Goal: Task Accomplishment & Management: Complete application form

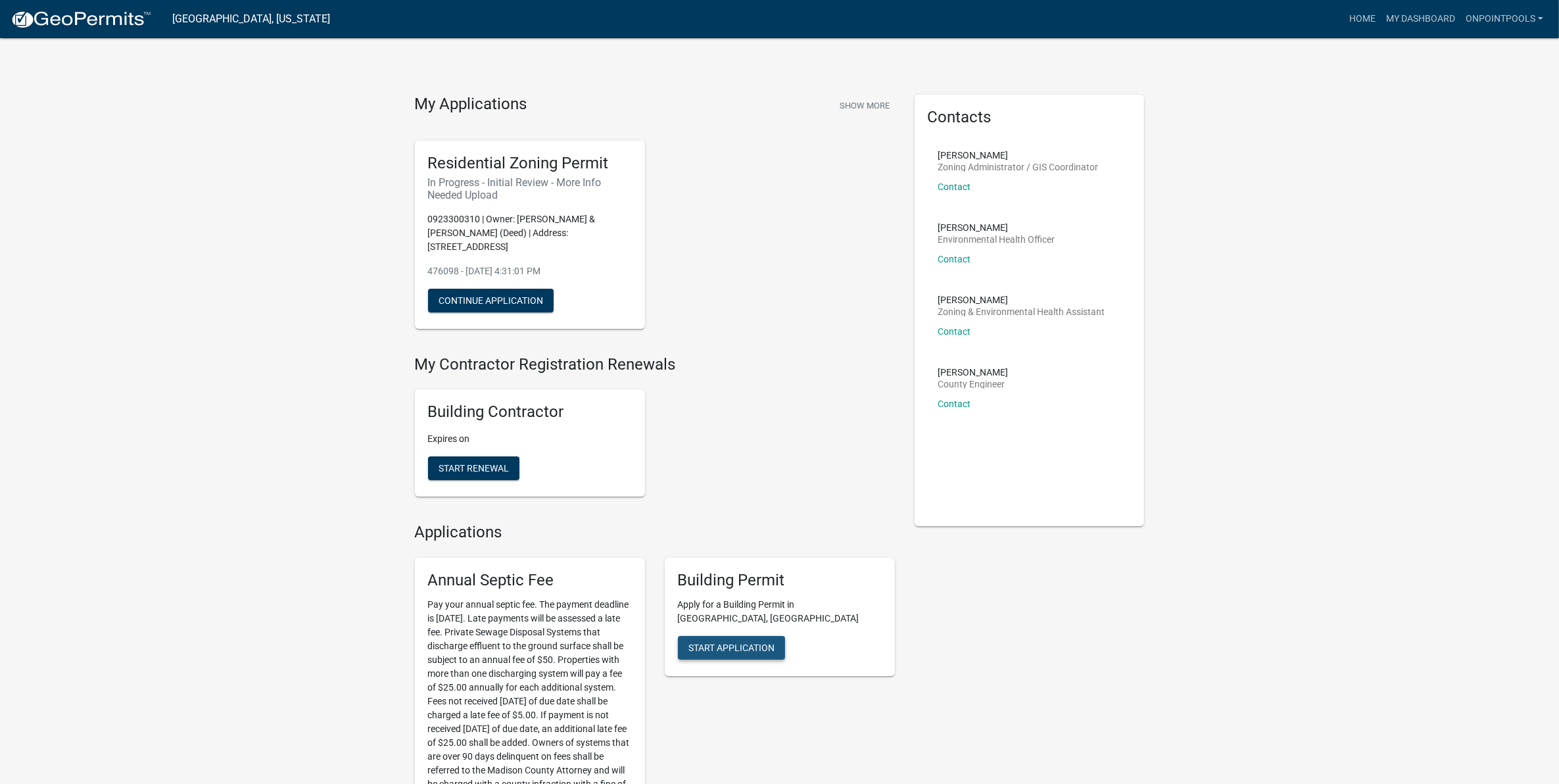
click at [763, 639] on button "Start Application" at bounding box center [731, 648] width 107 height 24
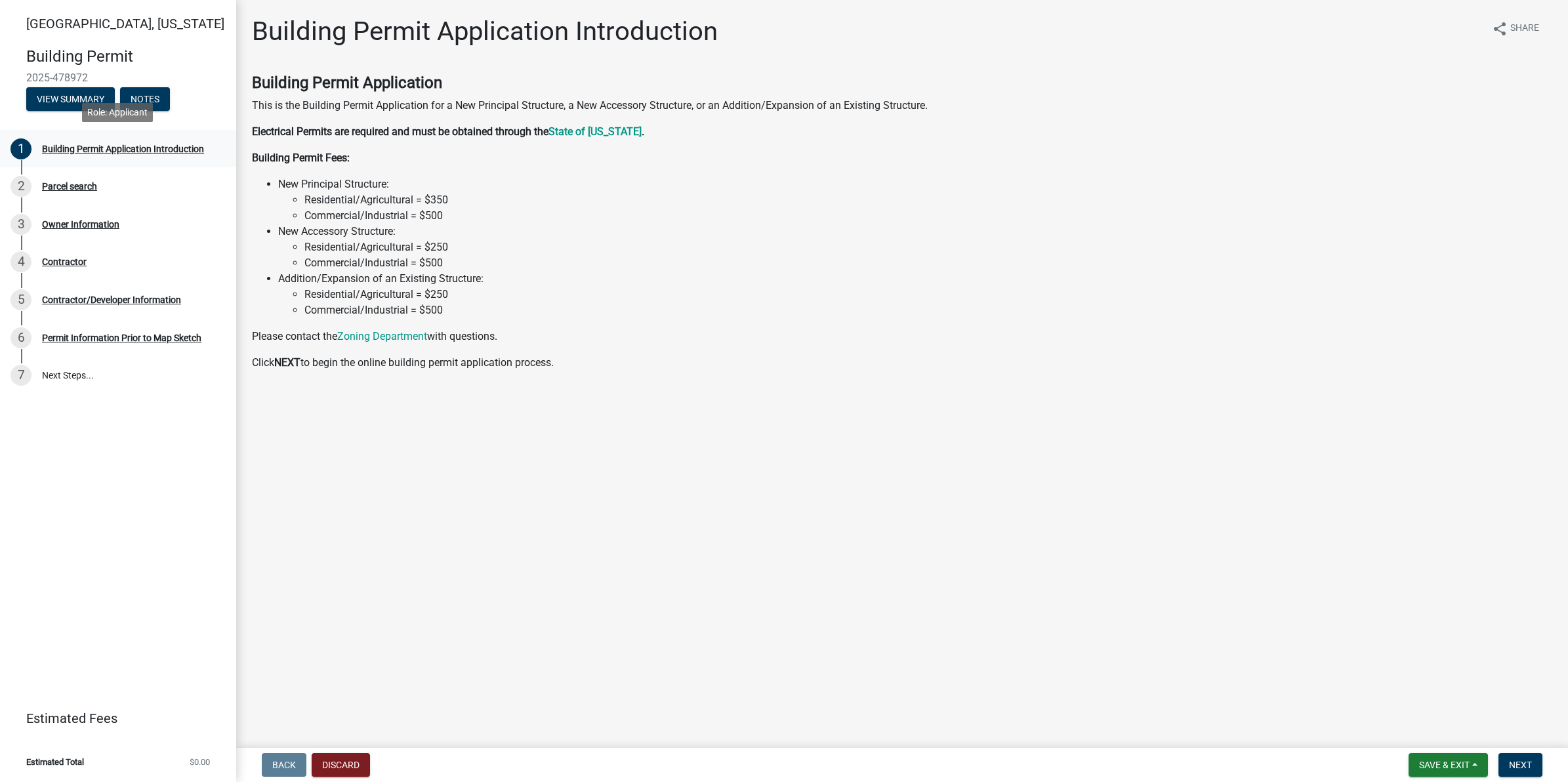
click at [110, 154] on div "1 Building Permit Application Introduction" at bounding box center [112, 148] width 205 height 21
drag, startPoint x: 1519, startPoint y: 758, endPoint x: 1509, endPoint y: 751, distance: 12.2
click at [1519, 754] on button "Next" at bounding box center [1520, 764] width 44 height 24
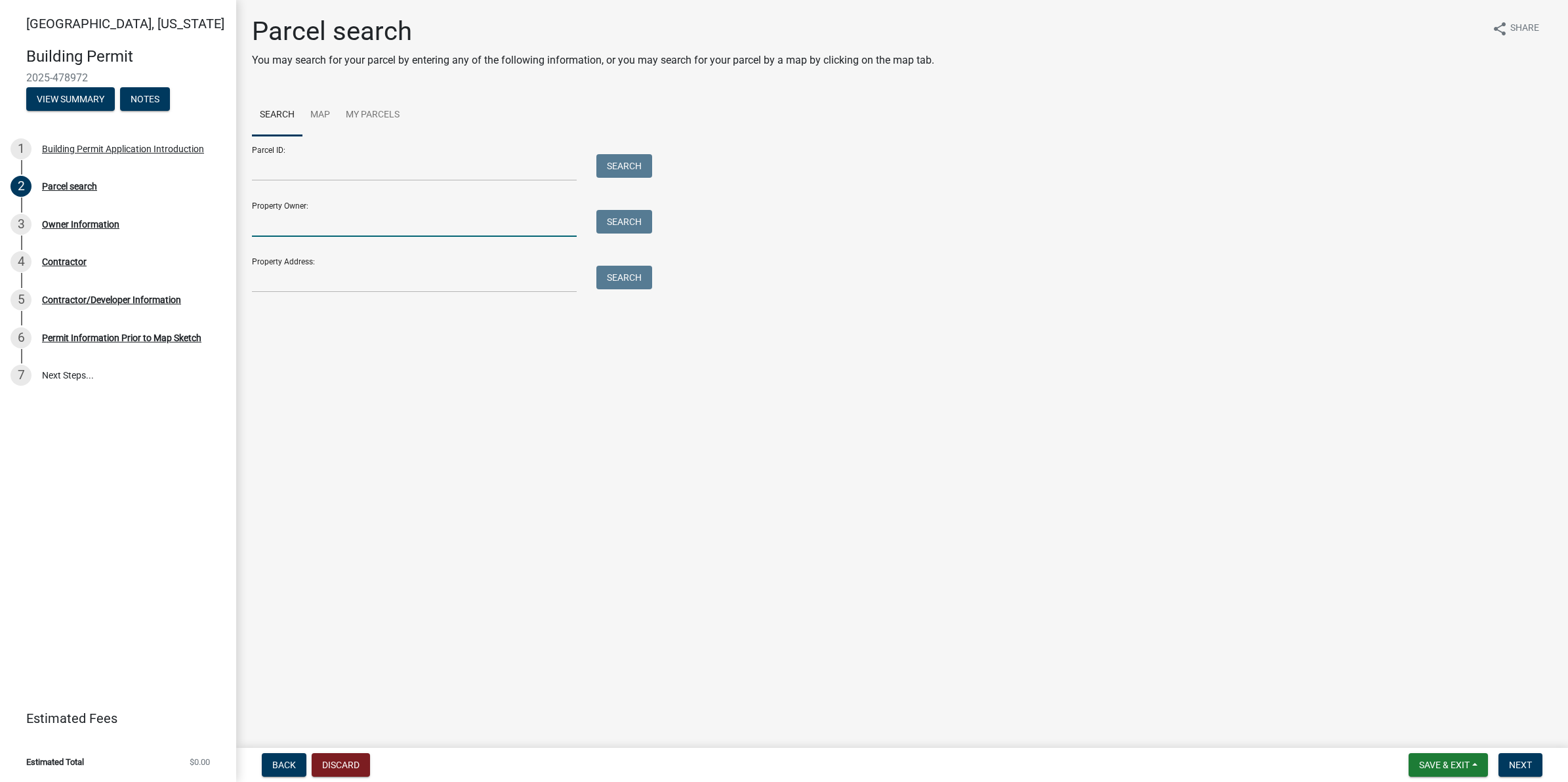
click at [311, 224] on input "Property Owner:" at bounding box center [414, 224] width 325 height 27
click at [381, 119] on link "My Parcels" at bounding box center [372, 116] width 69 height 42
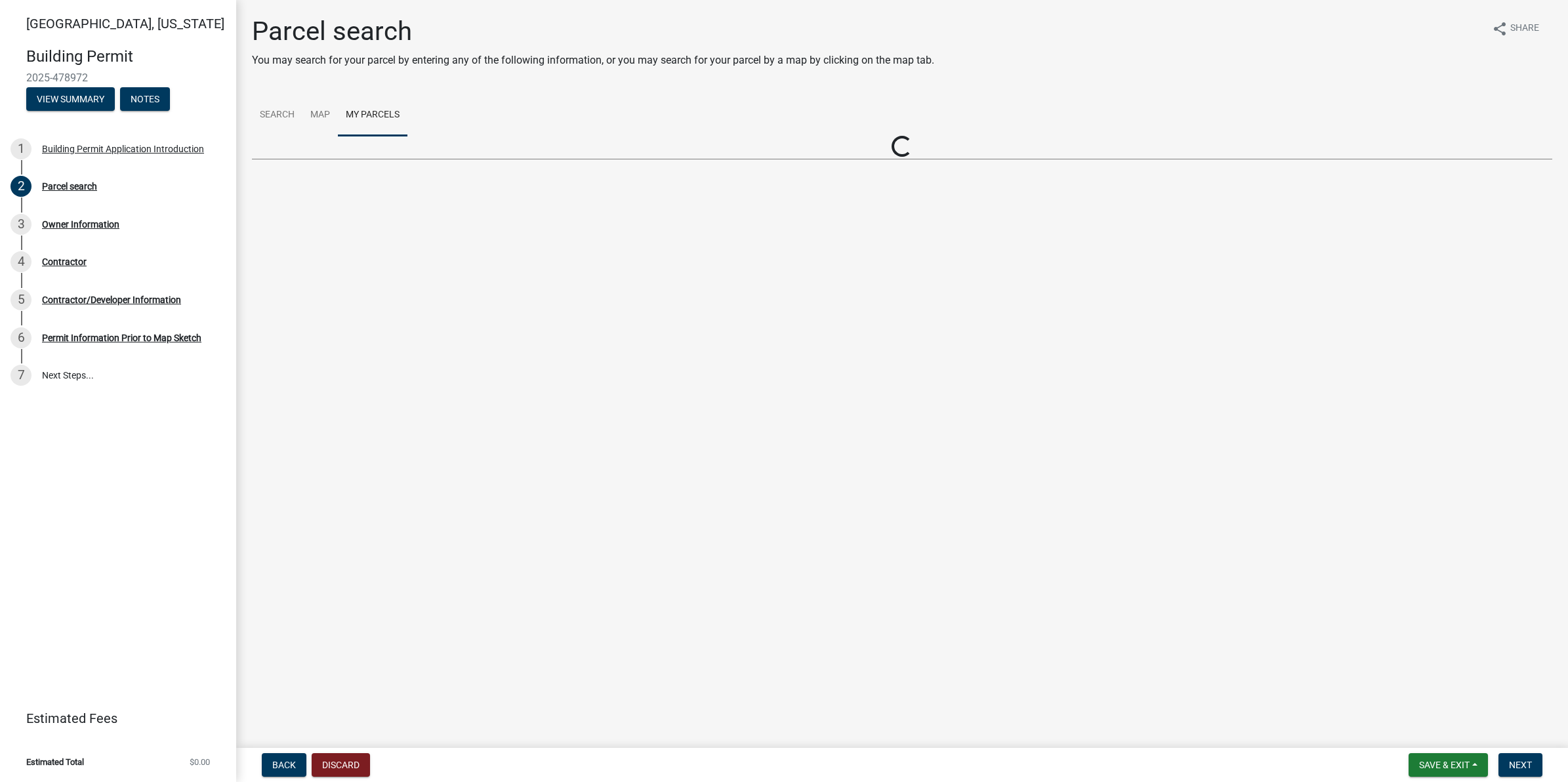
click at [334, 231] on main "Parcel search You may search for your parcel by entering any of the following i…" at bounding box center [902, 371] width 1332 height 742
click at [287, 118] on link "Search" at bounding box center [277, 116] width 51 height 42
click at [374, 111] on link "My Parcels" at bounding box center [372, 116] width 69 height 42
click at [277, 185] on link "Select" at bounding box center [273, 182] width 28 height 13
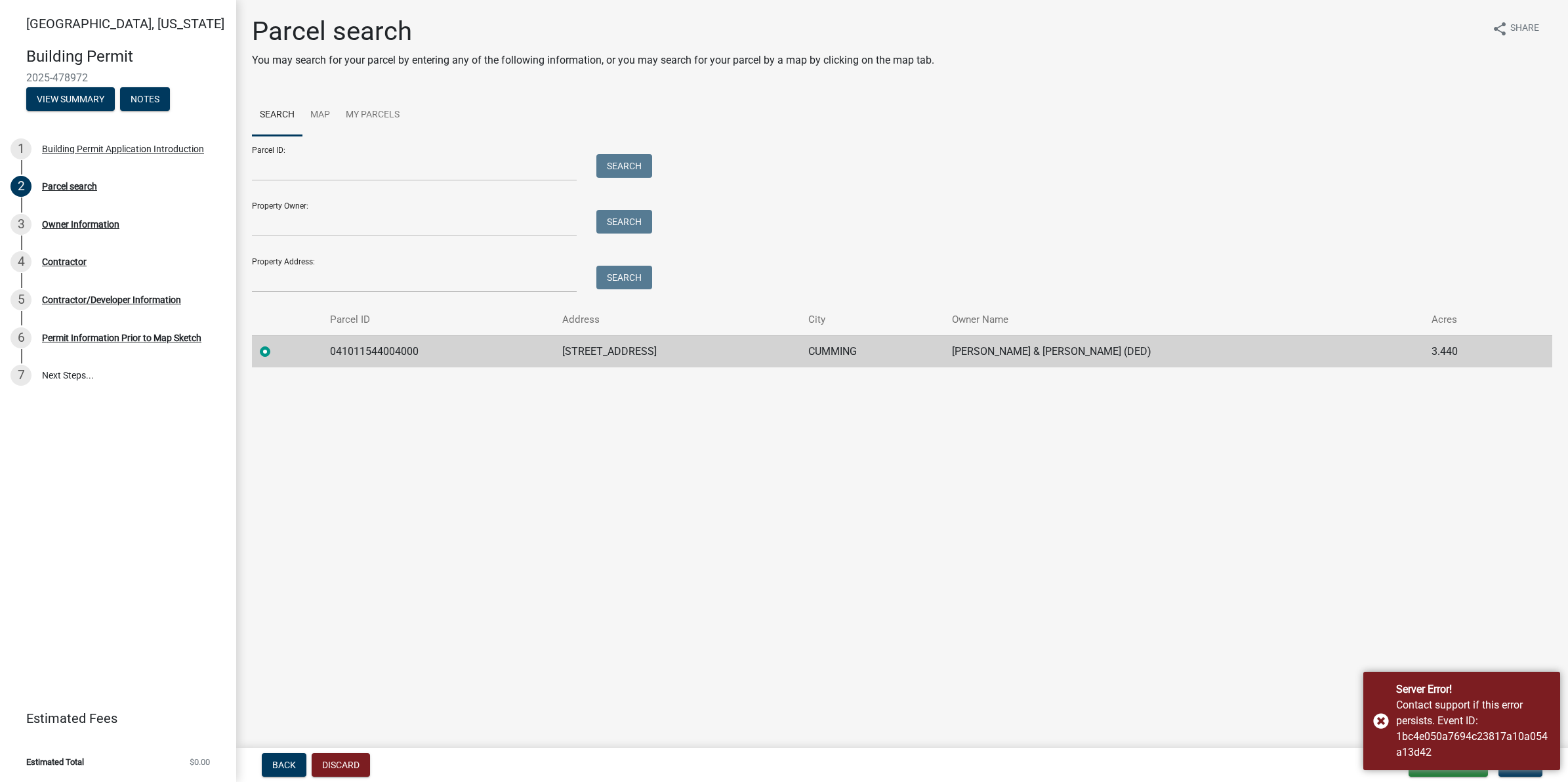
click at [1268, 692] on main "Parcel search You may search for your parcel by entering any of the following i…" at bounding box center [902, 371] width 1332 height 742
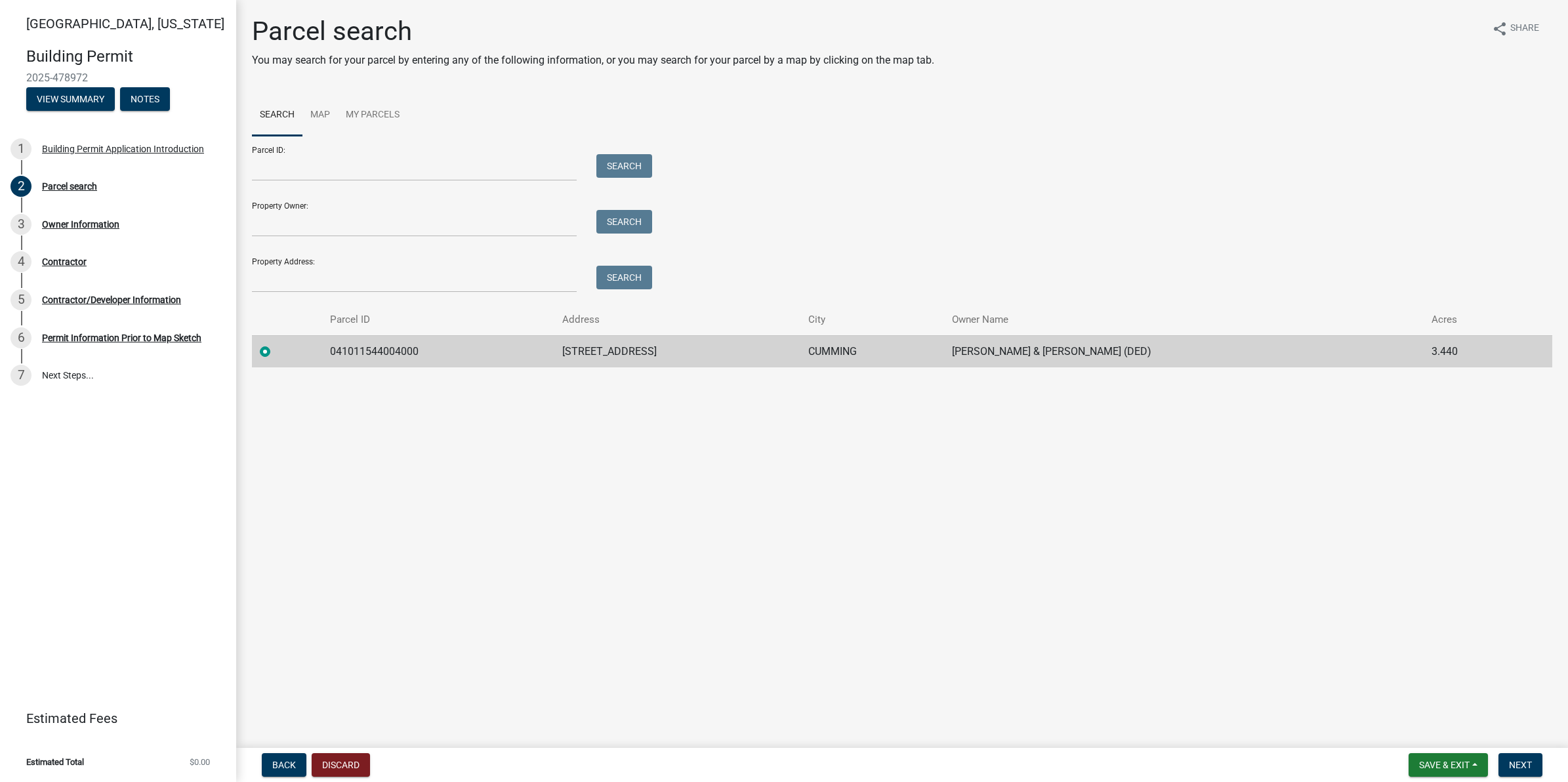
click at [370, 355] on td "041011544004000" at bounding box center [438, 351] width 232 height 32
copy td "041011544004000"
click at [1516, 761] on span "Next" at bounding box center [1520, 764] width 23 height 10
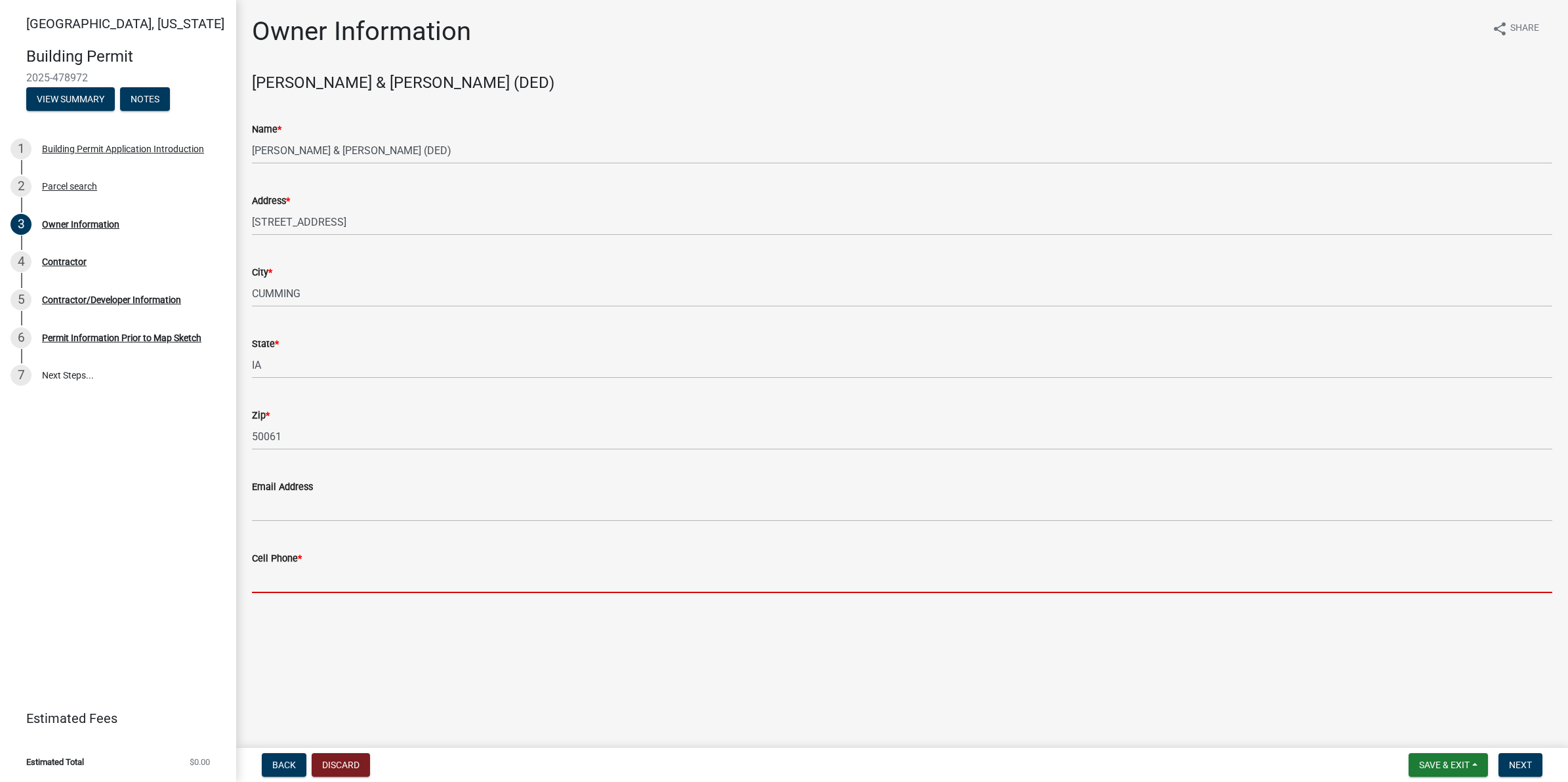
click at [341, 577] on input "Cell Phone *" at bounding box center [901, 580] width 1300 height 27
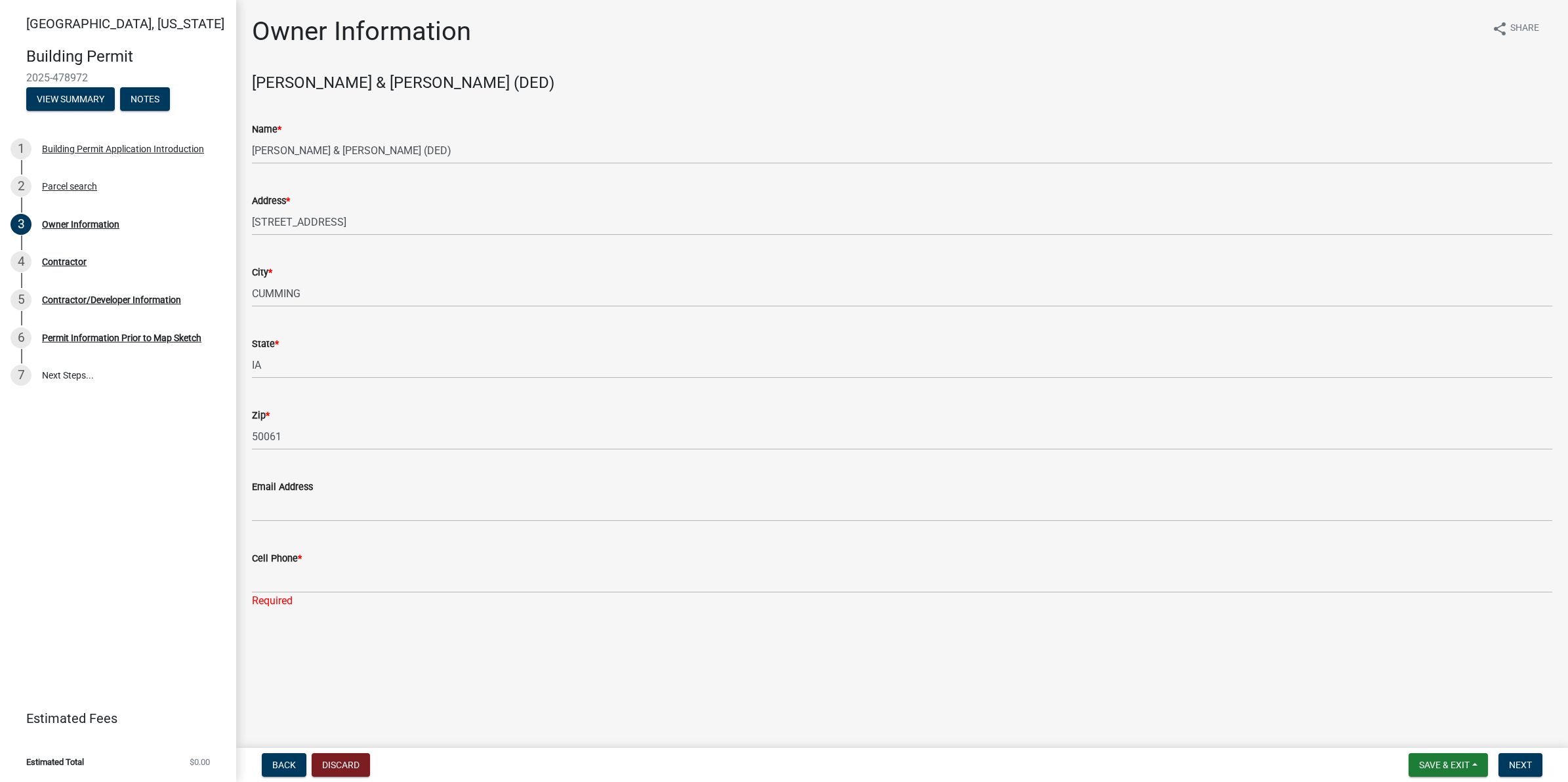
drag, startPoint x: 397, startPoint y: 643, endPoint x: 395, endPoint y: 633, distance: 10.2
click at [397, 643] on main "Owner Information share [PERSON_NAME] & [PERSON_NAME] (DED) Name * [PERSON_NAME…" at bounding box center [902, 371] width 1332 height 742
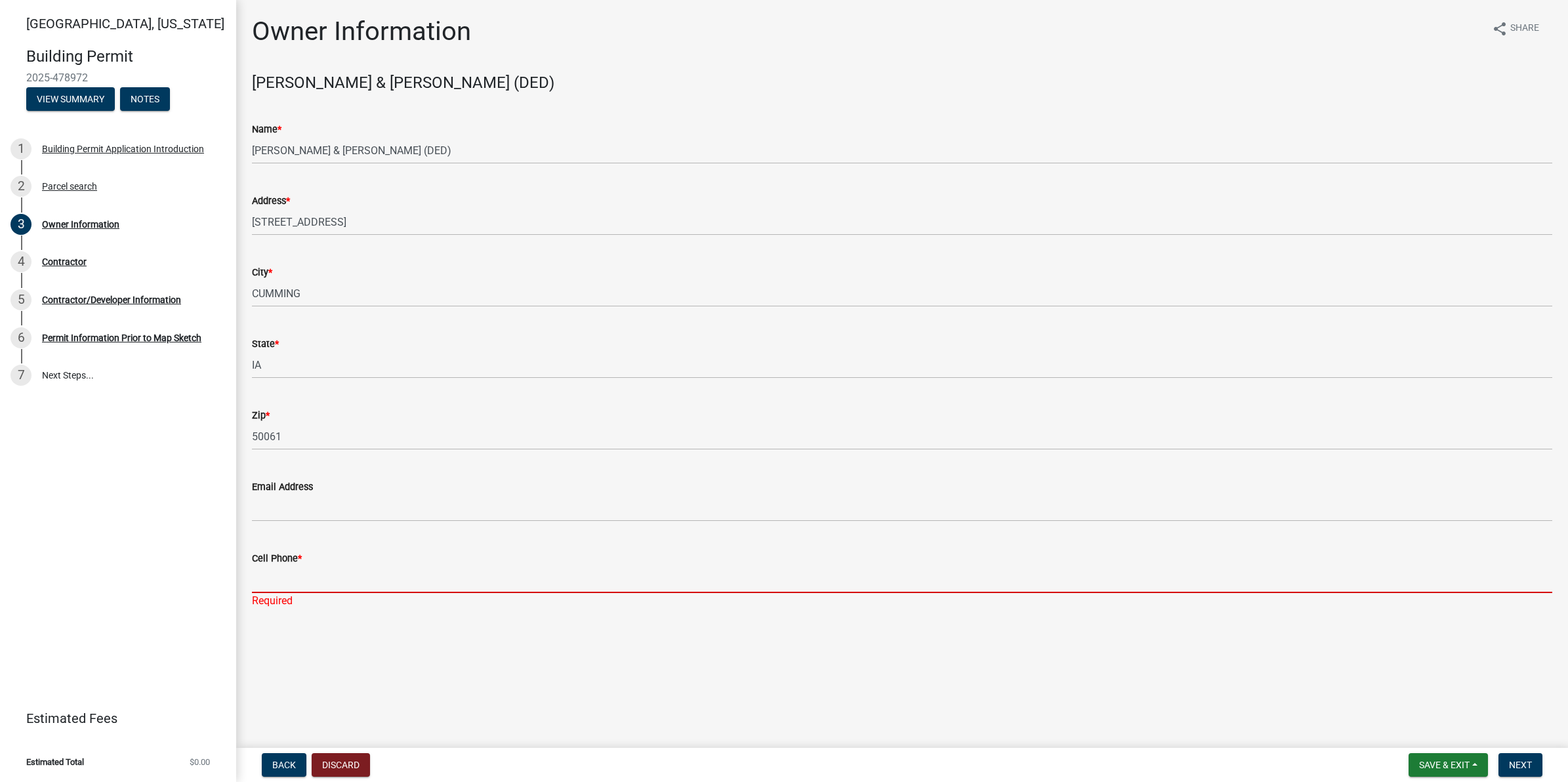
click at [349, 572] on input "Cell Phone *" at bounding box center [901, 580] width 1300 height 27
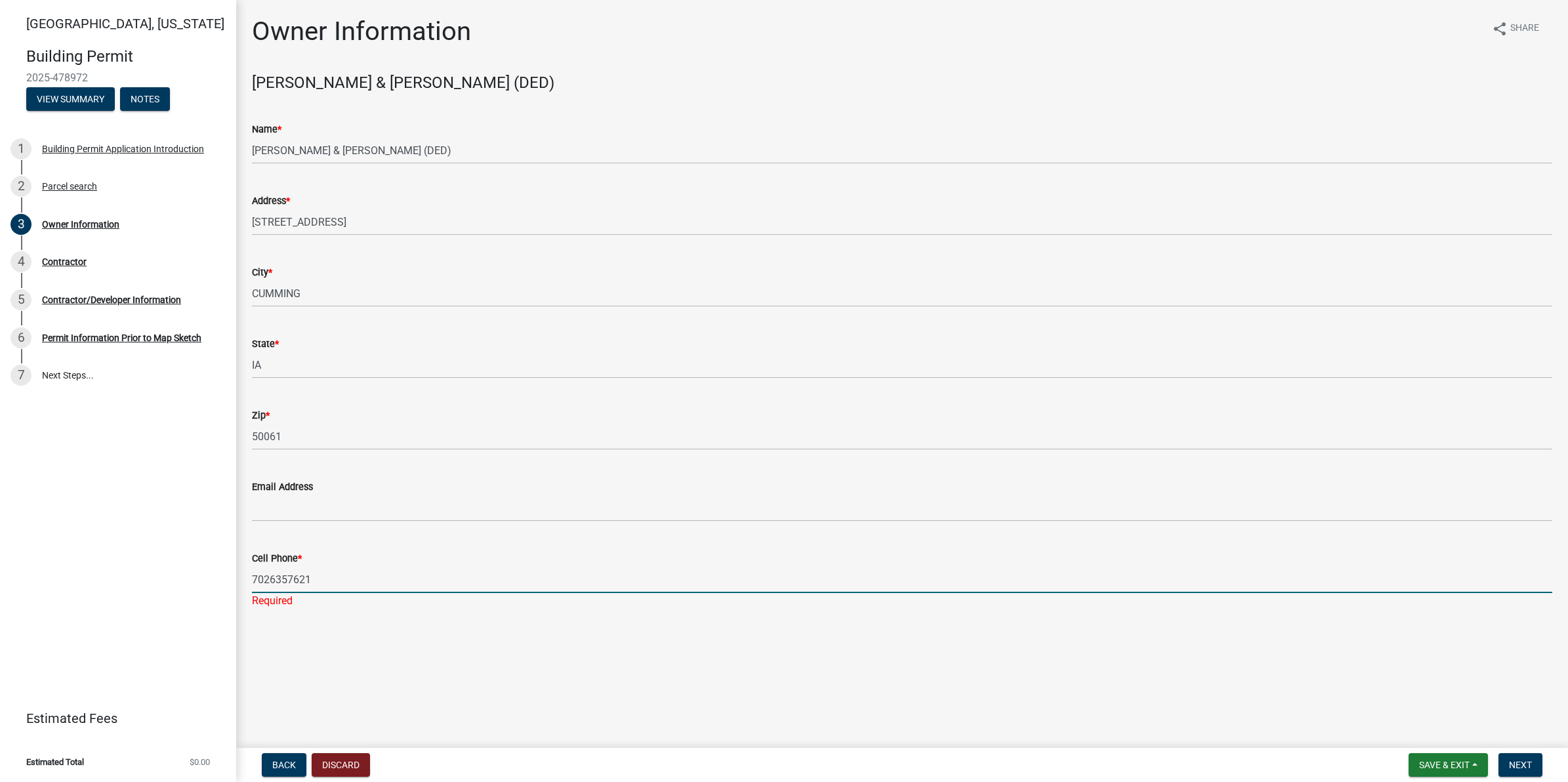
type input "7026357621"
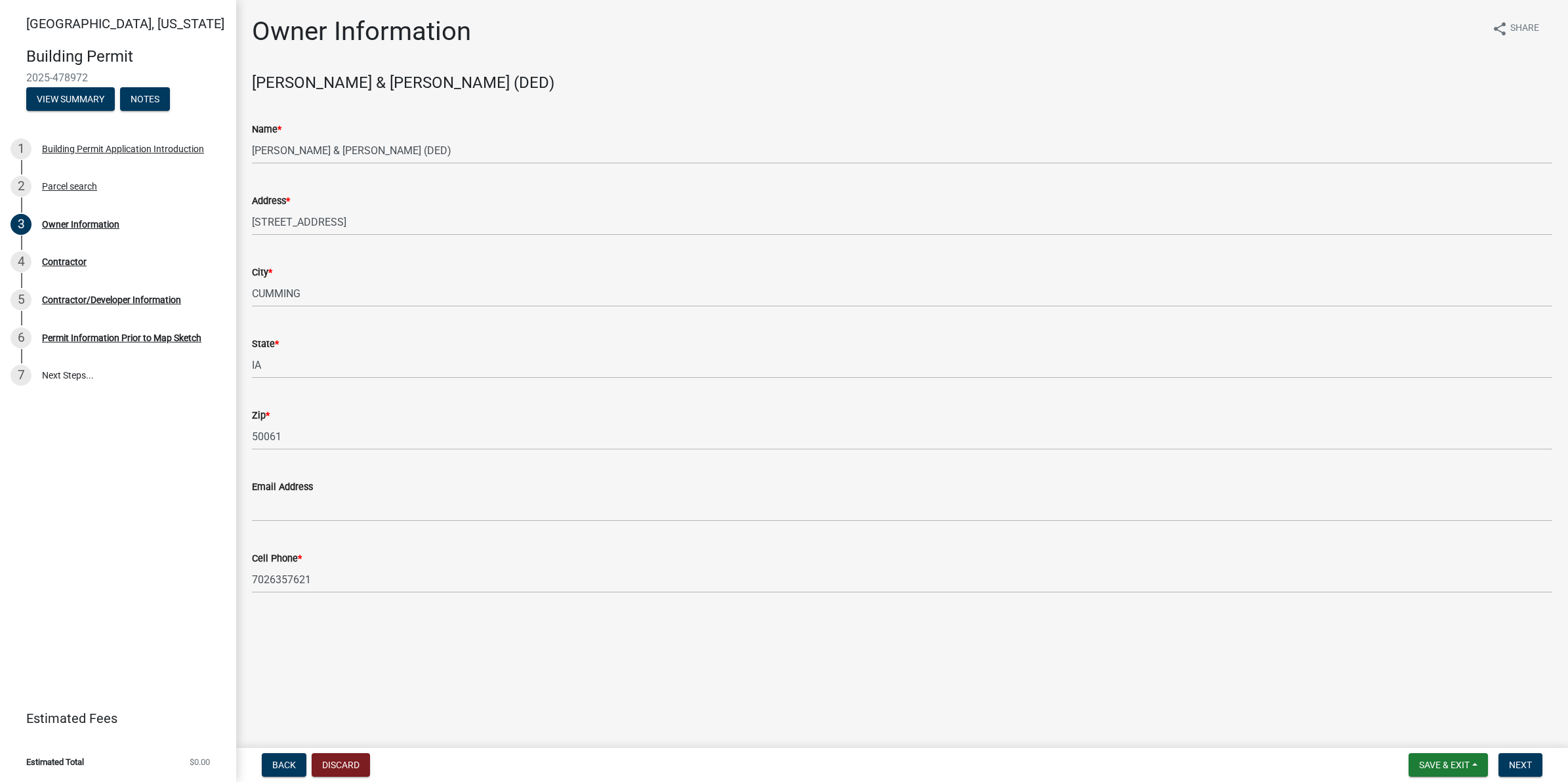
click at [405, 634] on main "Owner Information share [PERSON_NAME] & [PERSON_NAME] (DED) Name * [PERSON_NAME…" at bounding box center [902, 371] width 1332 height 742
click at [1519, 754] on button "Next" at bounding box center [1520, 764] width 44 height 24
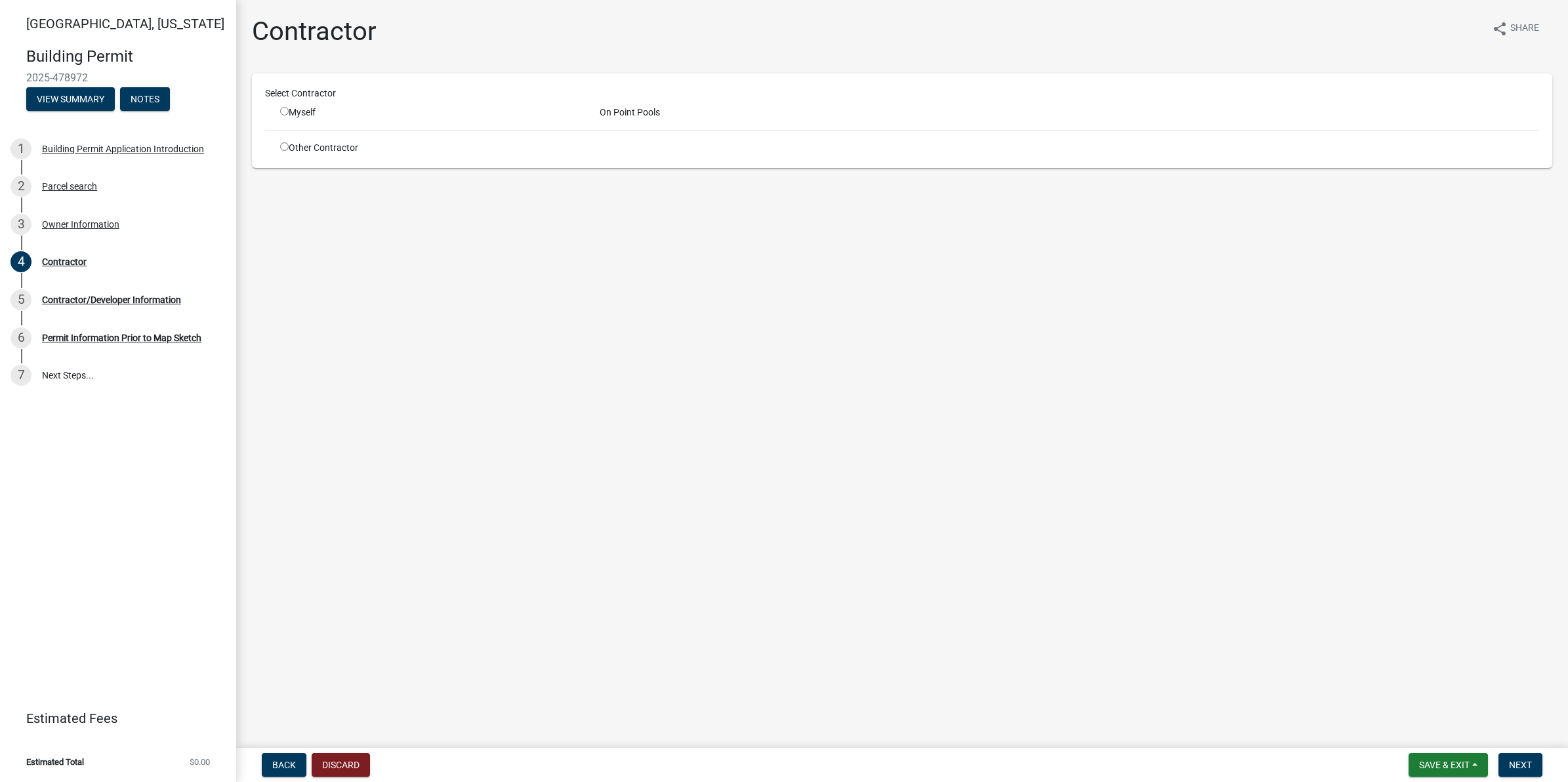
click at [285, 116] on div "Myself" at bounding box center [430, 112] width 300 height 13
click at [284, 108] on input "radio" at bounding box center [284, 111] width 8 height 8
radio input "true"
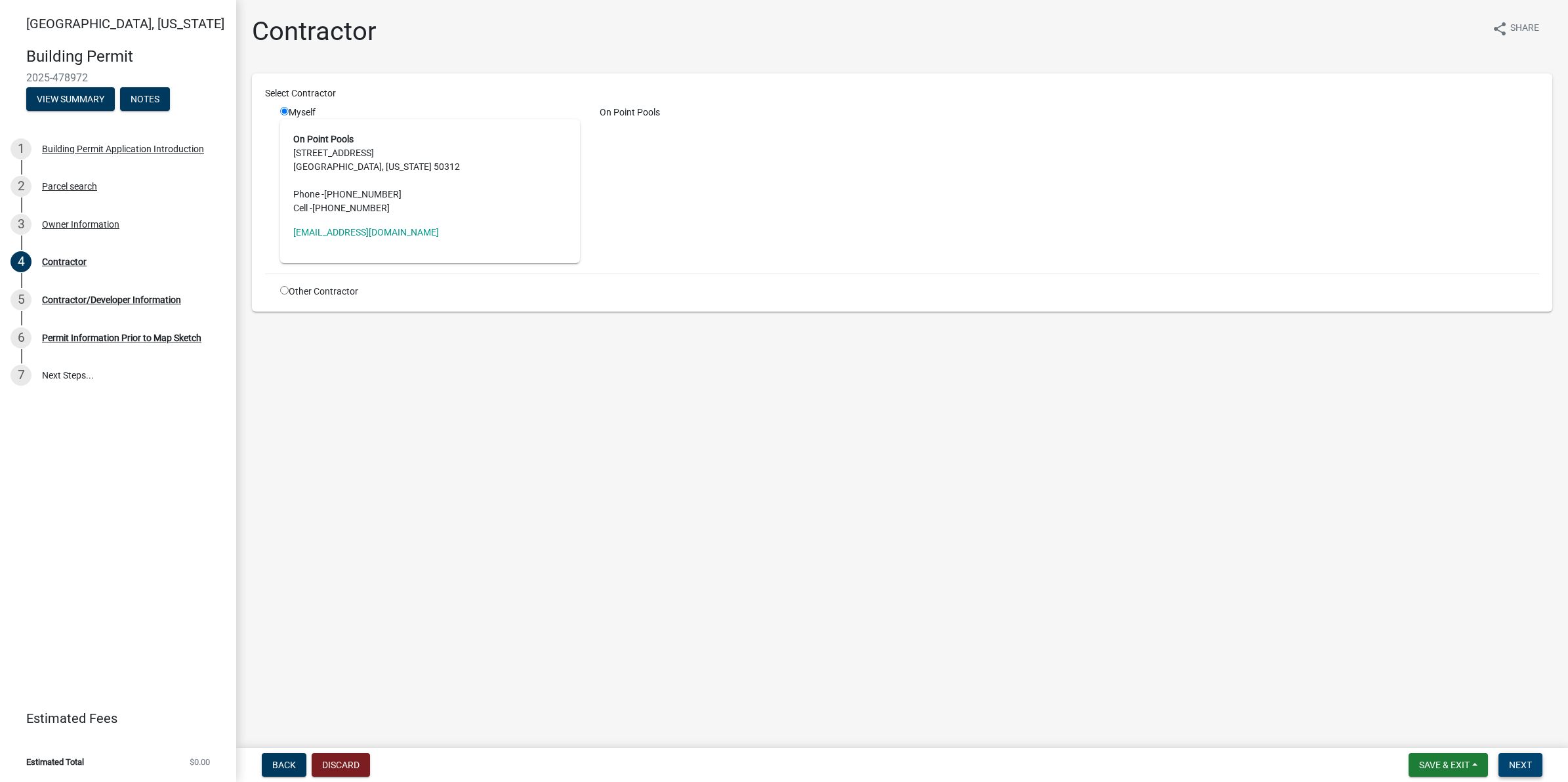
click at [1527, 764] on span "Next" at bounding box center [1520, 764] width 23 height 10
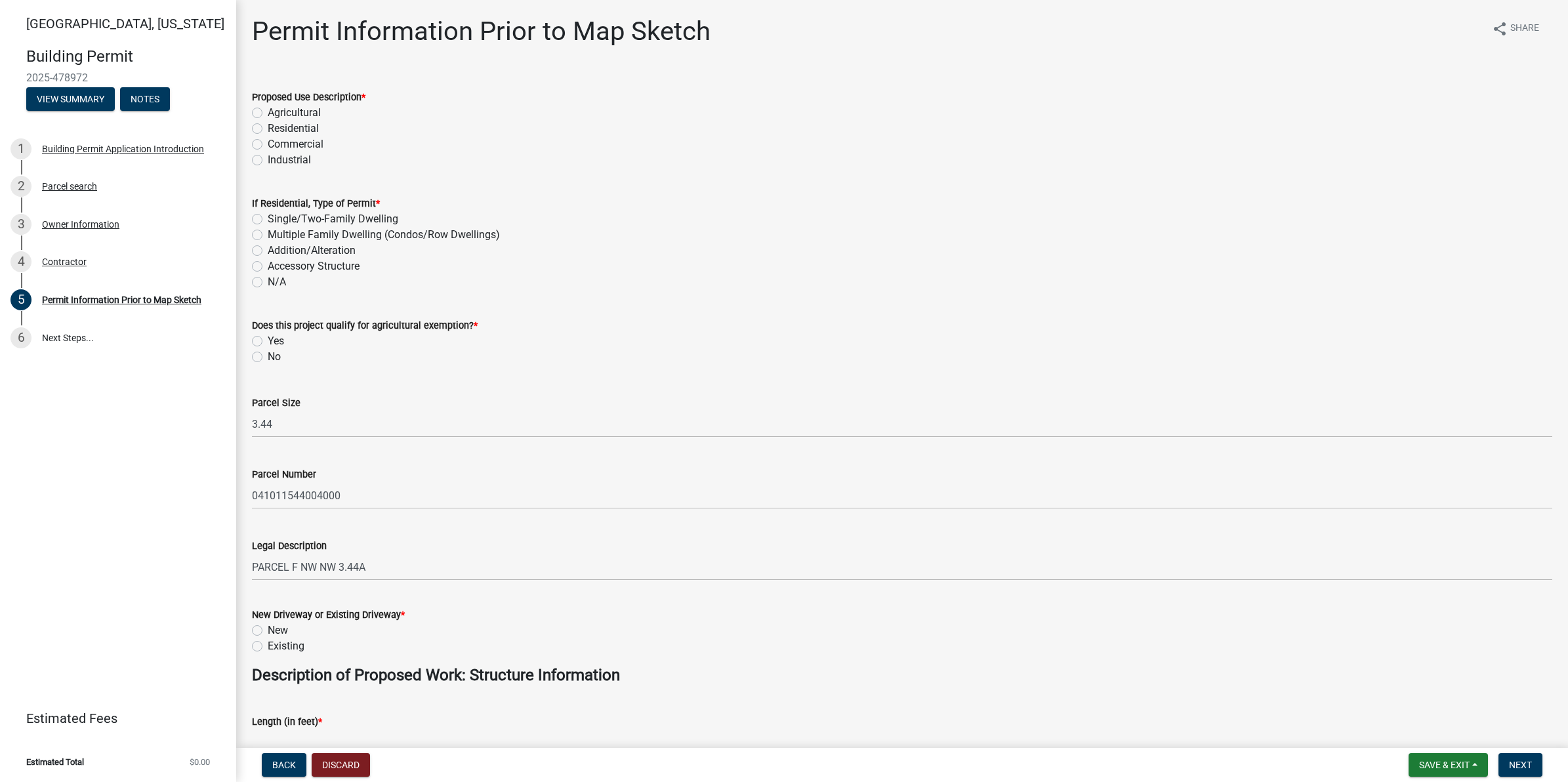
click at [268, 125] on label "Residential" at bounding box center [293, 128] width 51 height 16
click at [268, 125] on input "Residential" at bounding box center [272, 125] width 8 height 8
radio input "true"
click at [268, 263] on label "Accessory Structure" at bounding box center [313, 266] width 92 height 16
click at [268, 263] on input "Accessory Structure" at bounding box center [272, 262] width 8 height 8
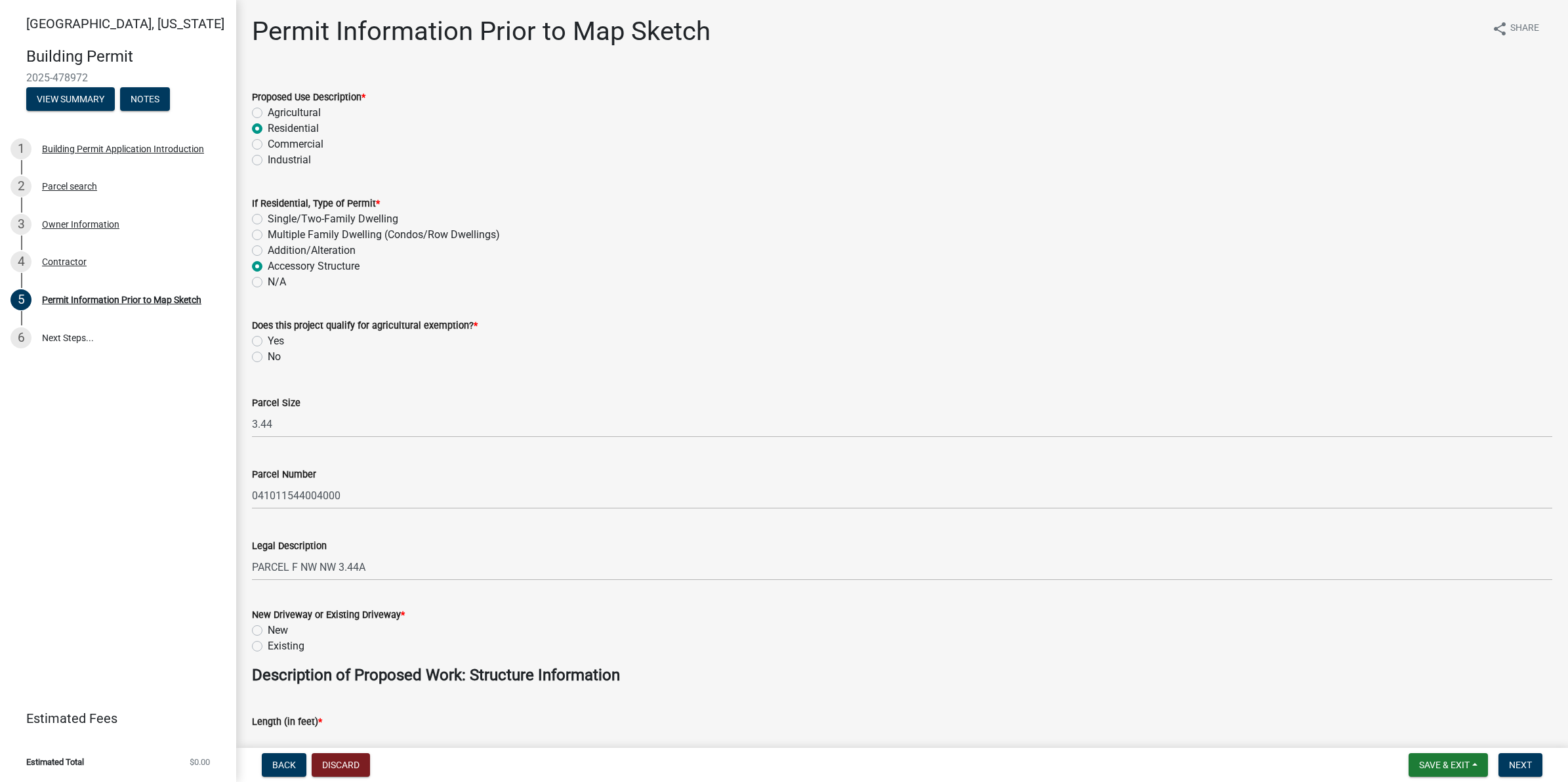
radio input "true"
click at [266, 358] on div "No" at bounding box center [901, 357] width 1300 height 16
click at [268, 354] on label "No" at bounding box center [274, 357] width 14 height 16
click at [268, 354] on input "No" at bounding box center [272, 353] width 8 height 8
radio input "true"
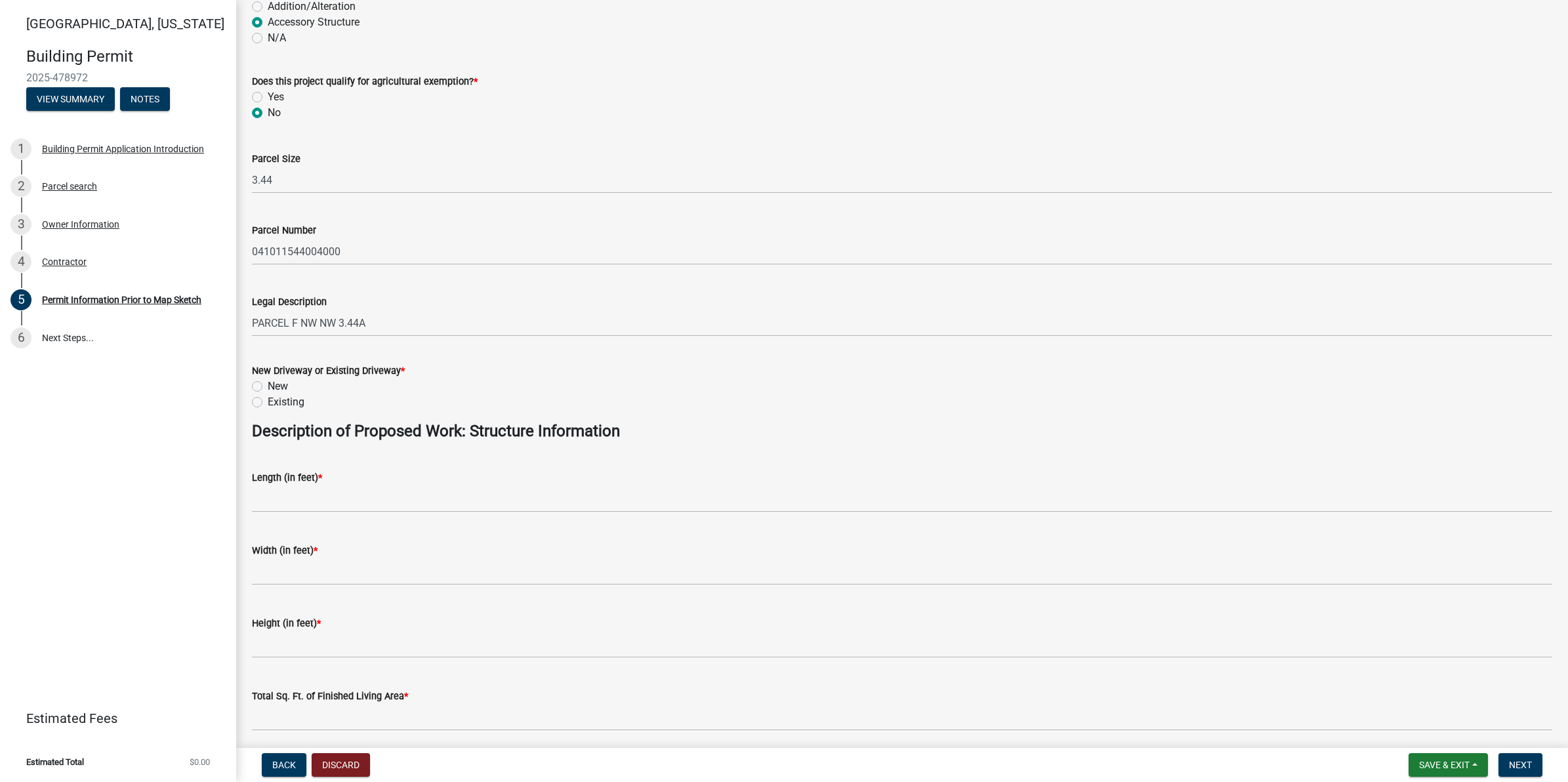
scroll to position [246, 0]
click at [268, 402] on label "Existing" at bounding box center [286, 400] width 37 height 16
click at [268, 401] on input "Existing" at bounding box center [272, 396] width 8 height 8
radio input "true"
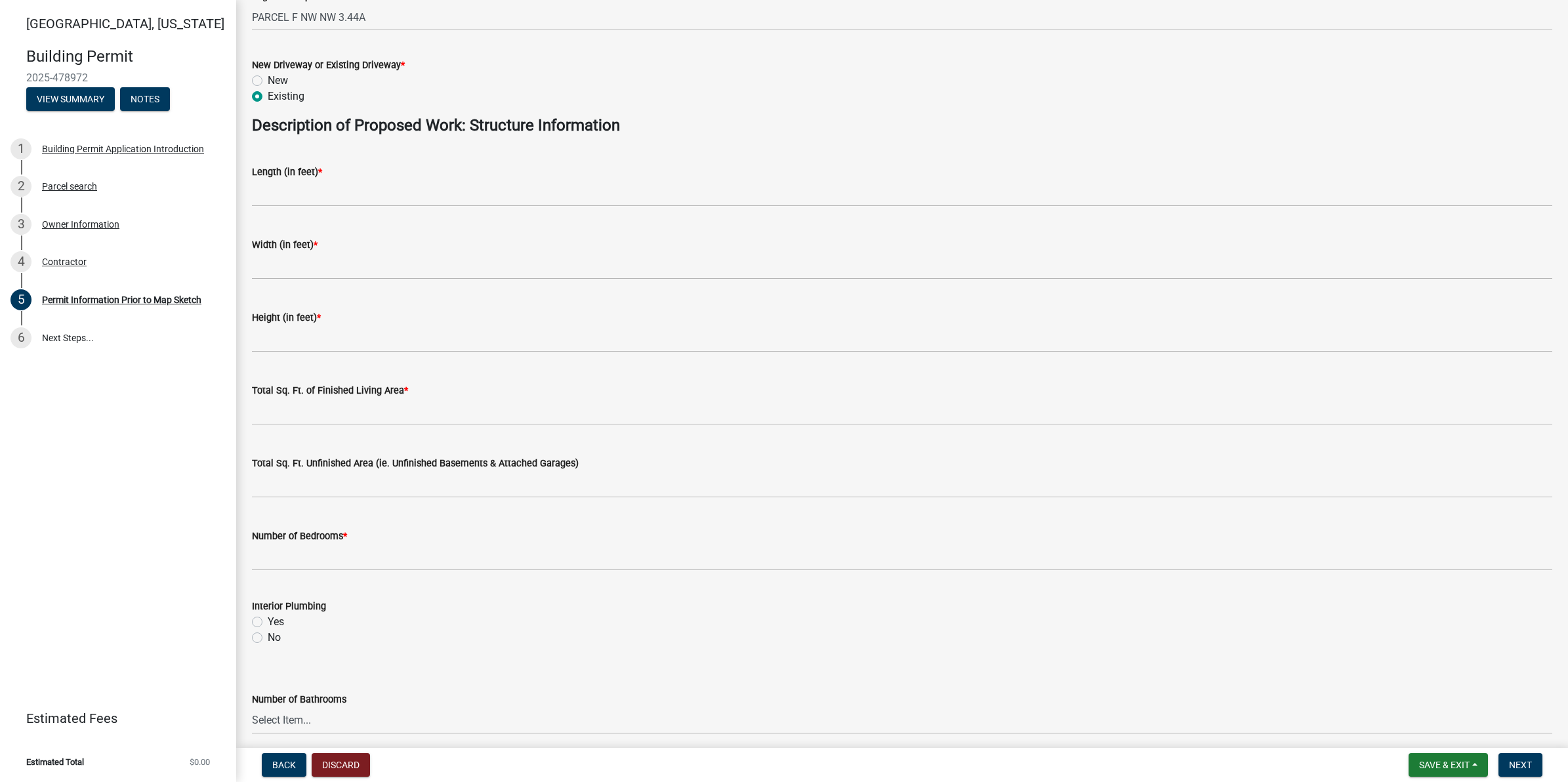
scroll to position [574, 0]
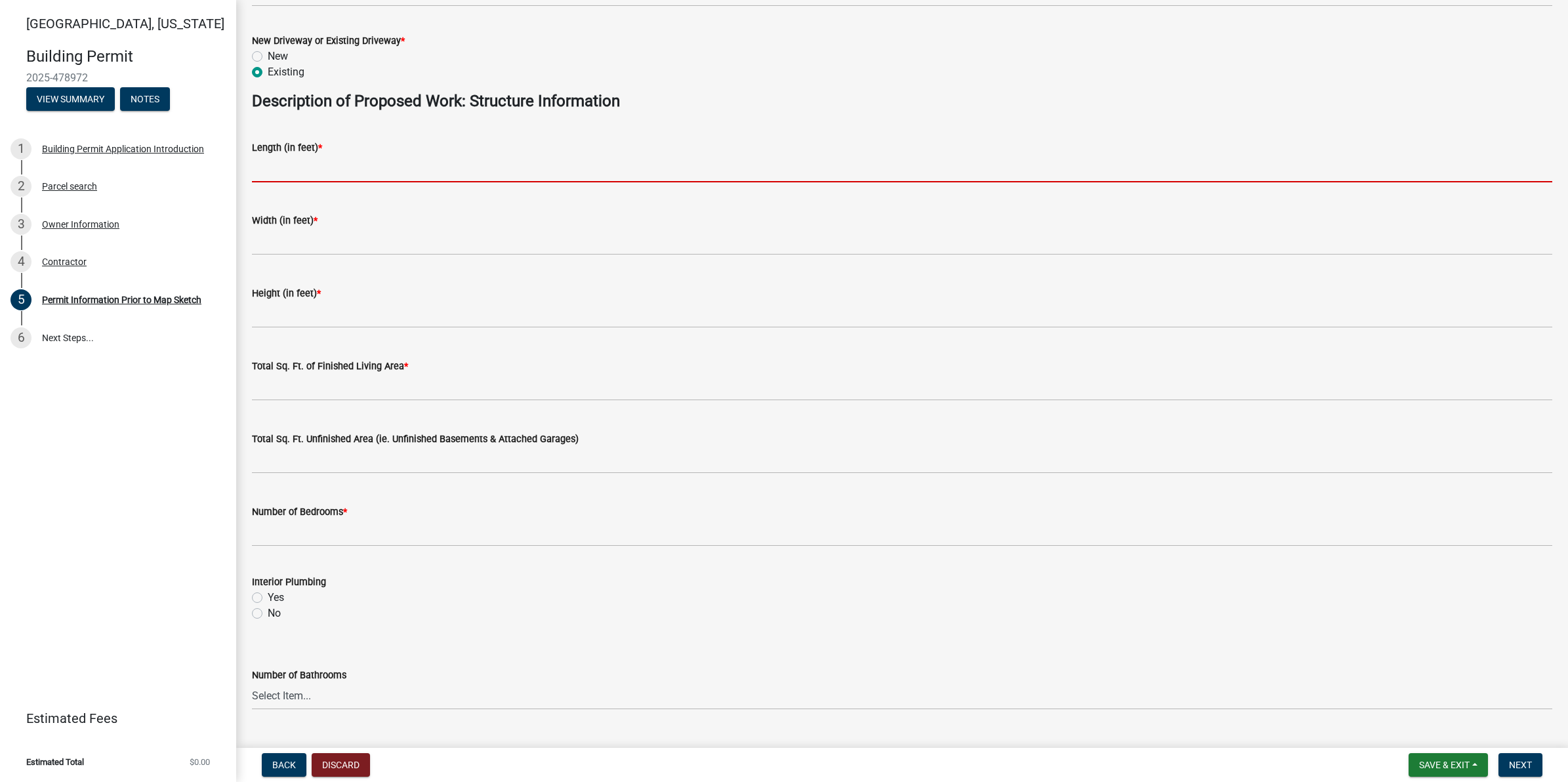
click at [318, 174] on input "text" at bounding box center [901, 169] width 1300 height 27
click at [275, 611] on div "Interior Plumbing Yes No" at bounding box center [901, 597] width 1300 height 47
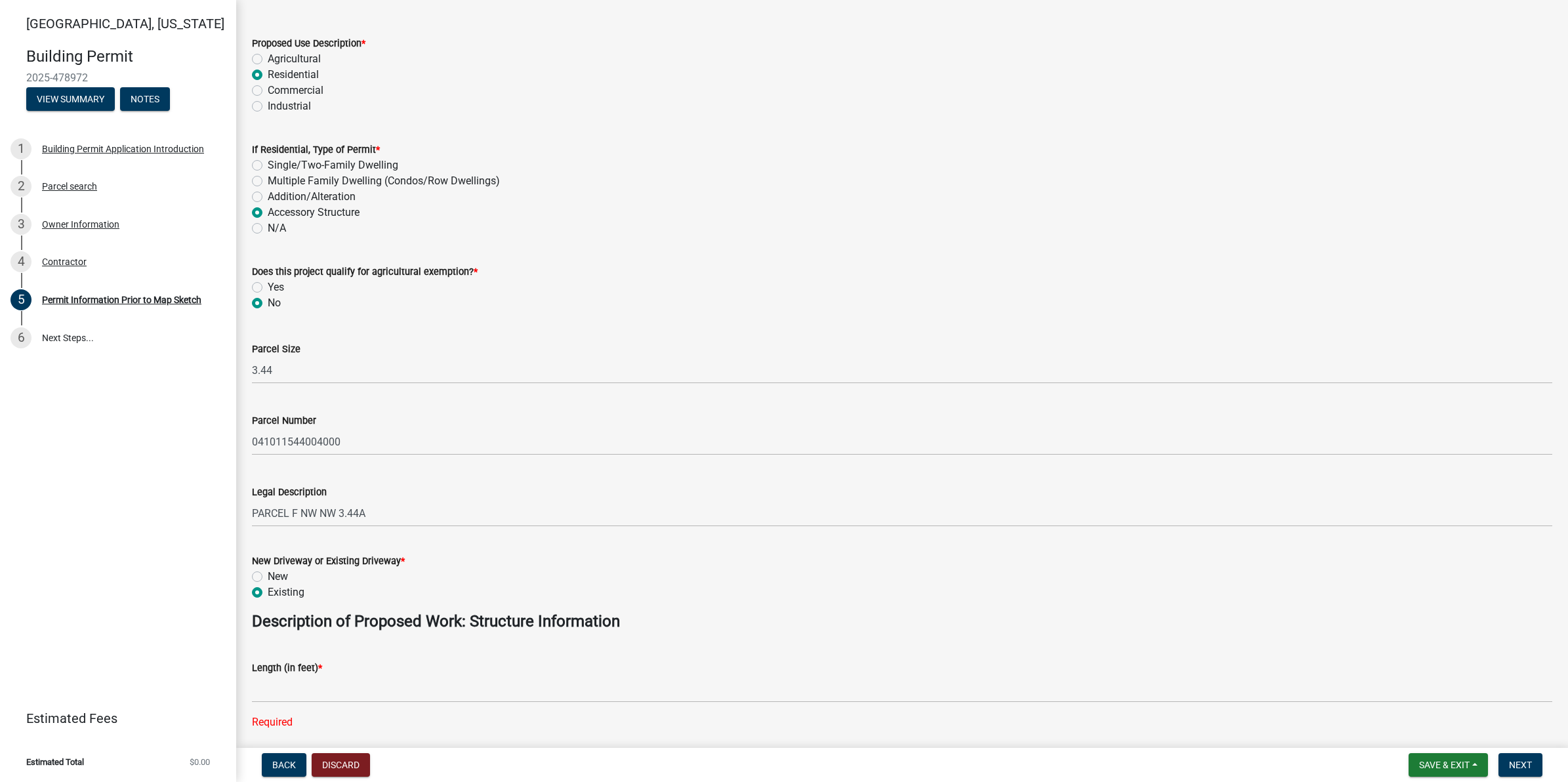
scroll to position [0, 0]
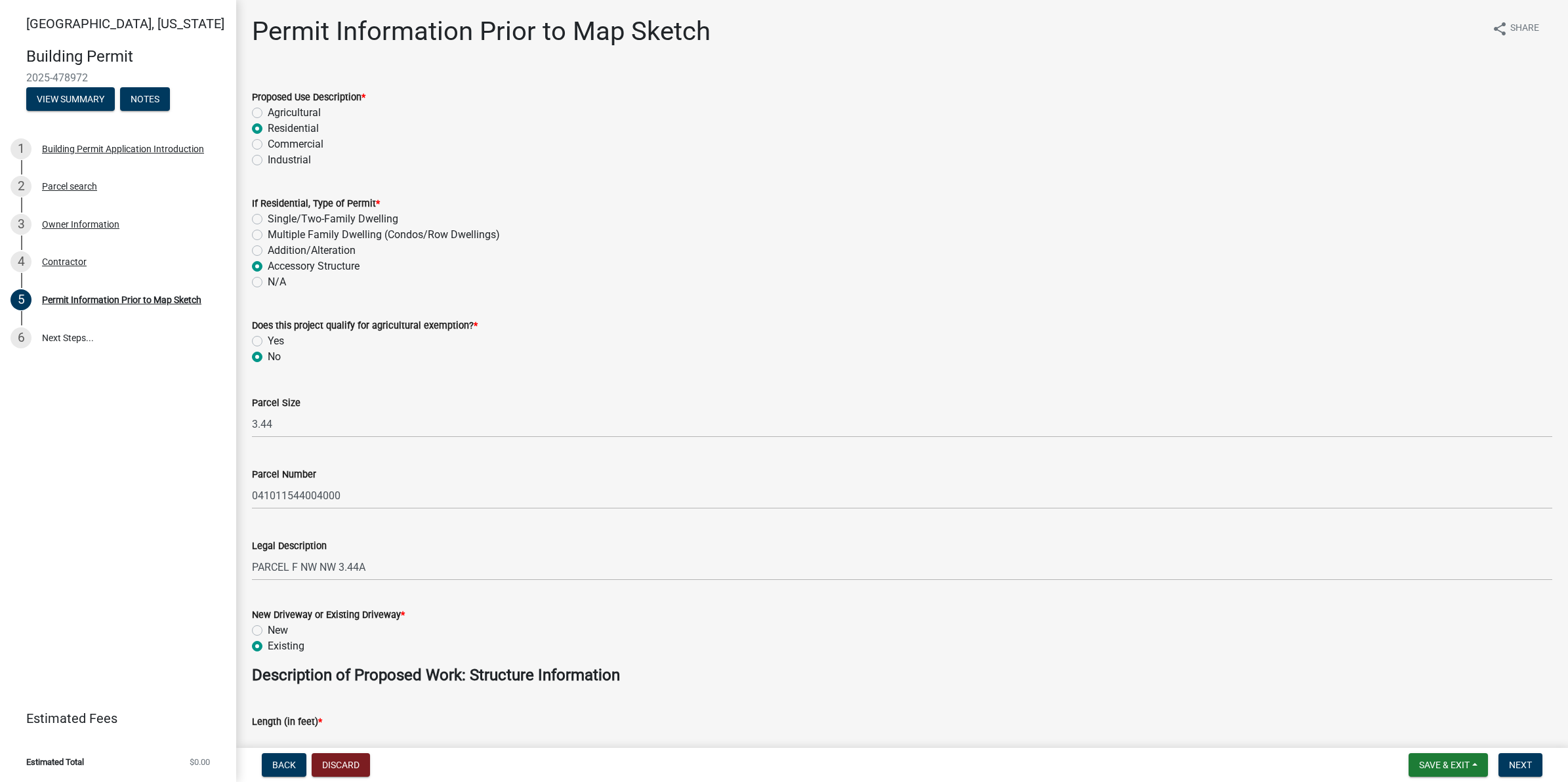
click at [268, 285] on label "N/A" at bounding box center [277, 282] width 19 height 16
click at [268, 283] on input "N/A" at bounding box center [272, 278] width 8 height 8
radio input "true"
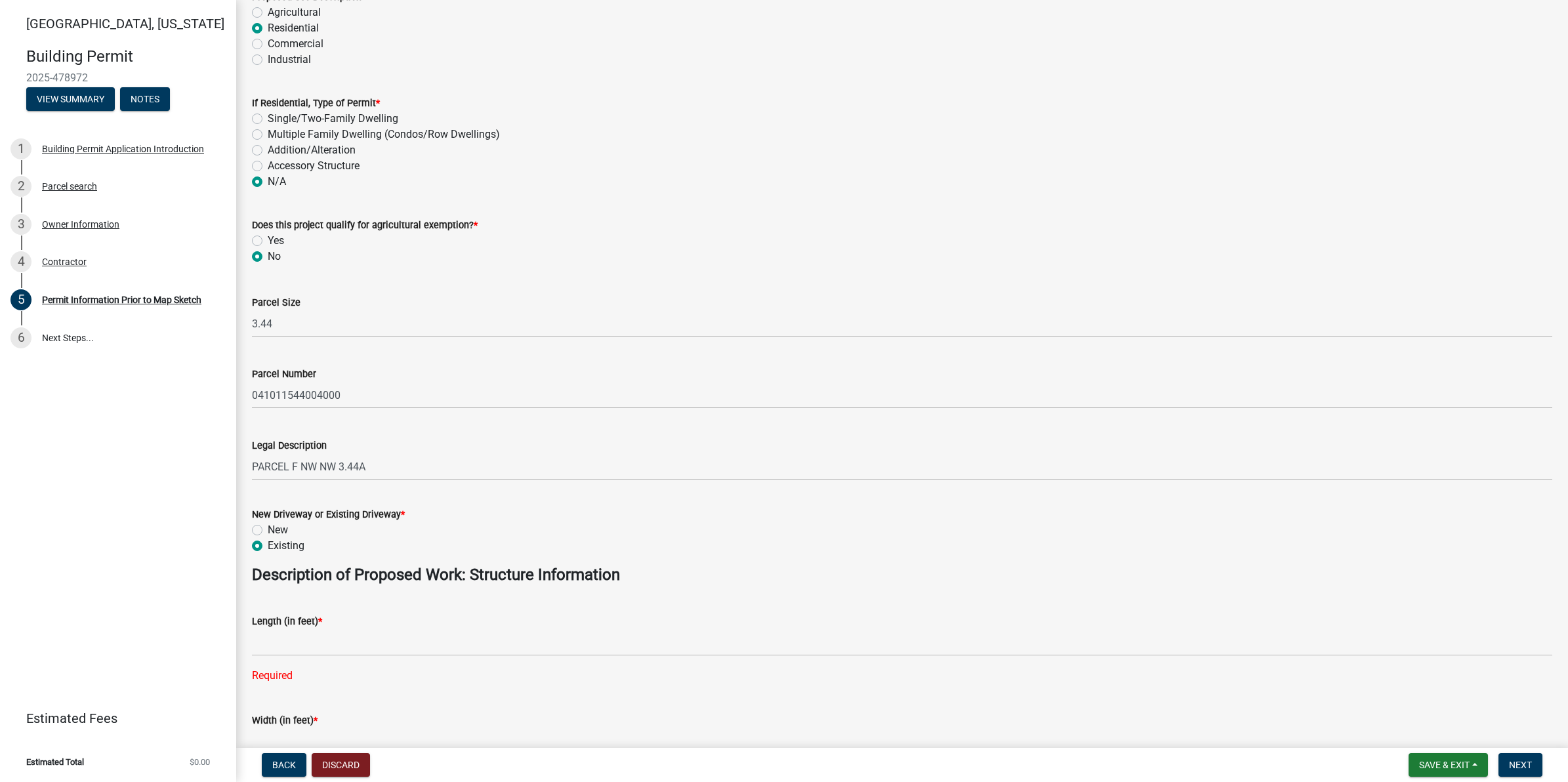
scroll to position [82, 0]
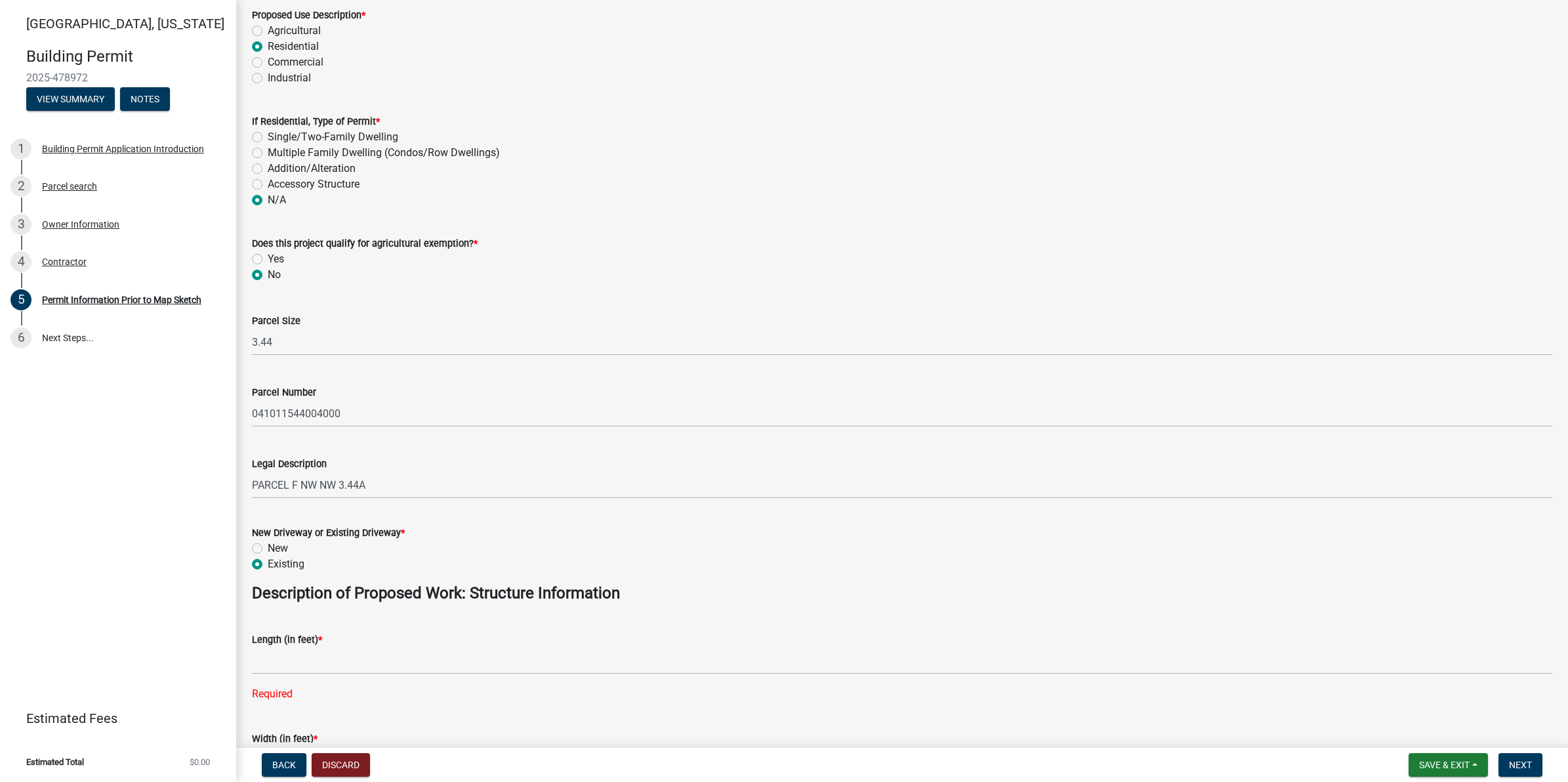
click at [262, 184] on div "Accessory Structure" at bounding box center [901, 184] width 1300 height 16
click at [268, 187] on label "Accessory Structure" at bounding box center [313, 184] width 92 height 16
click at [268, 185] on input "Accessory Structure" at bounding box center [272, 181] width 8 height 8
radio input "true"
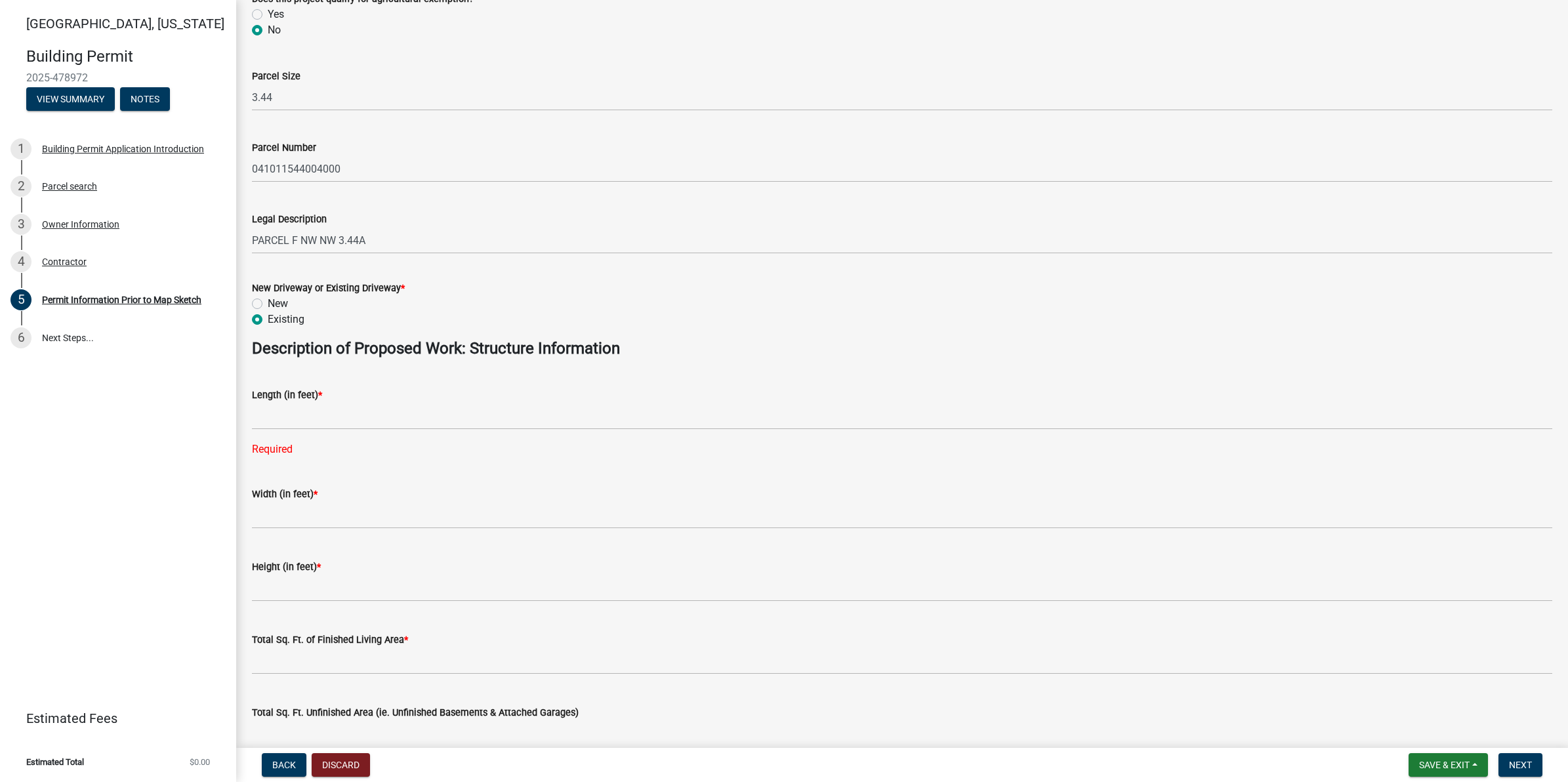
scroll to position [328, 0]
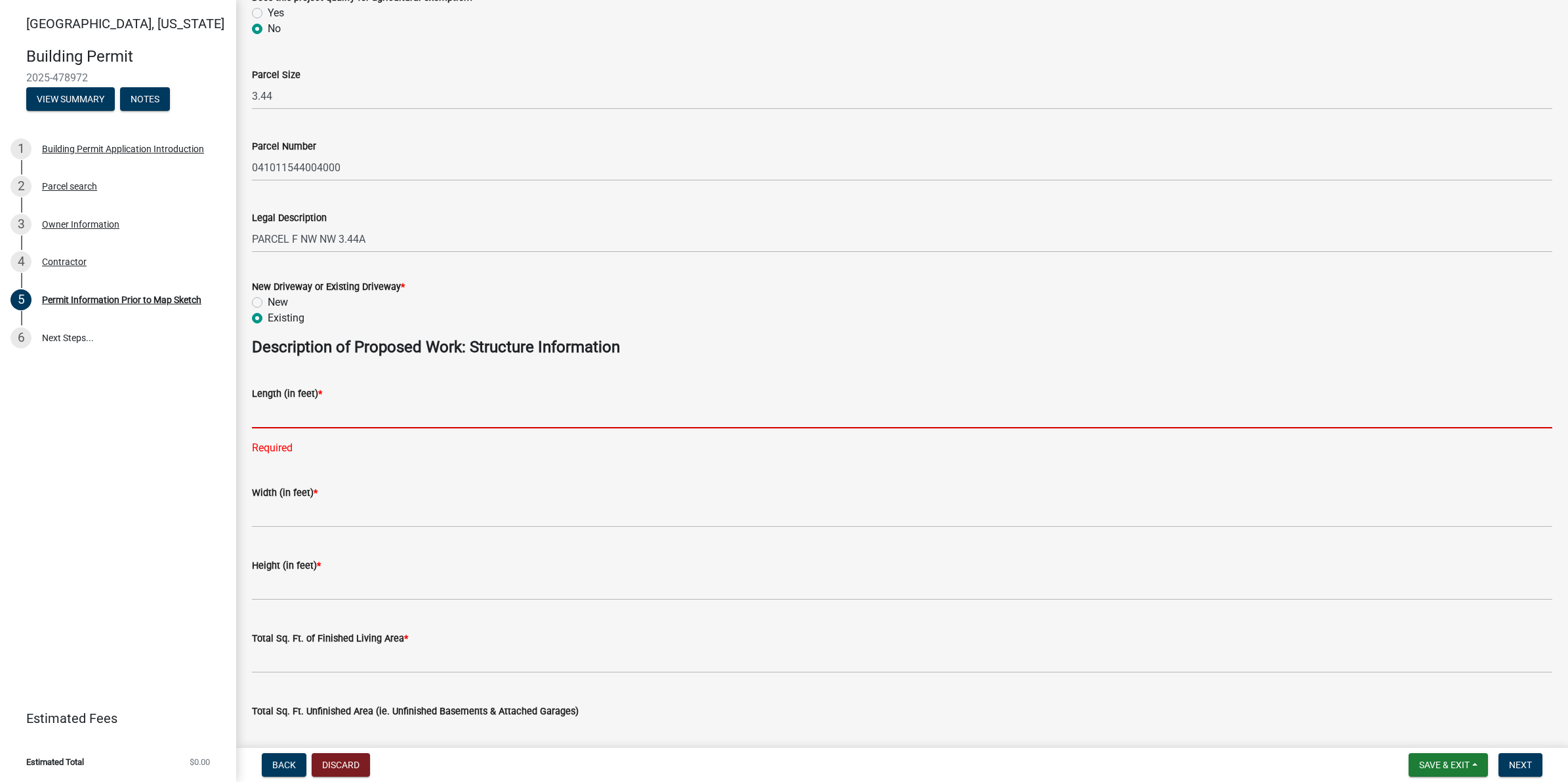
click at [370, 414] on input "text" at bounding box center [901, 415] width 1300 height 27
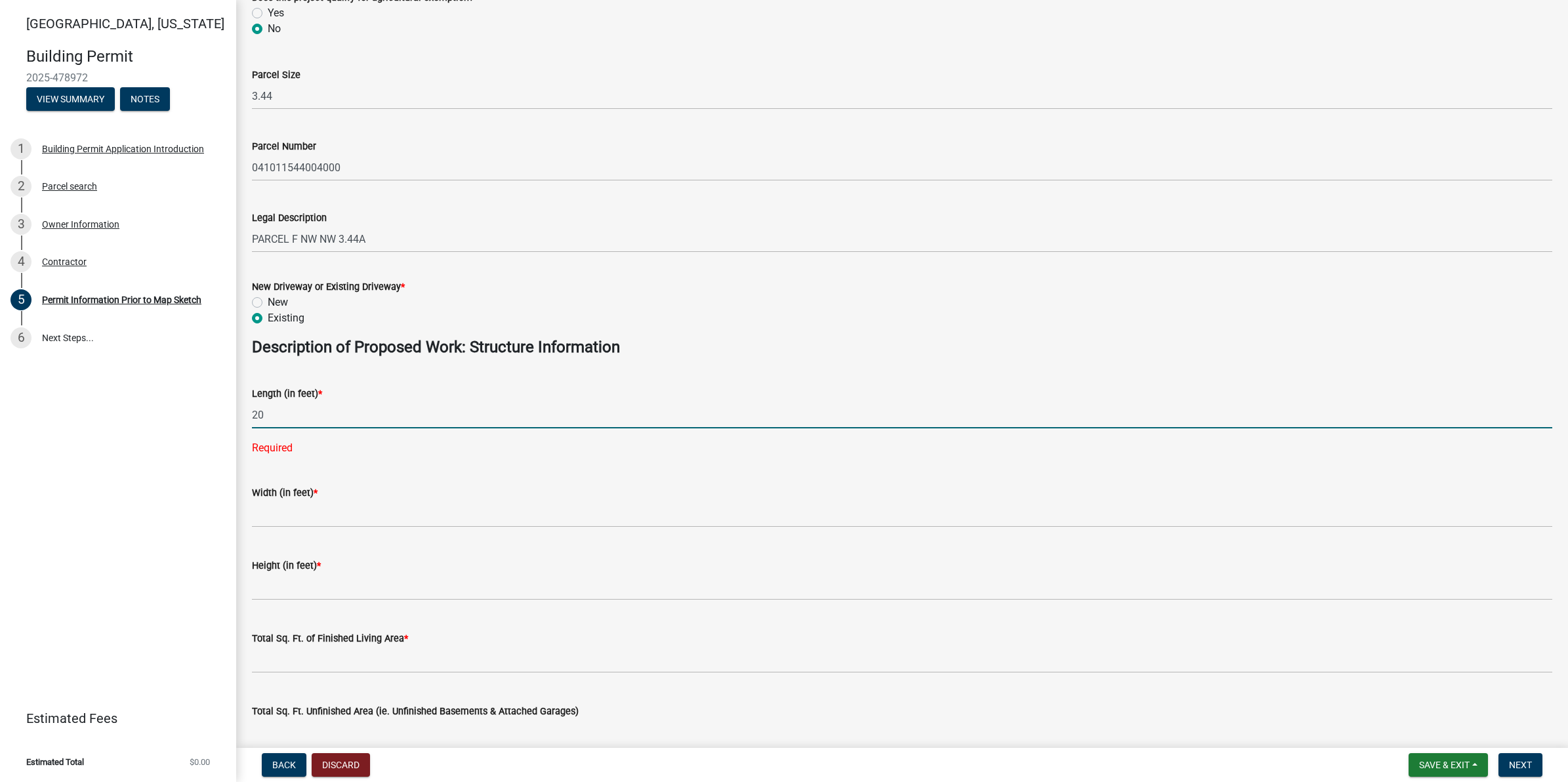
drag, startPoint x: 332, startPoint y: 403, endPoint x: 249, endPoint y: 407, distance: 83.1
click at [249, 407] on div "Length (in feet) * 20 Required" at bounding box center [902, 411] width 1320 height 89
type input "40"
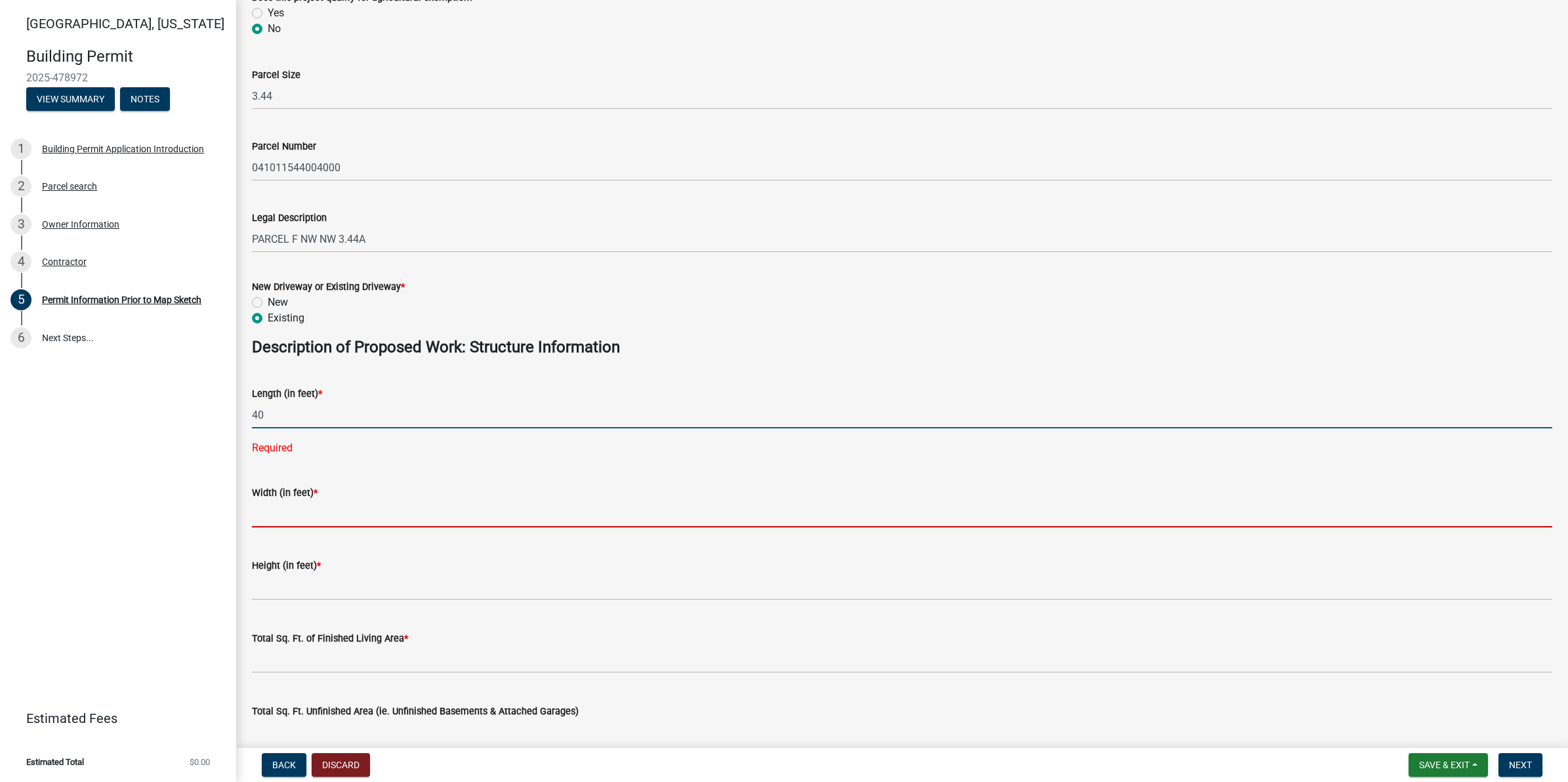
click at [343, 502] on wm-data-entity-input "Width (in feet) *" at bounding box center [901, 503] width 1300 height 73
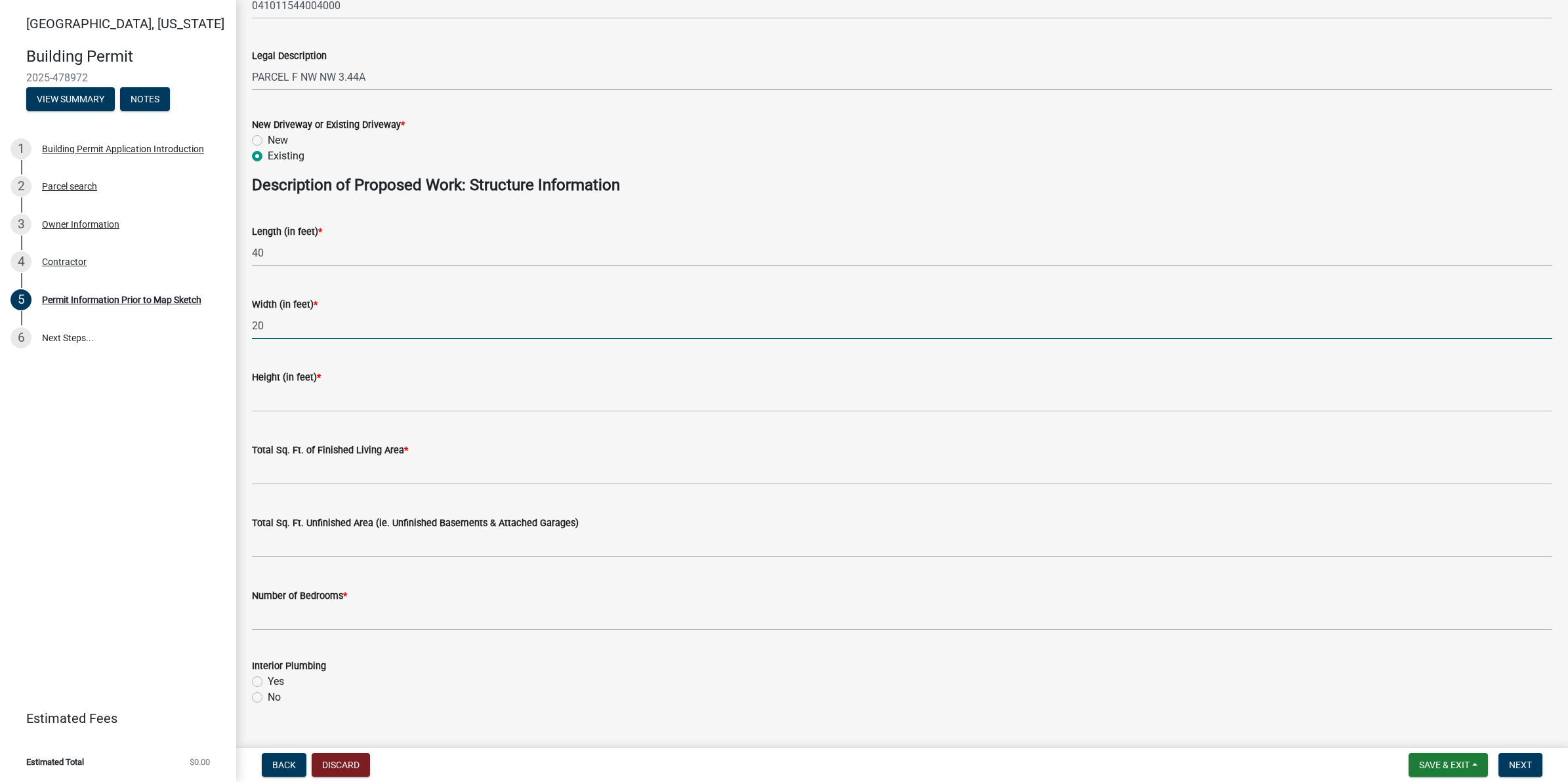
scroll to position [492, 0]
type input "20"
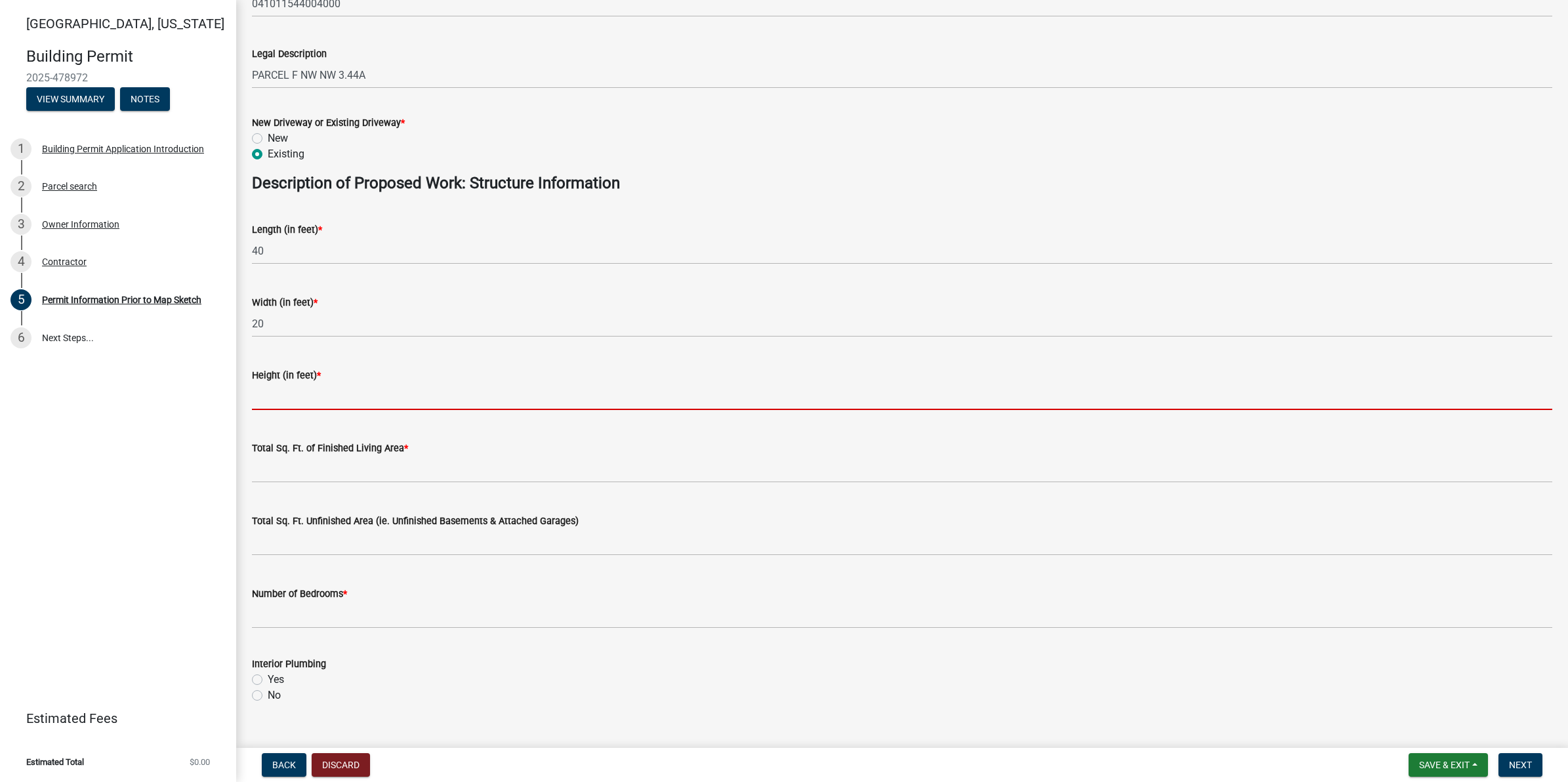
click at [322, 391] on input "text" at bounding box center [901, 396] width 1300 height 27
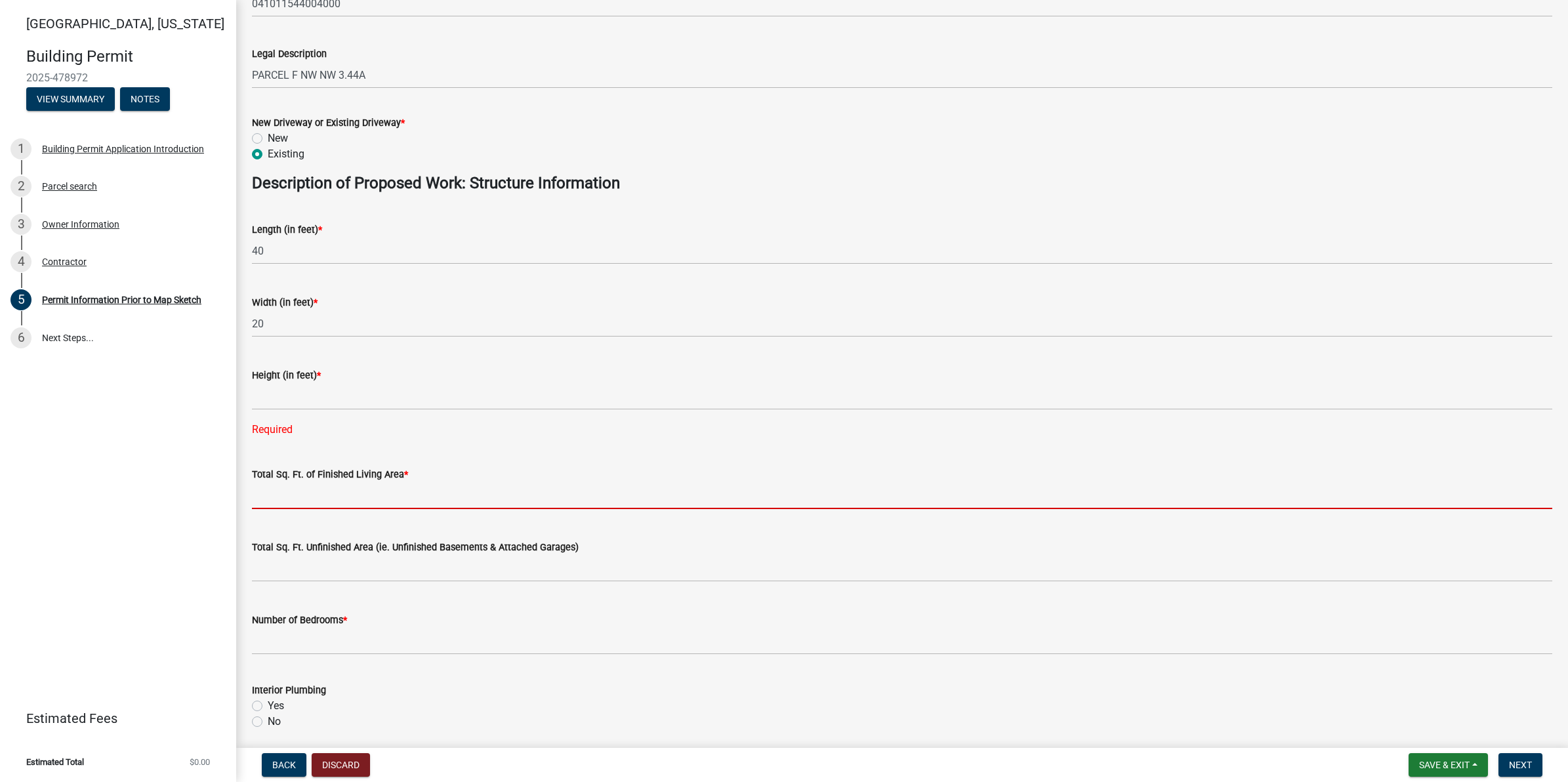
click at [359, 464] on div "Total Sq. Ft. of Finished Living Area *" at bounding box center [901, 478] width 1300 height 61
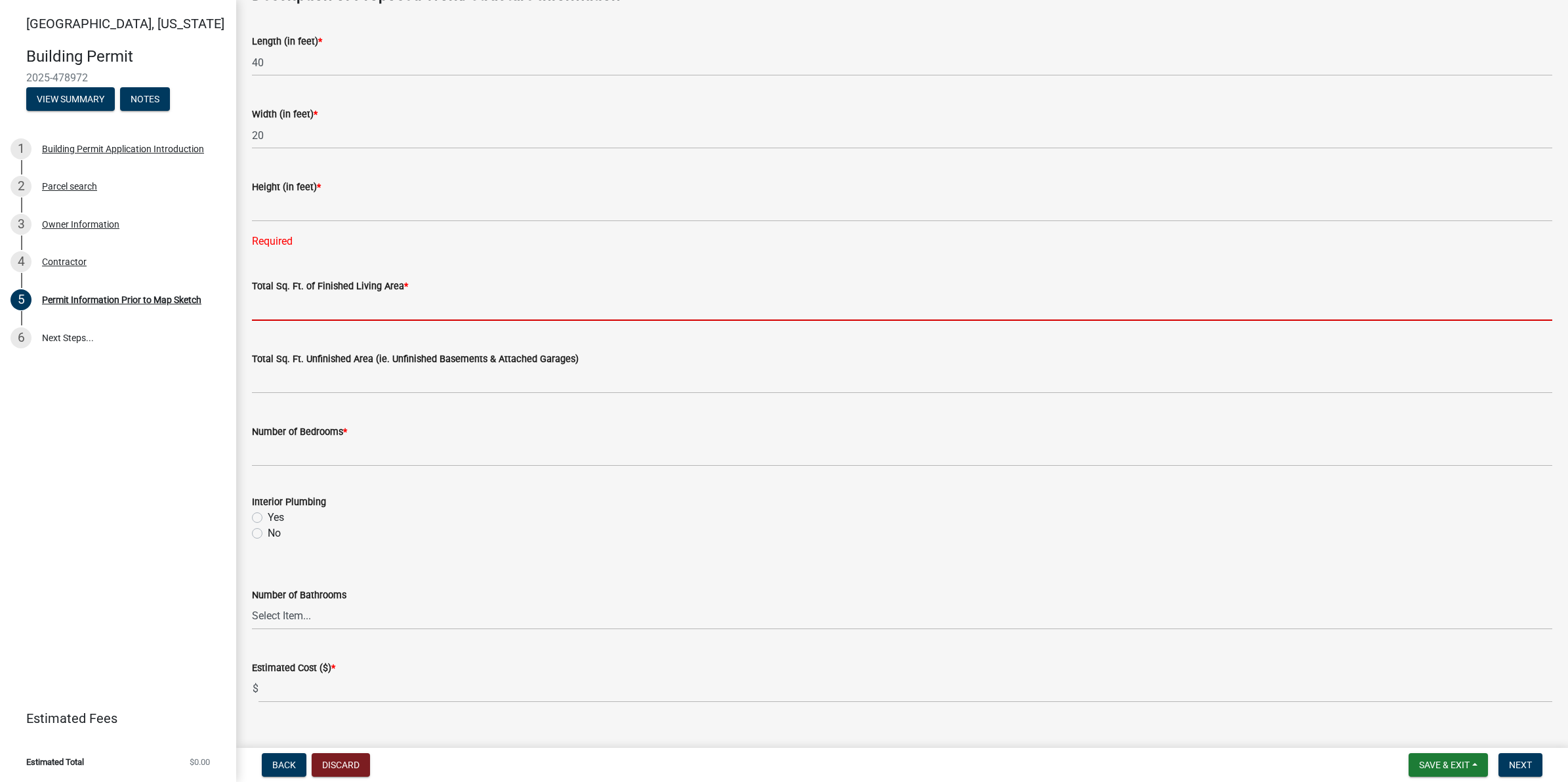
scroll to position [702, 0]
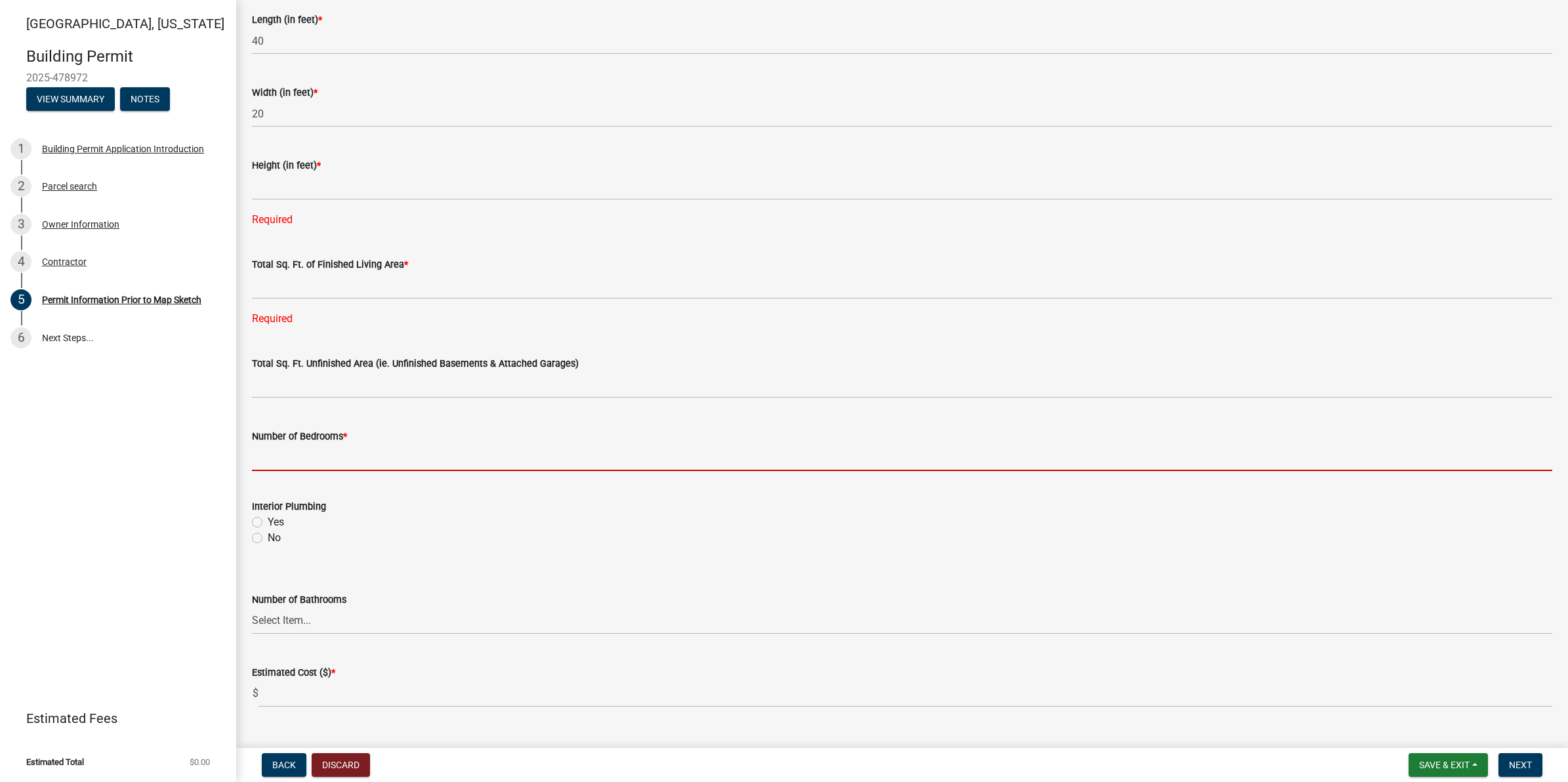
click at [364, 431] on form "Number of Bedrooms *" at bounding box center [901, 450] width 1300 height 43
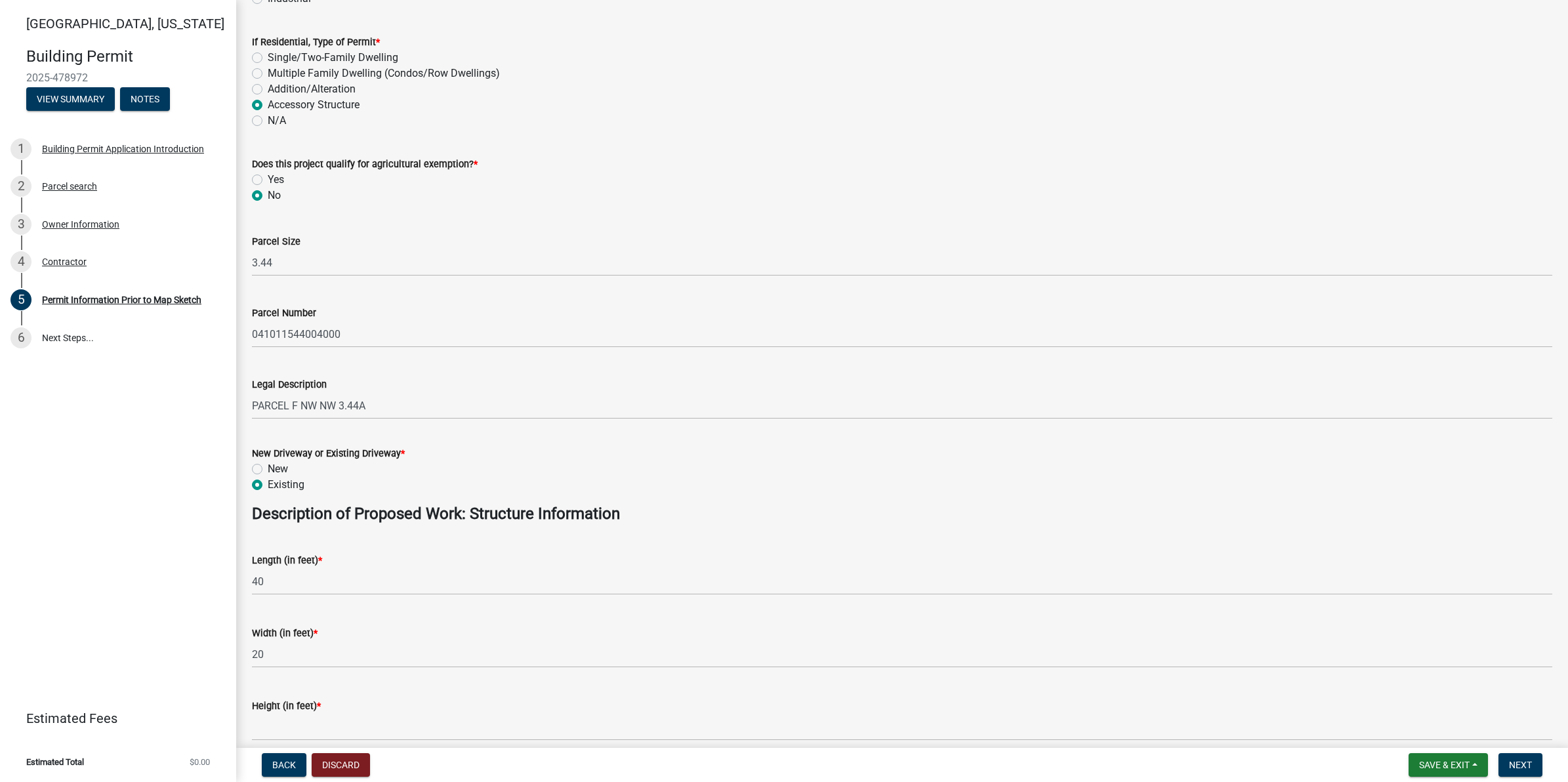
scroll to position [0, 0]
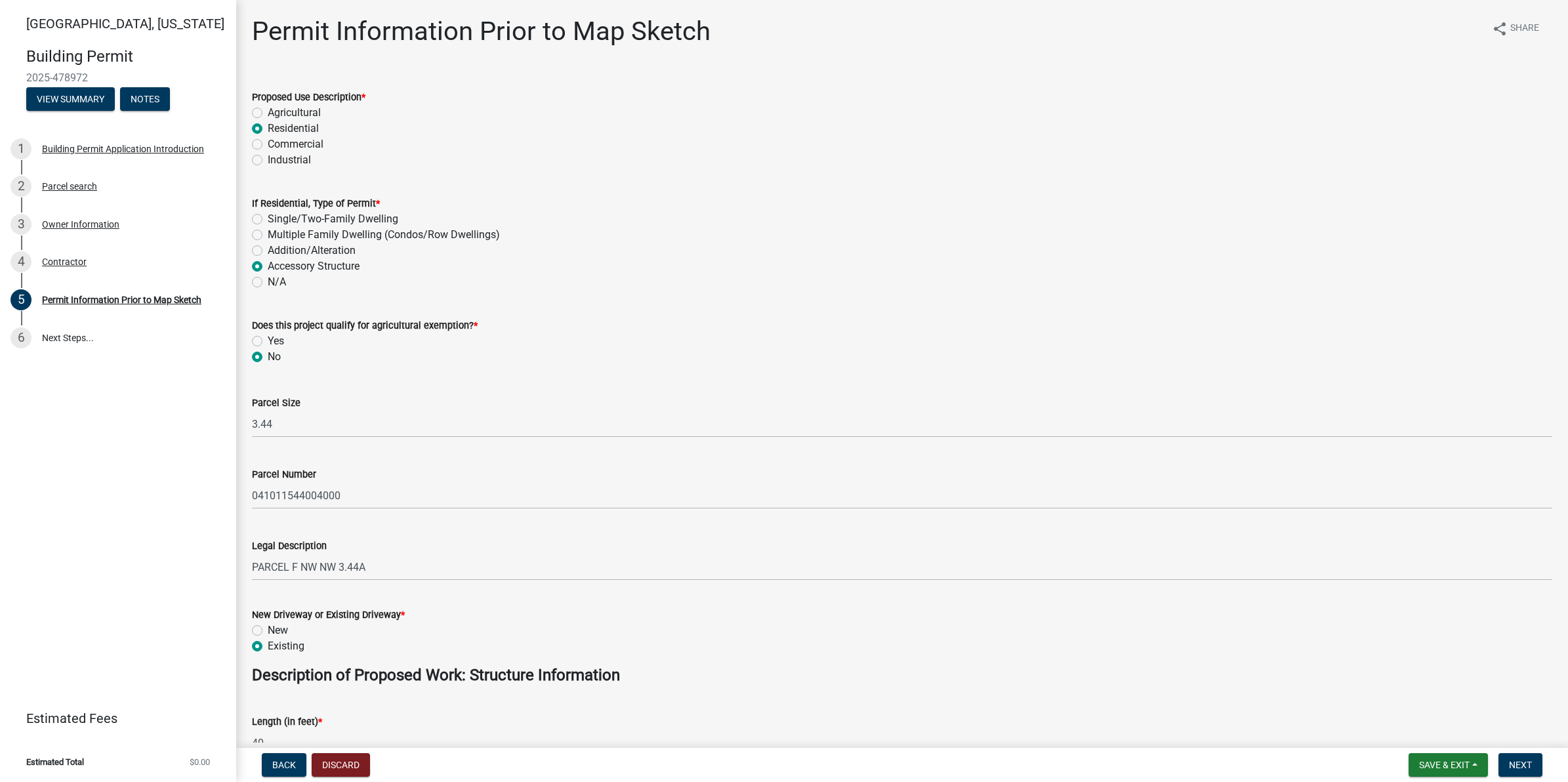
type input "0"
click at [268, 139] on label "Commercial" at bounding box center [295, 144] width 56 height 16
click at [268, 139] on input "Commercial" at bounding box center [272, 141] width 8 height 8
radio input "true"
click at [257, 121] on div "Residential" at bounding box center [901, 128] width 1300 height 16
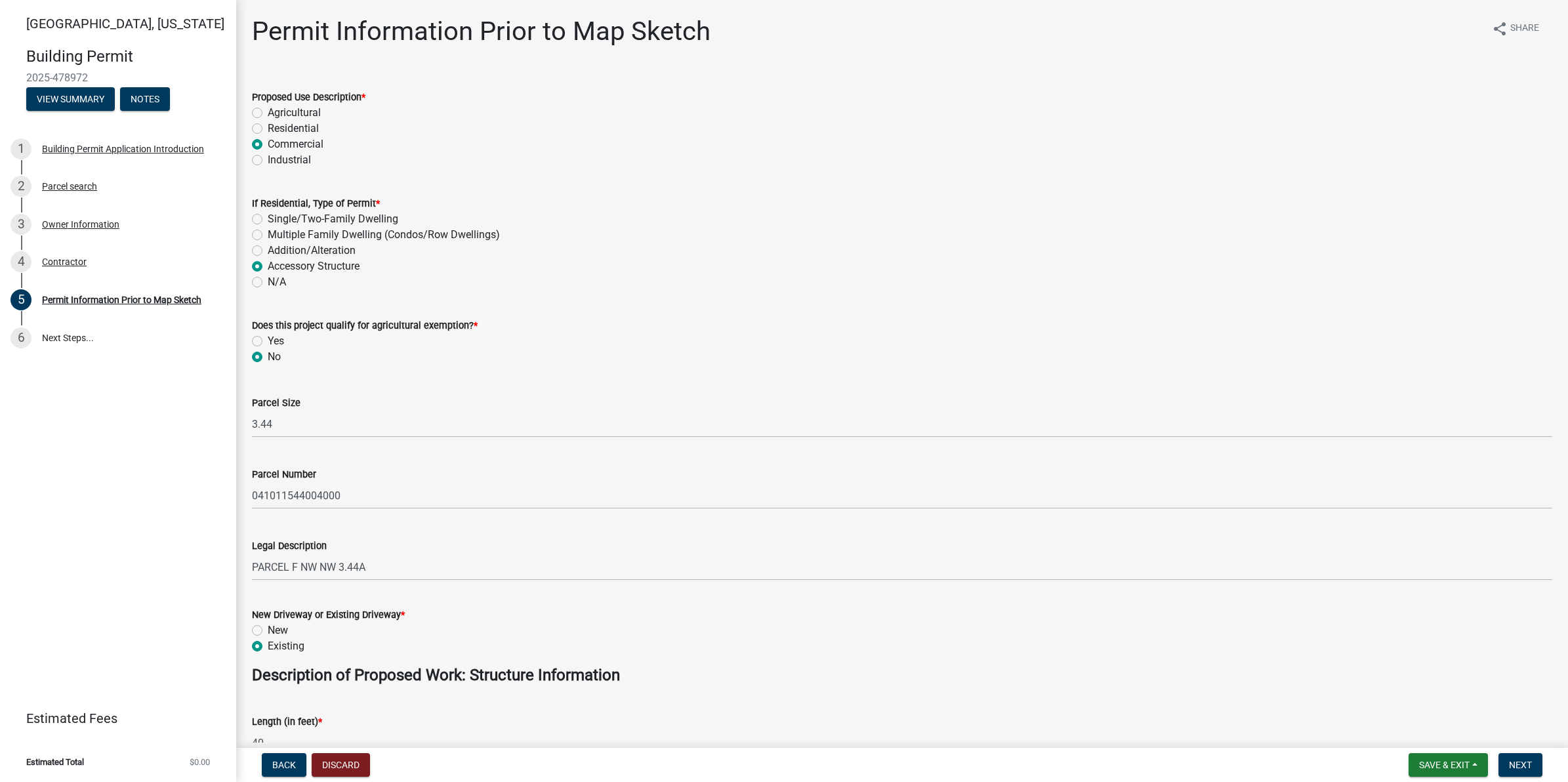
click at [262, 249] on div "Addition/Alteration" at bounding box center [901, 251] width 1300 height 16
click at [268, 254] on label "Addition/Alteration" at bounding box center [311, 251] width 88 height 16
click at [268, 251] on input "Addition/Alteration" at bounding box center [272, 247] width 8 height 8
radio input "true"
click at [268, 262] on label "Accessory Structure" at bounding box center [313, 266] width 92 height 16
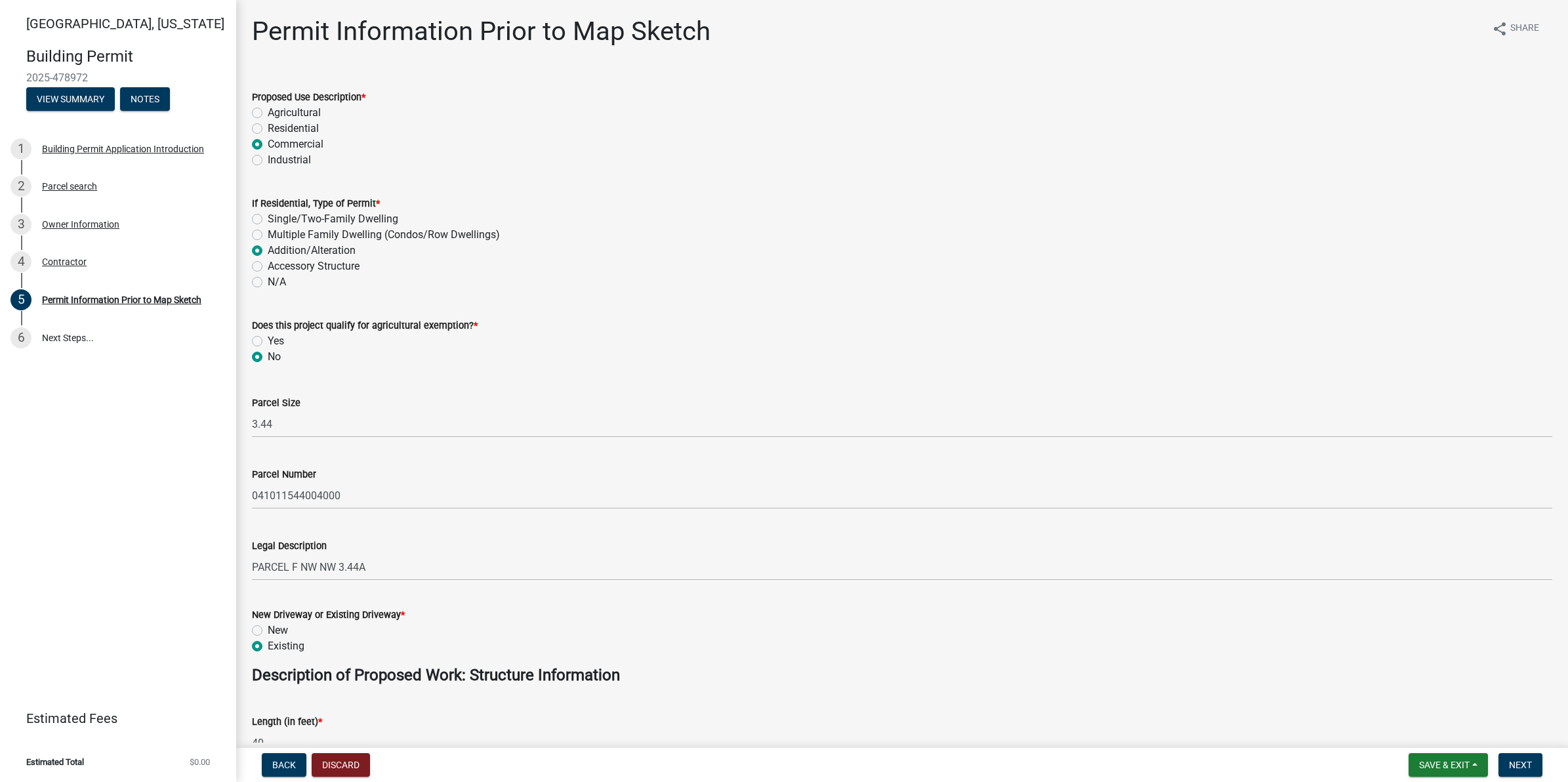
click at [268, 262] on input "Accessory Structure" at bounding box center [272, 262] width 8 height 8
radio input "true"
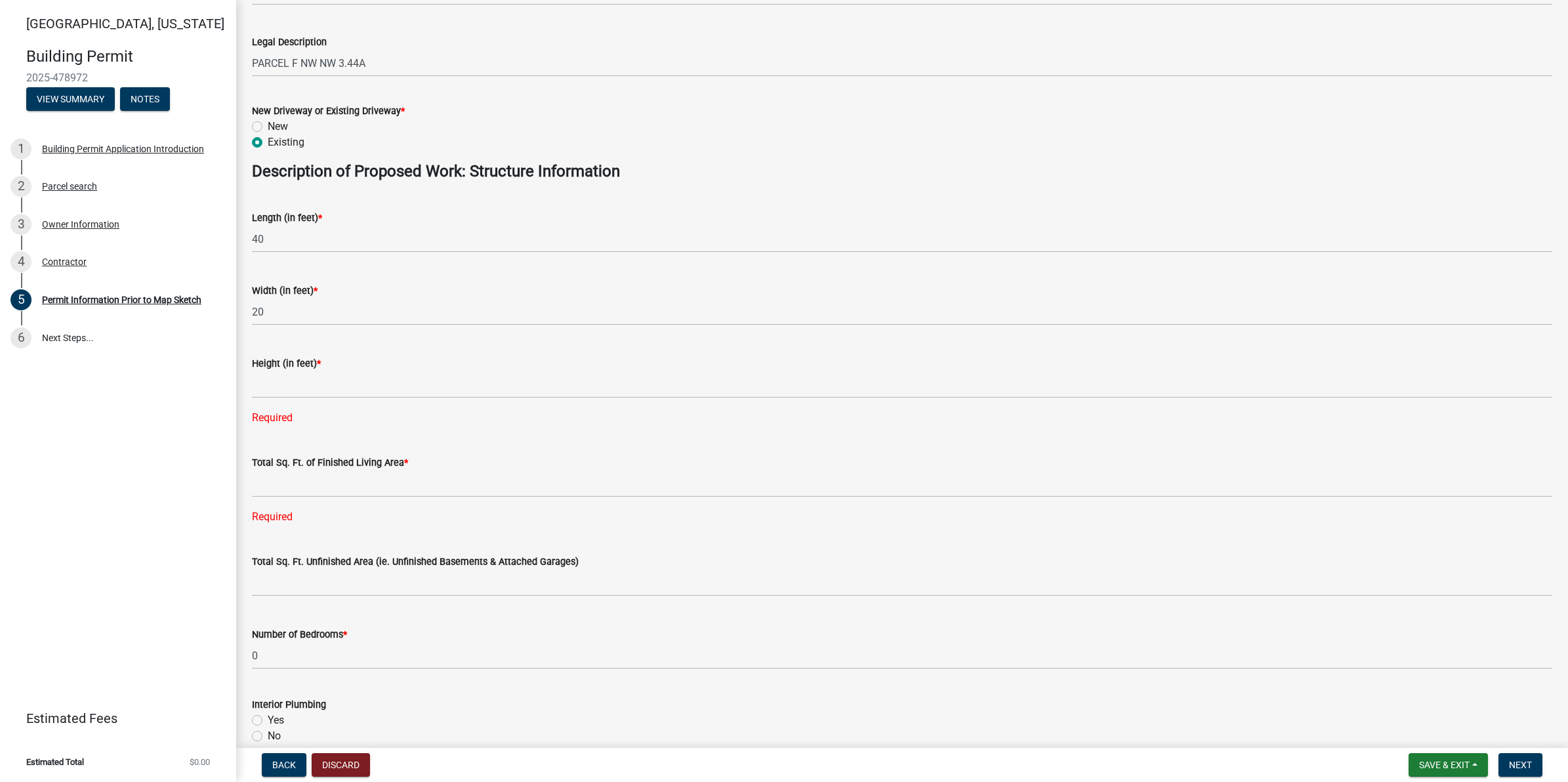
scroll to position [655, 0]
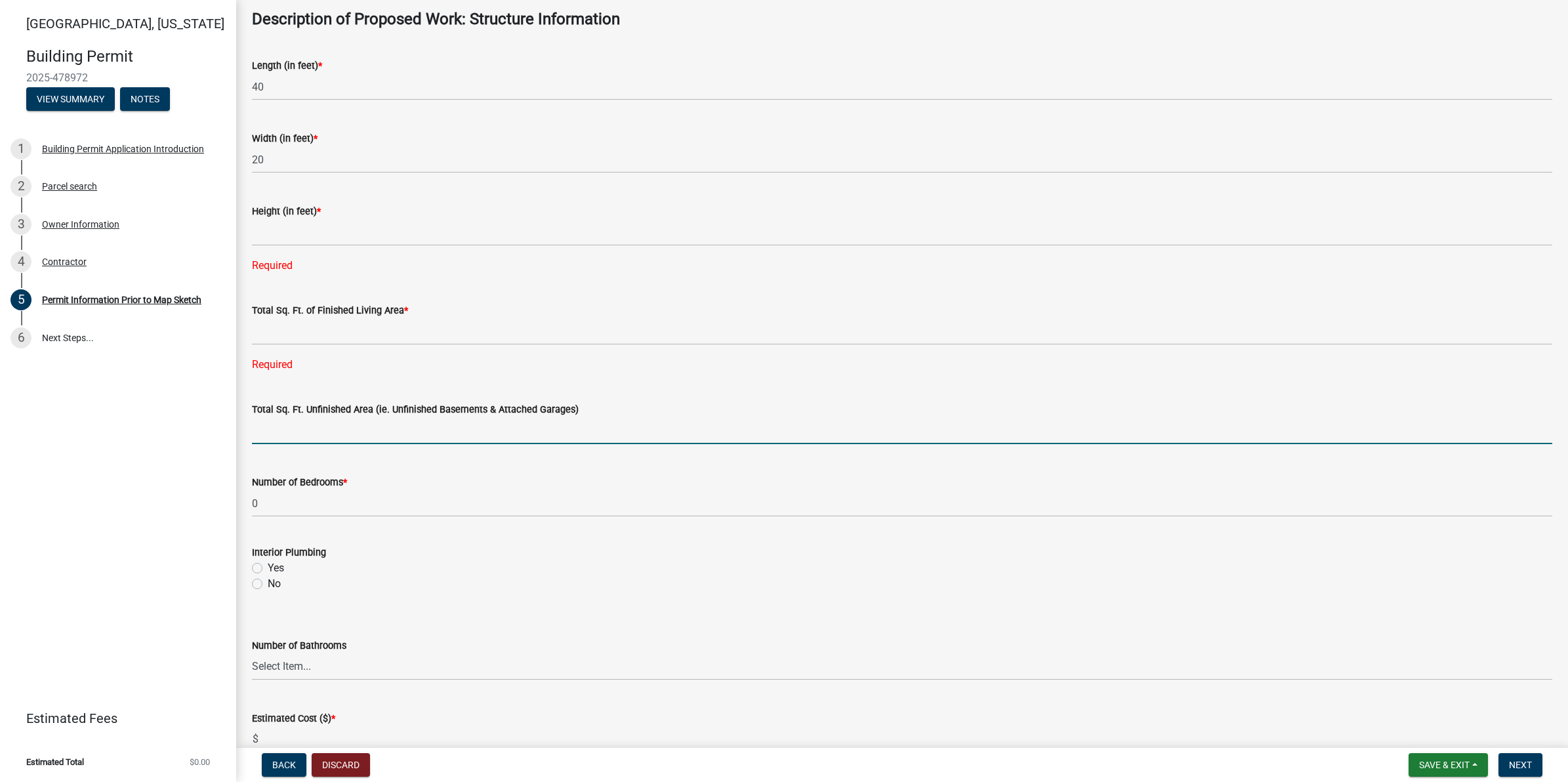
click at [320, 429] on input "text" at bounding box center [901, 430] width 1300 height 27
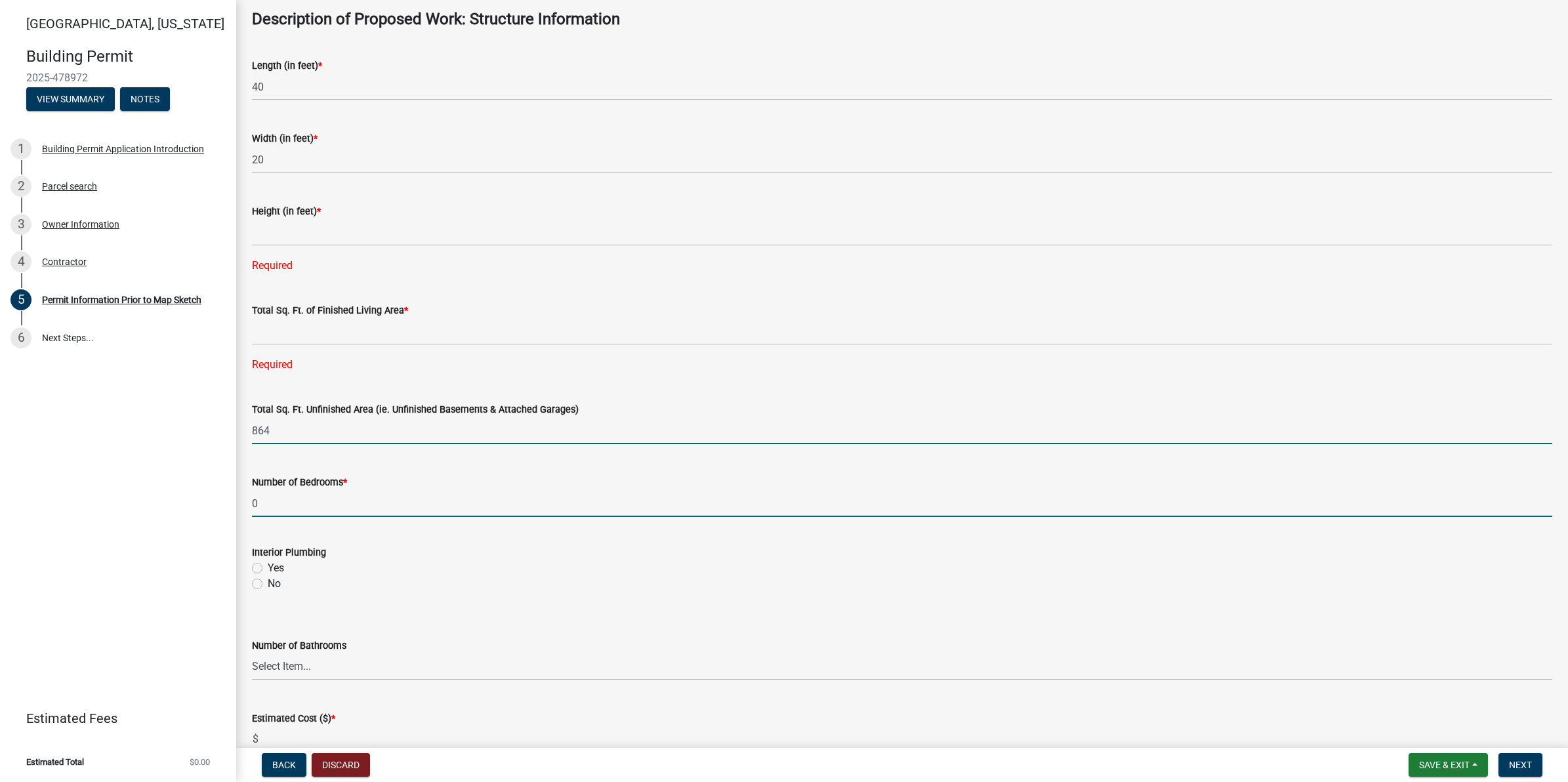
click at [320, 515] on input "0" at bounding box center [901, 504] width 1300 height 27
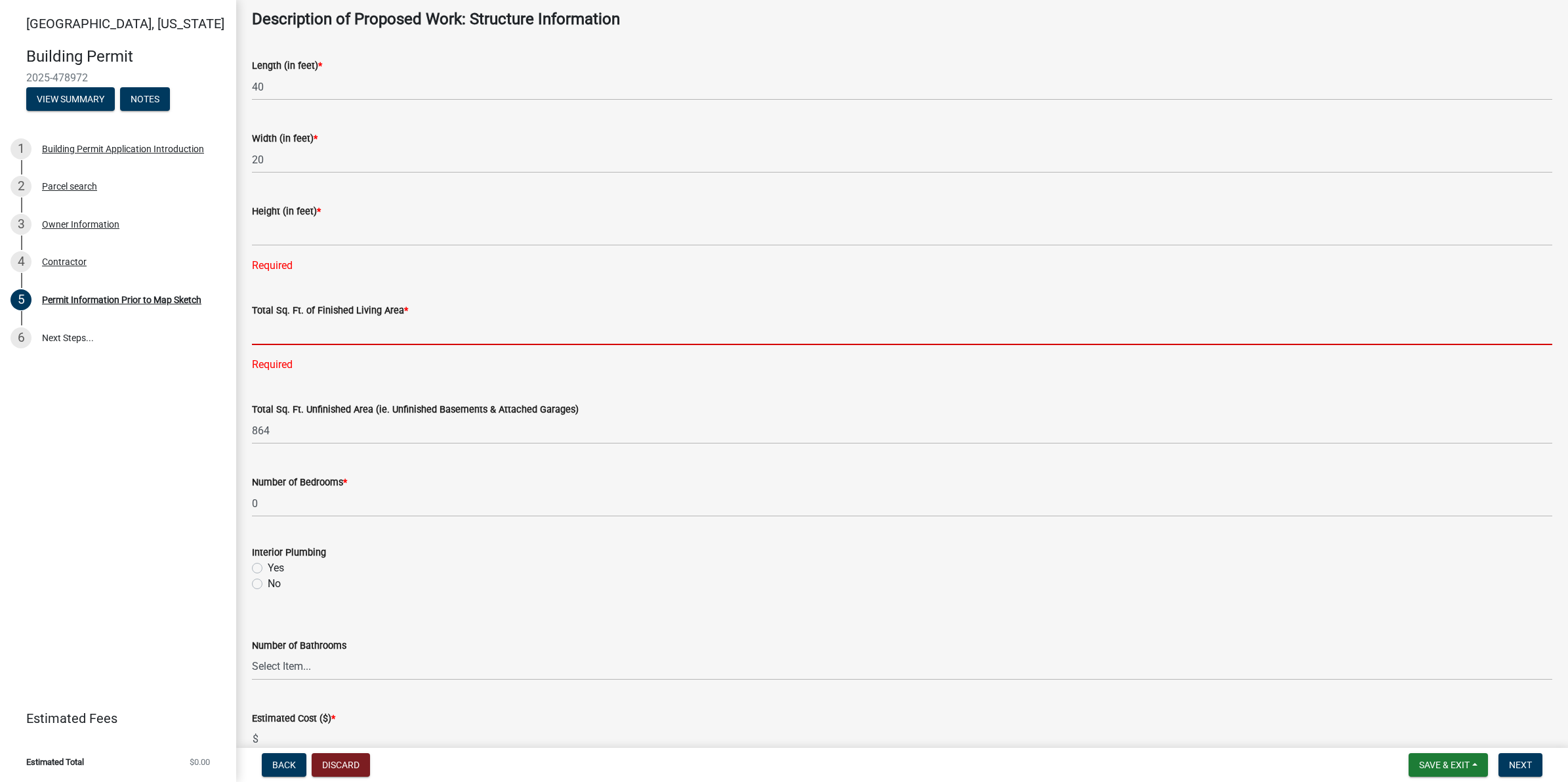
click at [430, 332] on input "text" at bounding box center [901, 332] width 1300 height 27
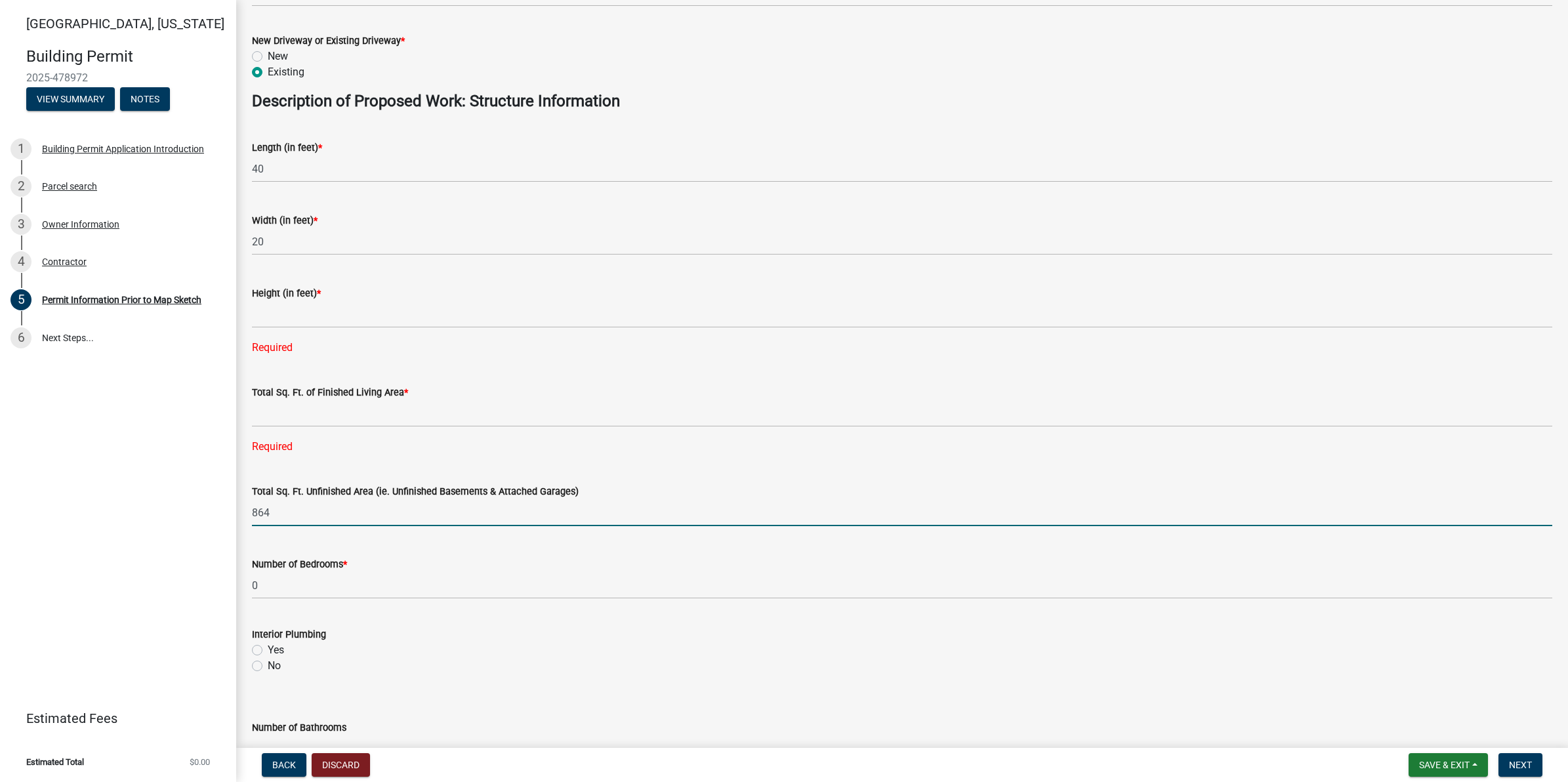
drag, startPoint x: 311, startPoint y: 511, endPoint x: 244, endPoint y: 523, distance: 68.1
click at [244, 523] on div "Total Sq. Ft. Unfinished Area (ie. Unfinished Basements & Attached Garages) 864" at bounding box center [902, 495] width 1320 height 61
type input "0"
drag, startPoint x: 899, startPoint y: 628, endPoint x: 915, endPoint y: 624, distance: 16.5
click at [900, 628] on div "Interior Plumbing" at bounding box center [901, 634] width 1300 height 16
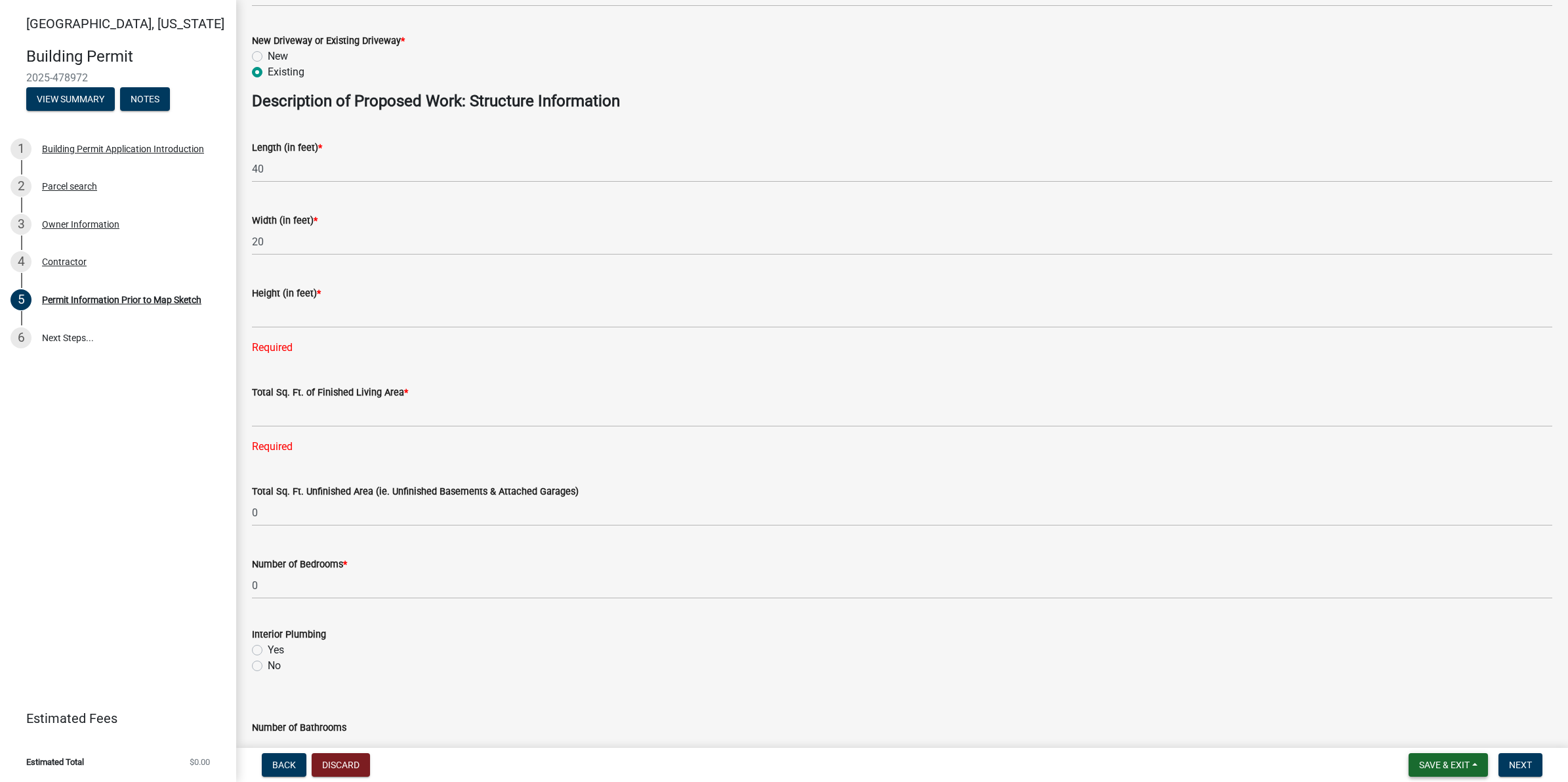
click at [1466, 764] on span "Save & Exit" at bounding box center [1444, 764] width 51 height 10
click at [1424, 738] on button "Save & Exit" at bounding box center [1436, 731] width 105 height 31
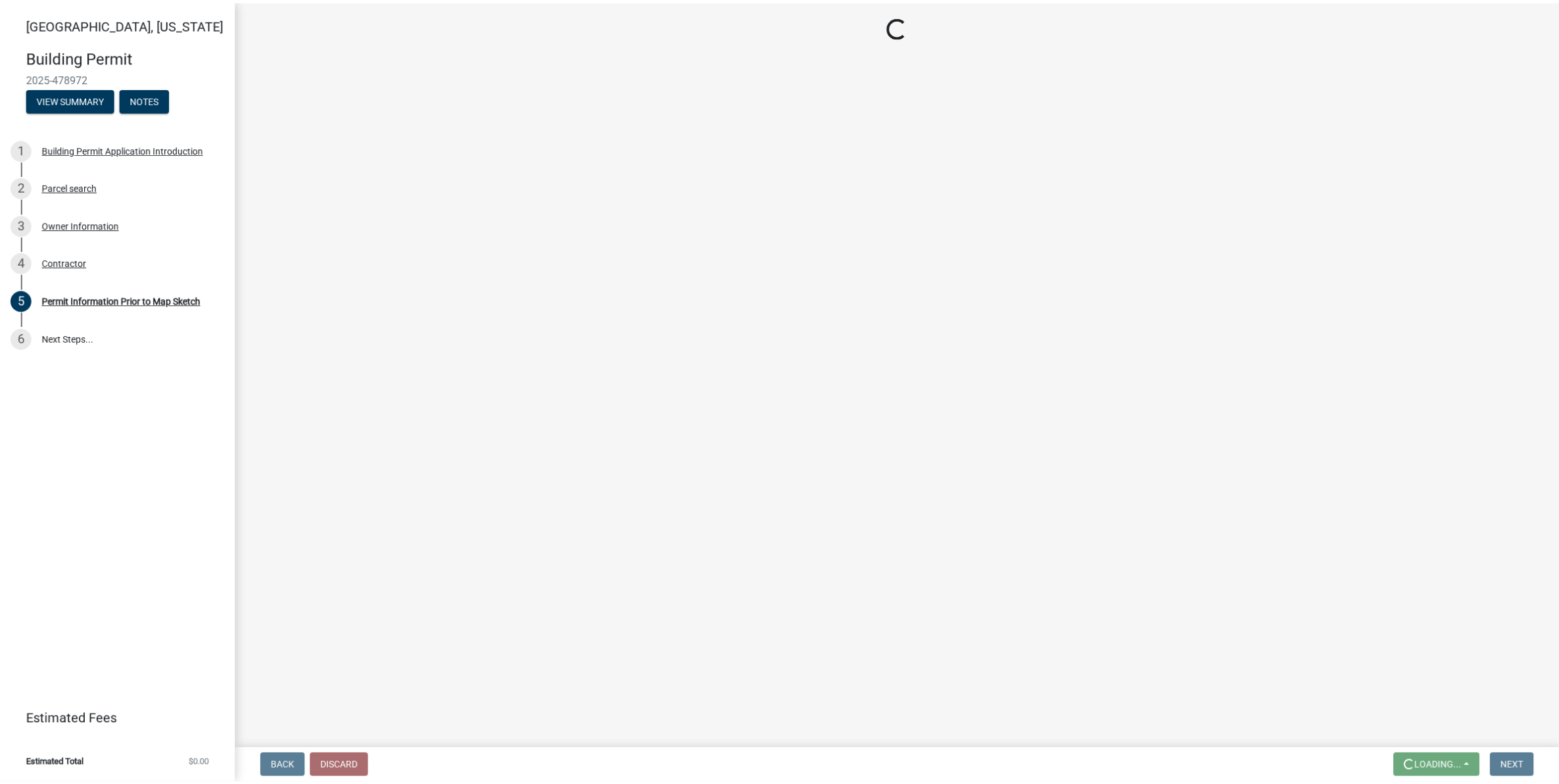
scroll to position [0, 0]
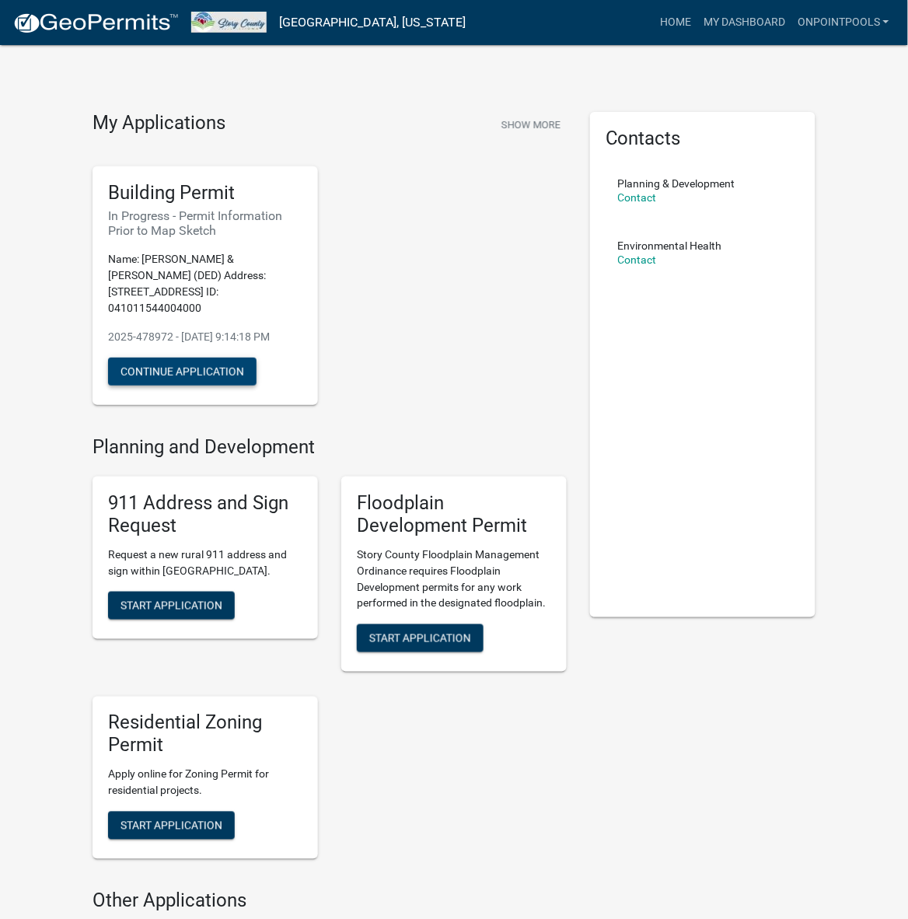
click at [222, 372] on button "Continue Application" at bounding box center [182, 372] width 148 height 28
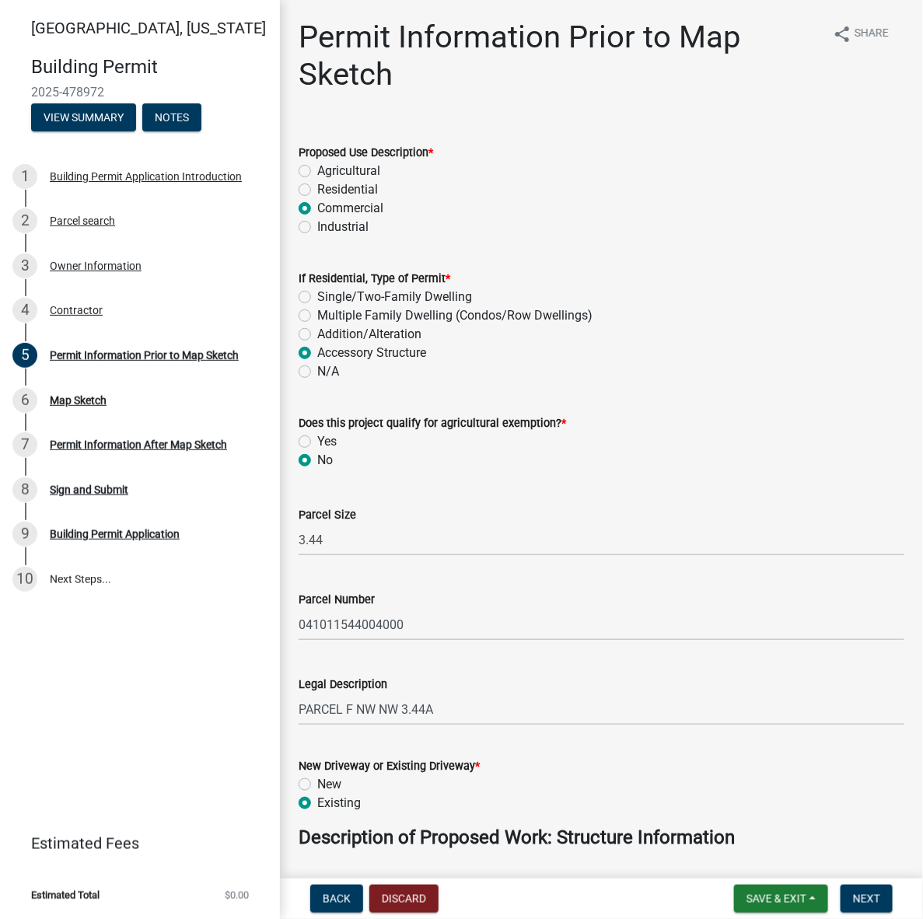
click at [337, 189] on label "Residential" at bounding box center [347, 189] width 61 height 19
click at [327, 189] on input "Residential" at bounding box center [322, 185] width 10 height 10
radio input "true"
click at [362, 168] on label "Agricultural" at bounding box center [348, 171] width 63 height 19
click at [327, 168] on input "Agricultural" at bounding box center [322, 167] width 10 height 10
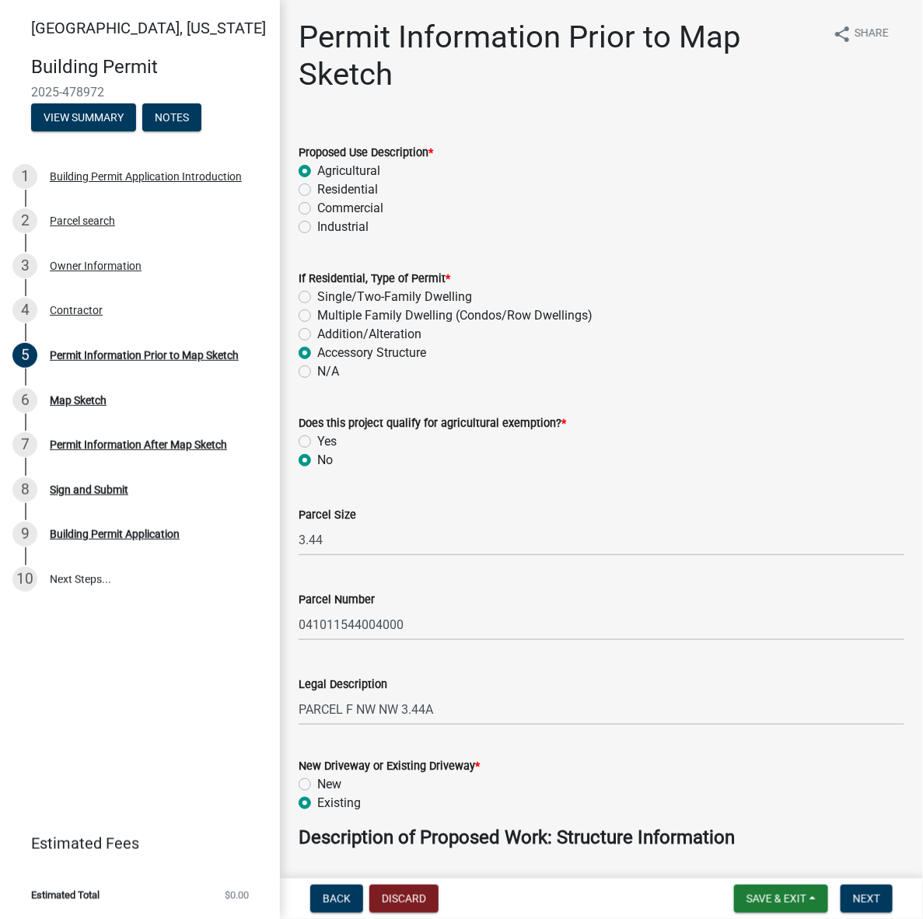
radio input "true"
click at [360, 191] on label "Residential" at bounding box center [347, 189] width 61 height 19
click at [327, 190] on input "Residential" at bounding box center [322, 185] width 10 height 10
radio input "true"
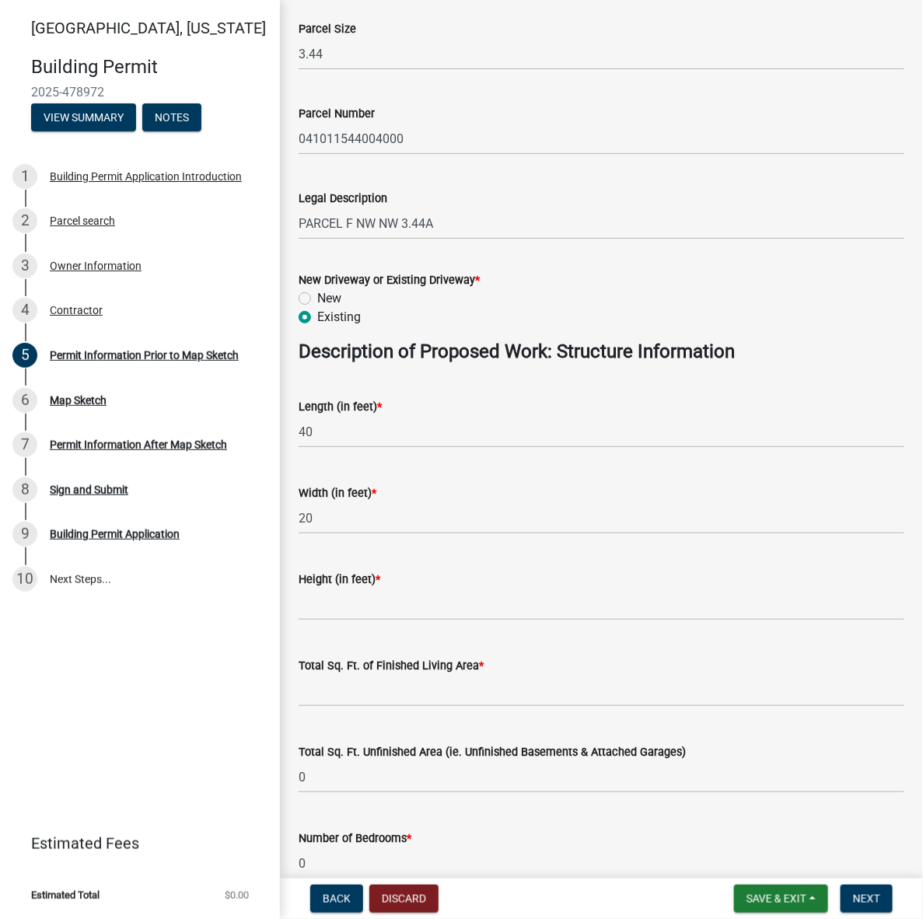
scroll to position [583, 0]
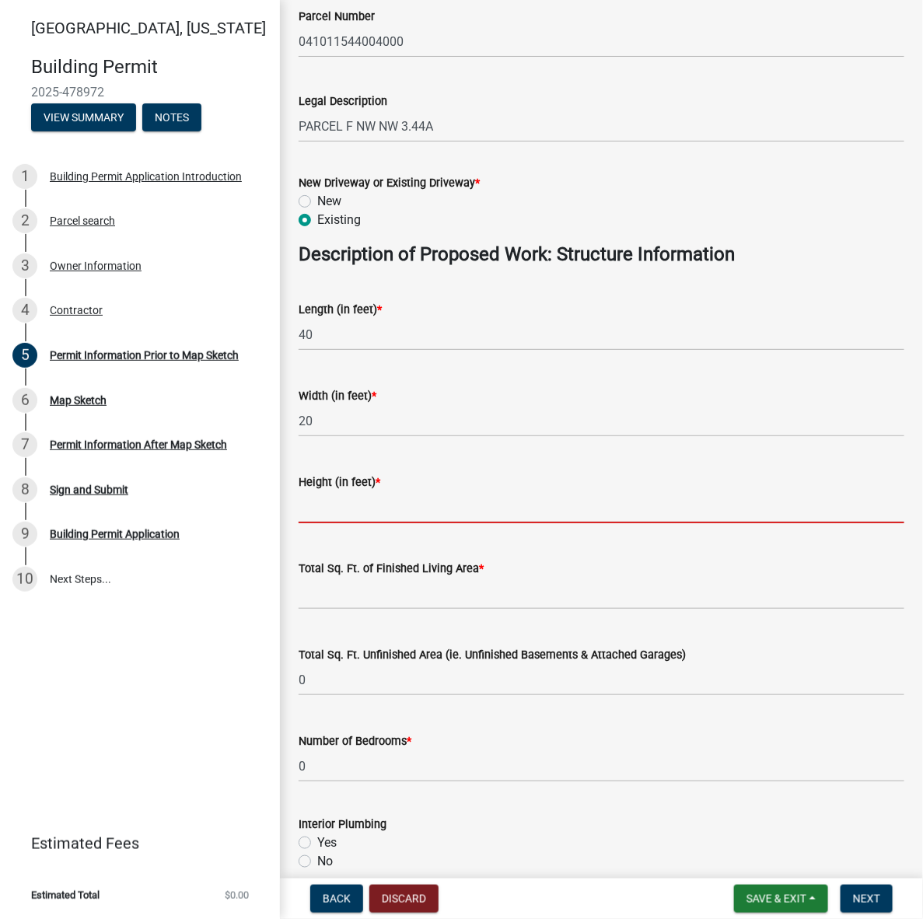
click at [399, 504] on input "text" at bounding box center [601, 507] width 606 height 32
type input "-6"
click at [382, 595] on input "text" at bounding box center [601, 594] width 606 height 32
type input "0"
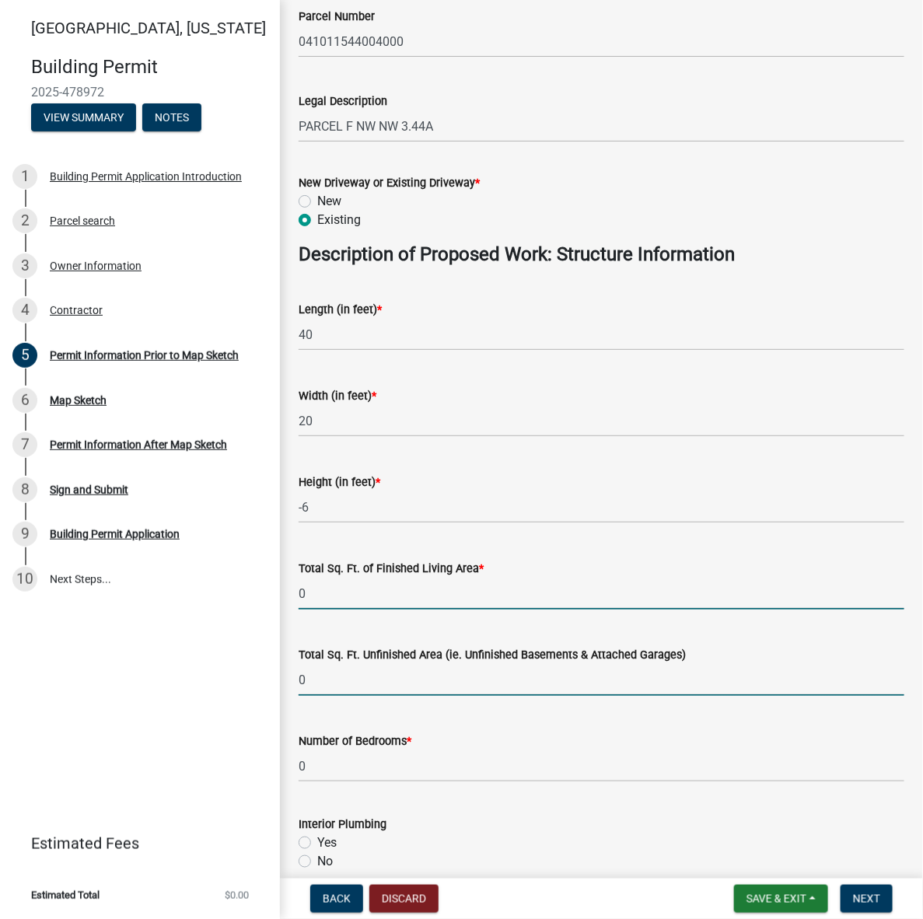
drag, startPoint x: 378, startPoint y: 677, endPoint x: 379, endPoint y: 686, distance: 9.5
click at [378, 677] on input "0" at bounding box center [601, 680] width 606 height 32
click at [316, 752] on input "0" at bounding box center [601, 766] width 606 height 32
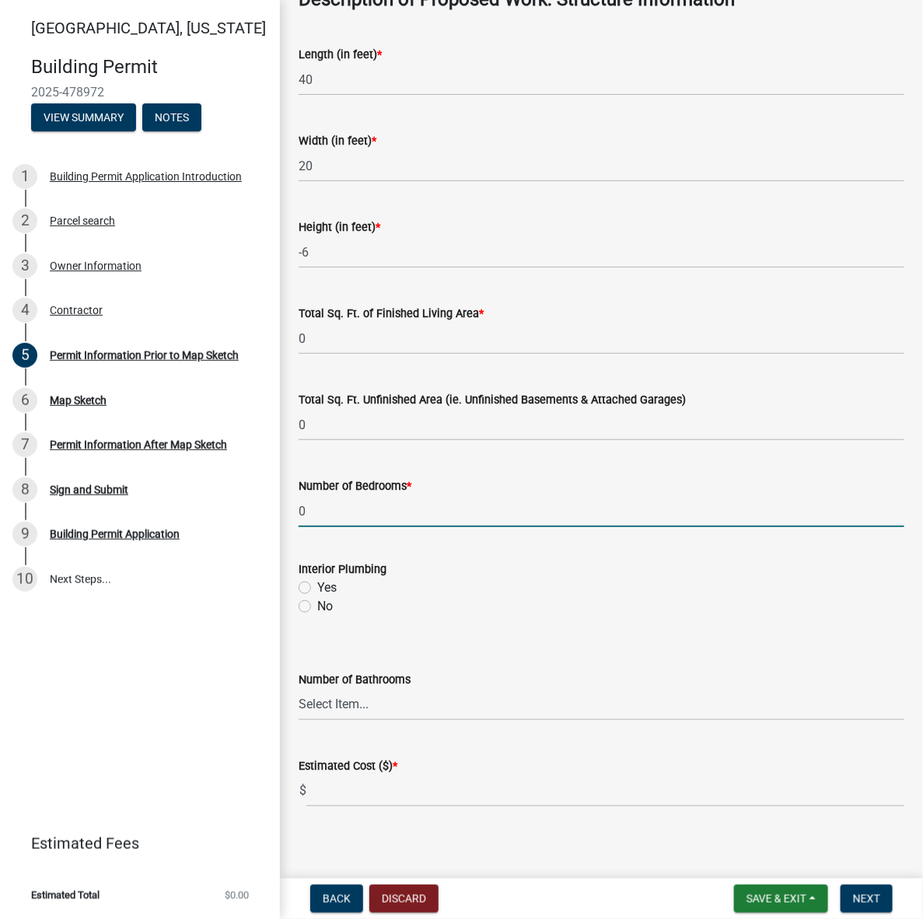
scroll to position [846, 0]
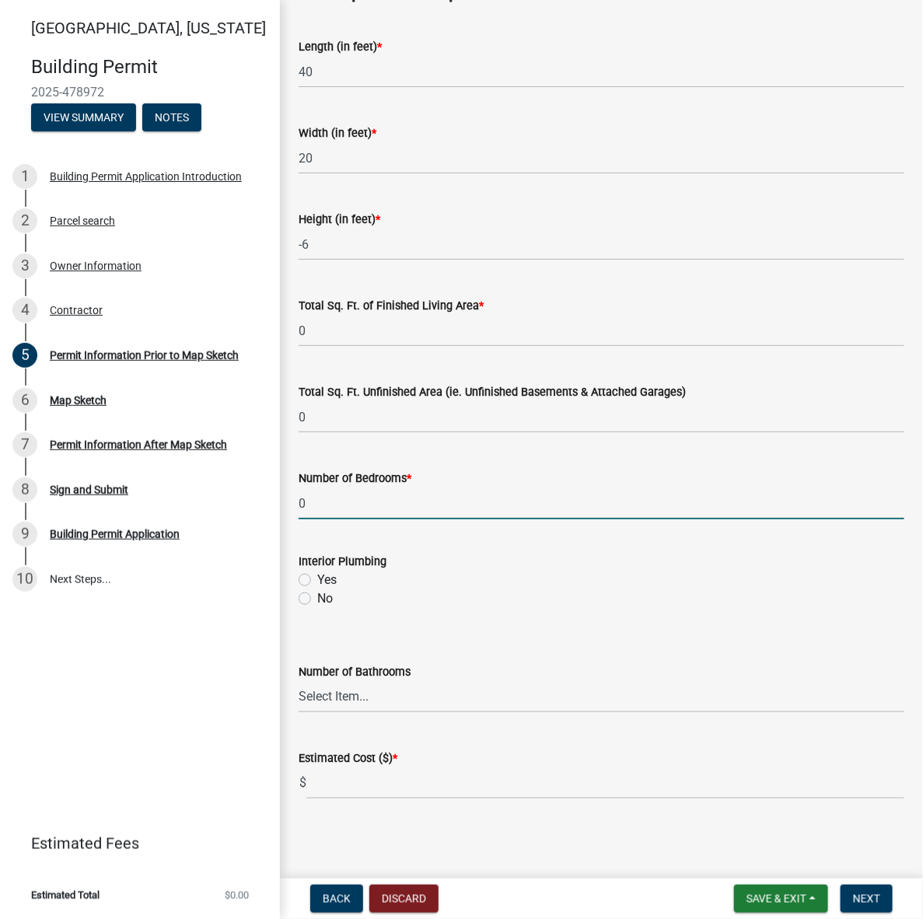
click at [313, 599] on div "No" at bounding box center [601, 598] width 606 height 19
click at [313, 603] on div "No" at bounding box center [601, 598] width 606 height 19
click at [317, 597] on label "No" at bounding box center [325, 598] width 16 height 19
click at [317, 597] on input "No" at bounding box center [322, 594] width 10 height 10
radio input "true"
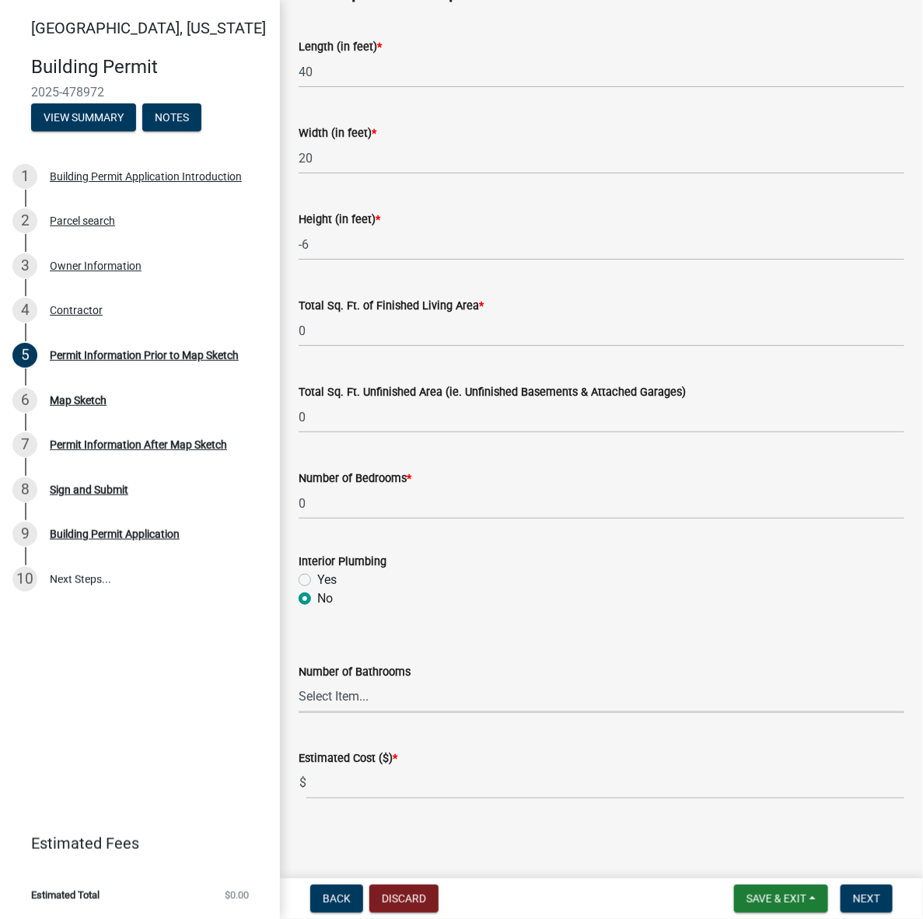
click at [436, 693] on select "Select Item... 0 1 2 3 4 5 6" at bounding box center [601, 697] width 606 height 32
click at [298, 681] on select "Select Item... 0 1 2 3 4 5 6" at bounding box center [601, 697] width 606 height 32
select select "6b2626da-78ea-4ec6-8513-ccc18f4ad425"
click at [410, 791] on input "text" at bounding box center [605, 783] width 598 height 32
type input "150000"
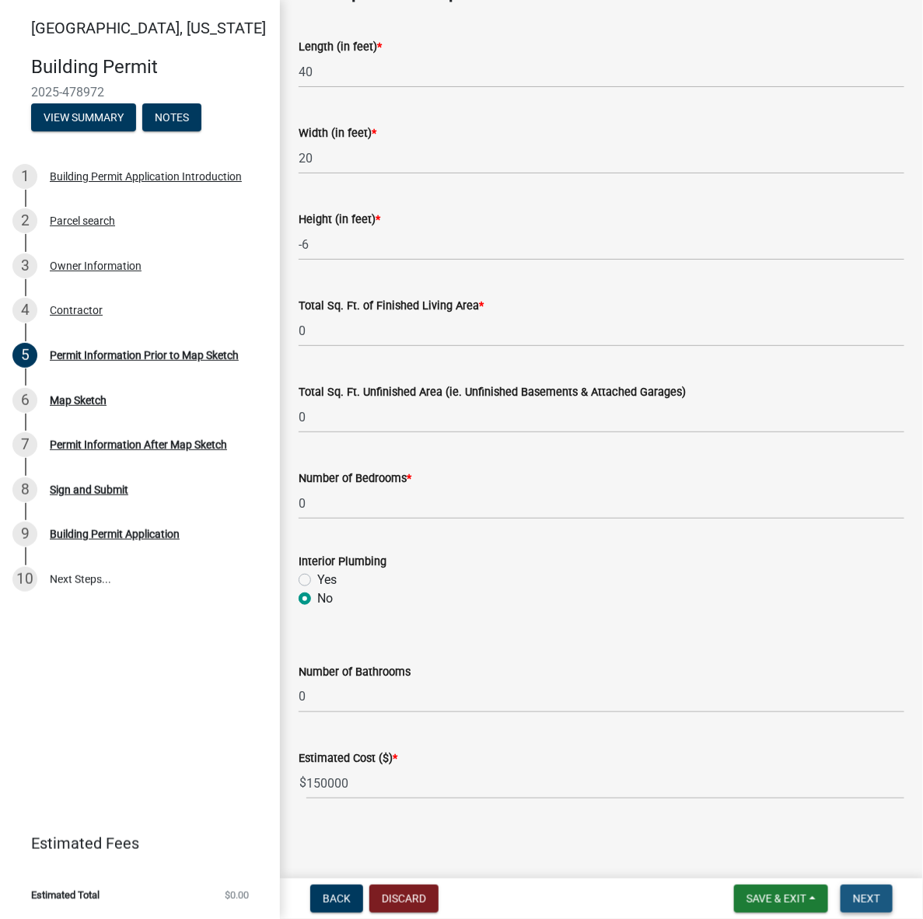
click at [881, 888] on button "Next" at bounding box center [866, 899] width 52 height 28
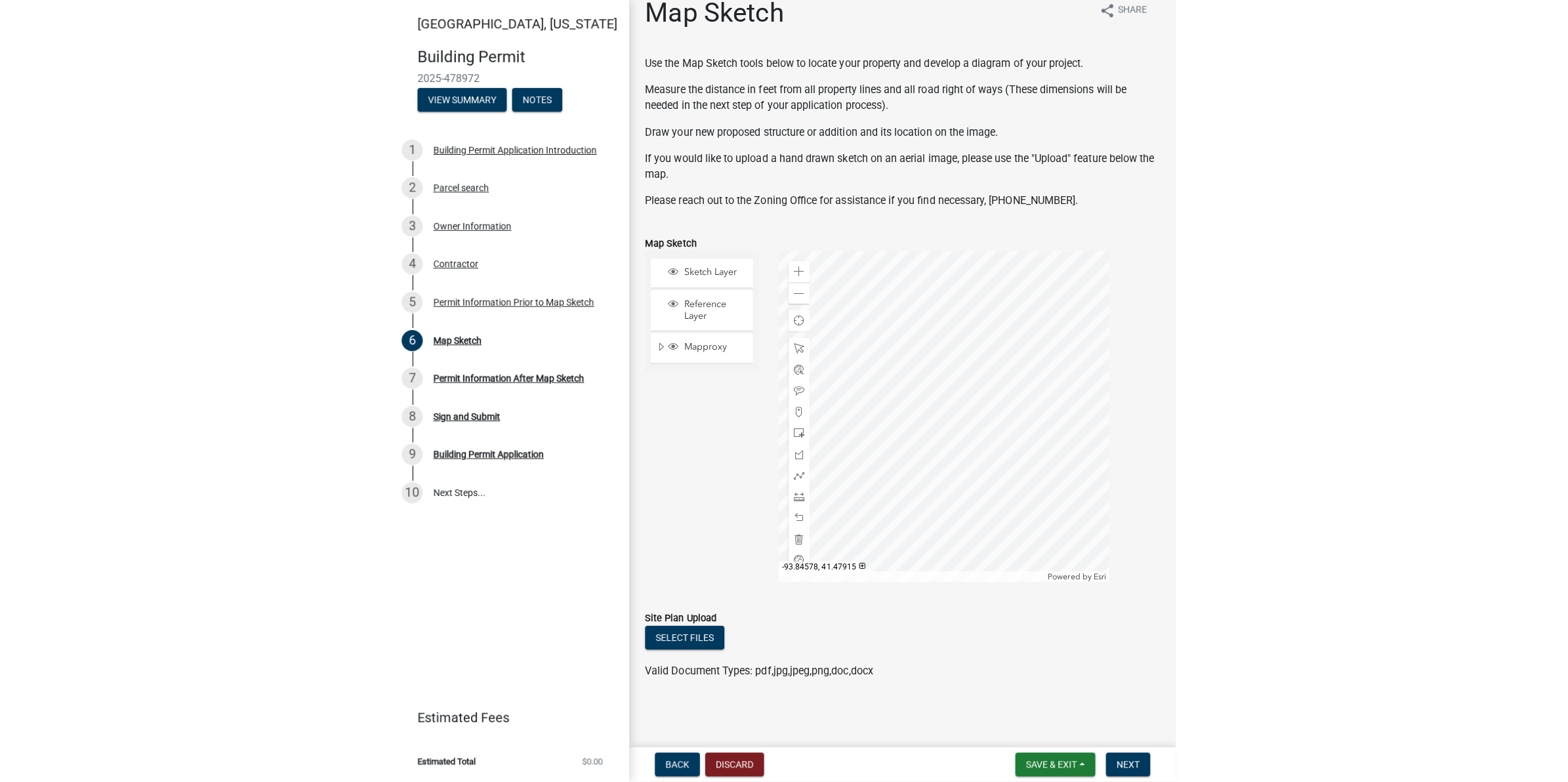
scroll to position [0, 0]
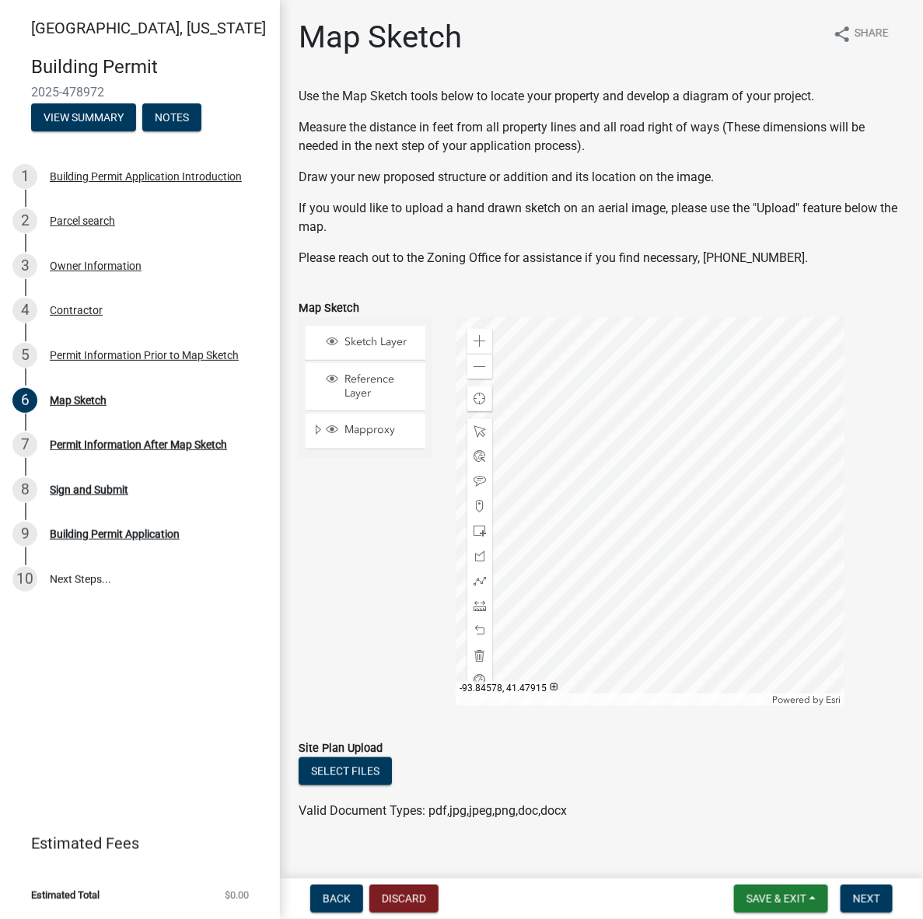
drag, startPoint x: 690, startPoint y: 263, endPoint x: 491, endPoint y: 181, distance: 215.8
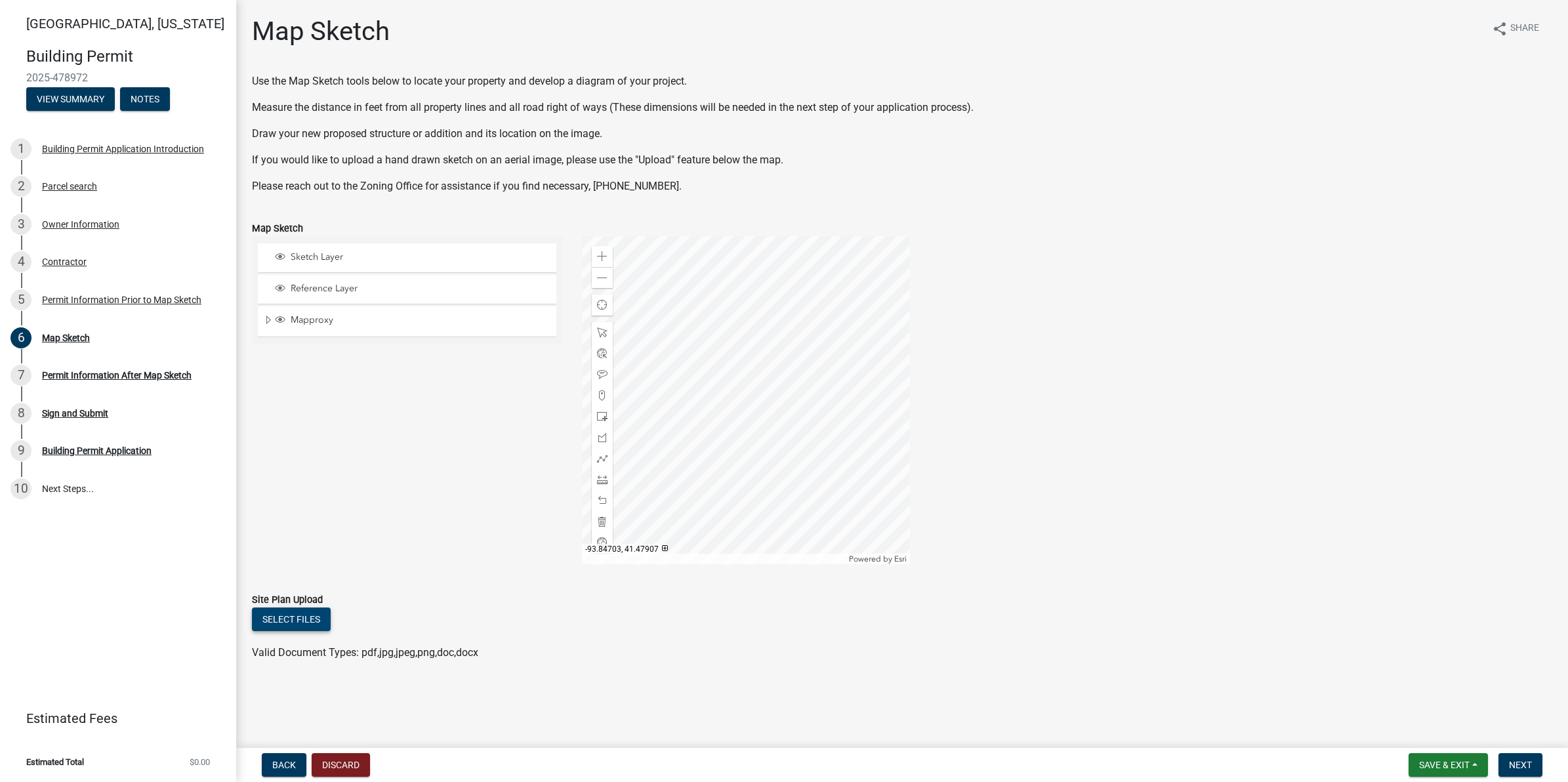
click at [311, 608] on button "Select files" at bounding box center [290, 619] width 78 height 24
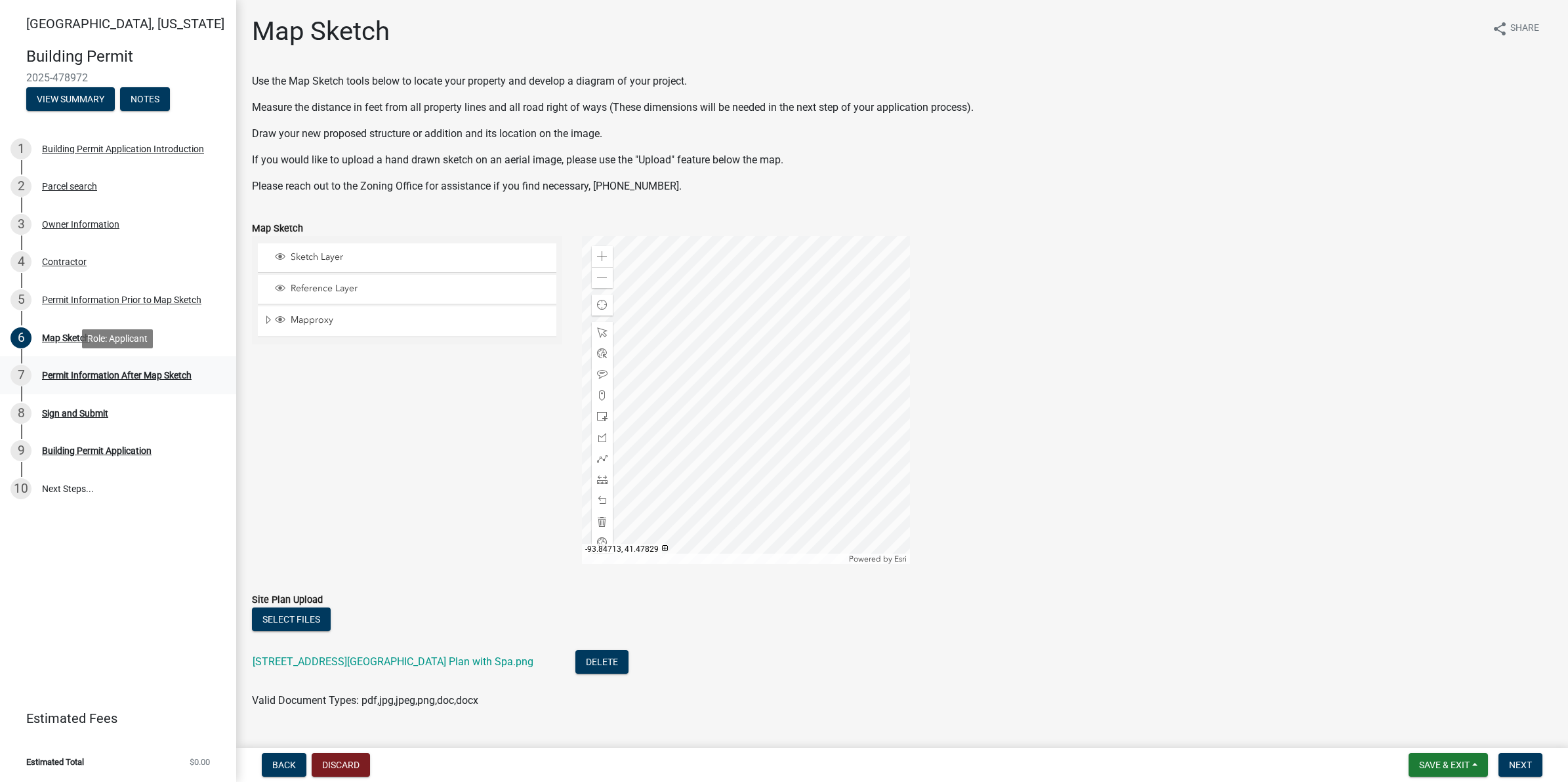
click at [171, 377] on div "Permit Information After Map Sketch" at bounding box center [116, 375] width 149 height 9
click at [1503, 761] on button "Next" at bounding box center [1520, 764] width 44 height 24
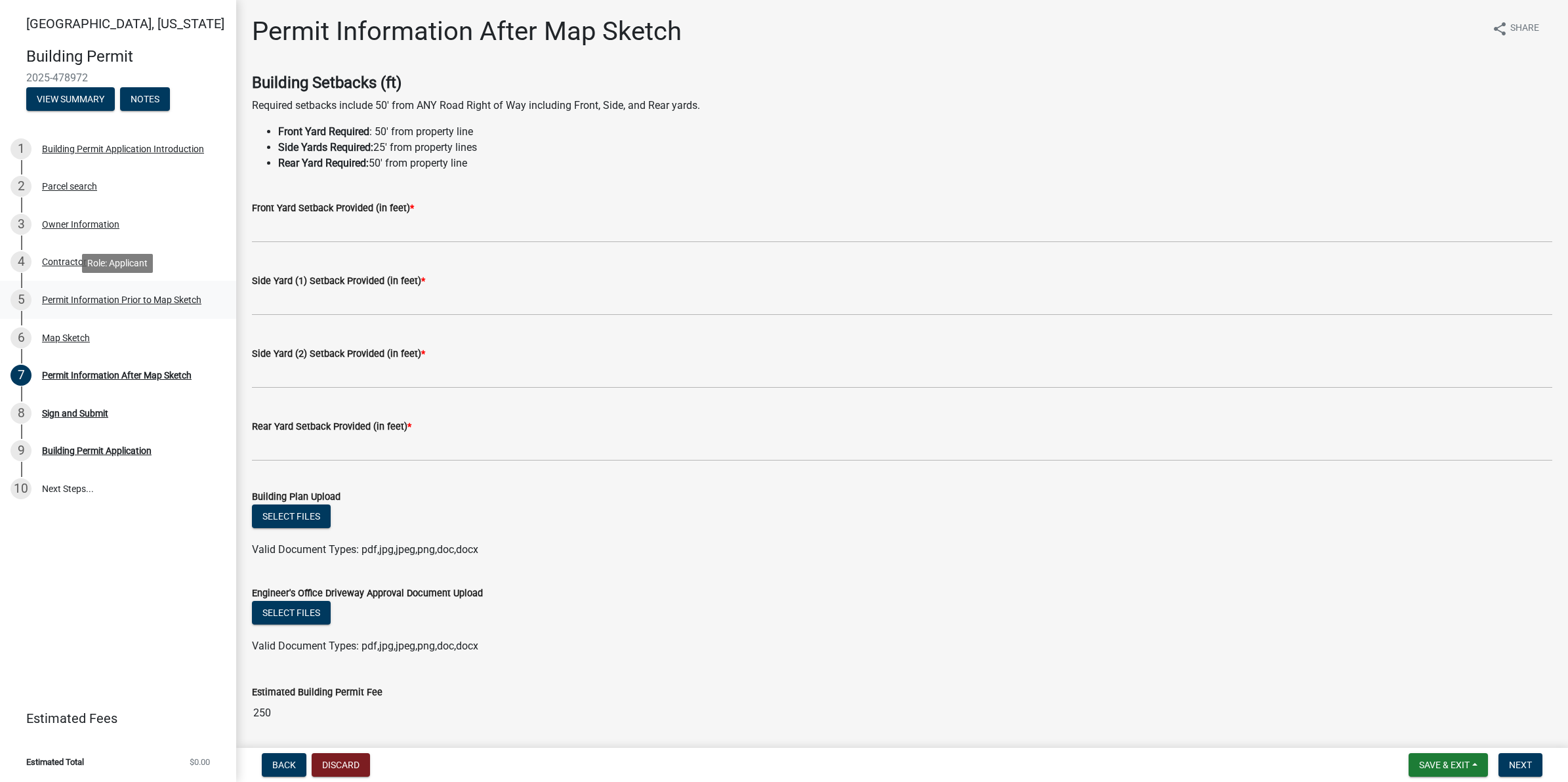
click at [104, 310] on div "5 Permit Information Prior to Map Sketch" at bounding box center [112, 299] width 205 height 21
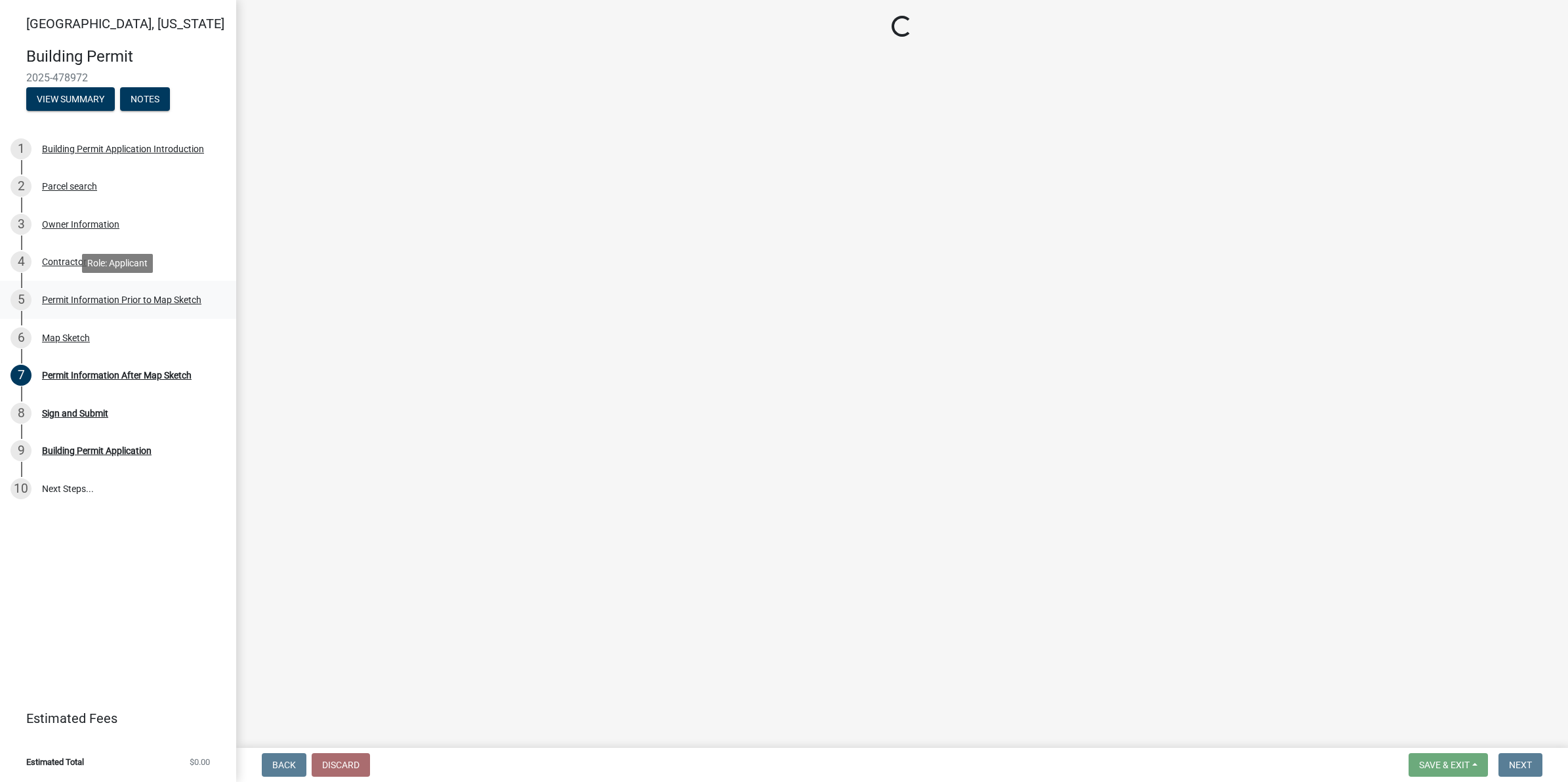
select select "6b2626da-78ea-4ec6-8513-ccc18f4ad425"
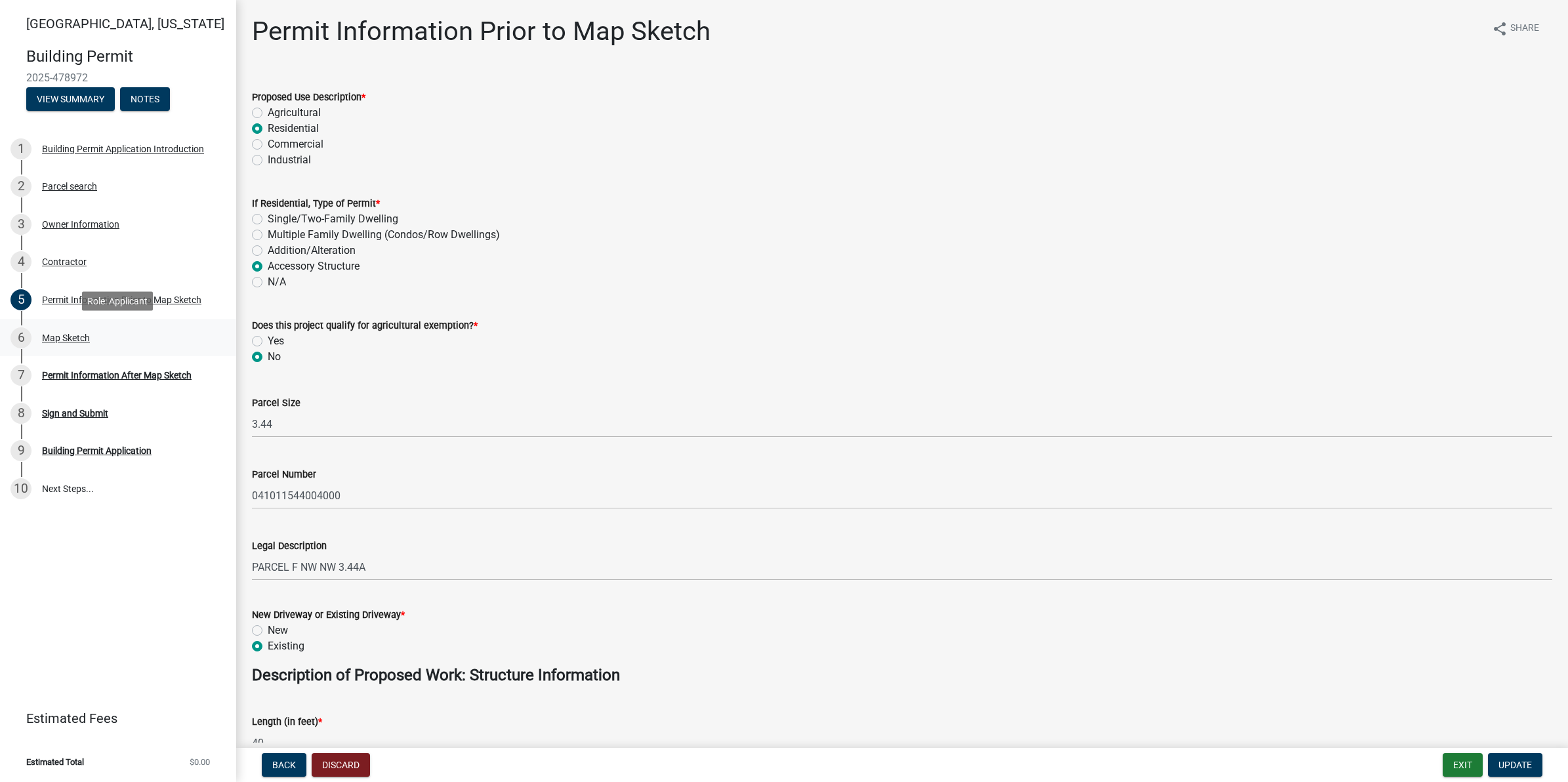
click at [104, 332] on div "6 Map Sketch" at bounding box center [112, 337] width 205 height 21
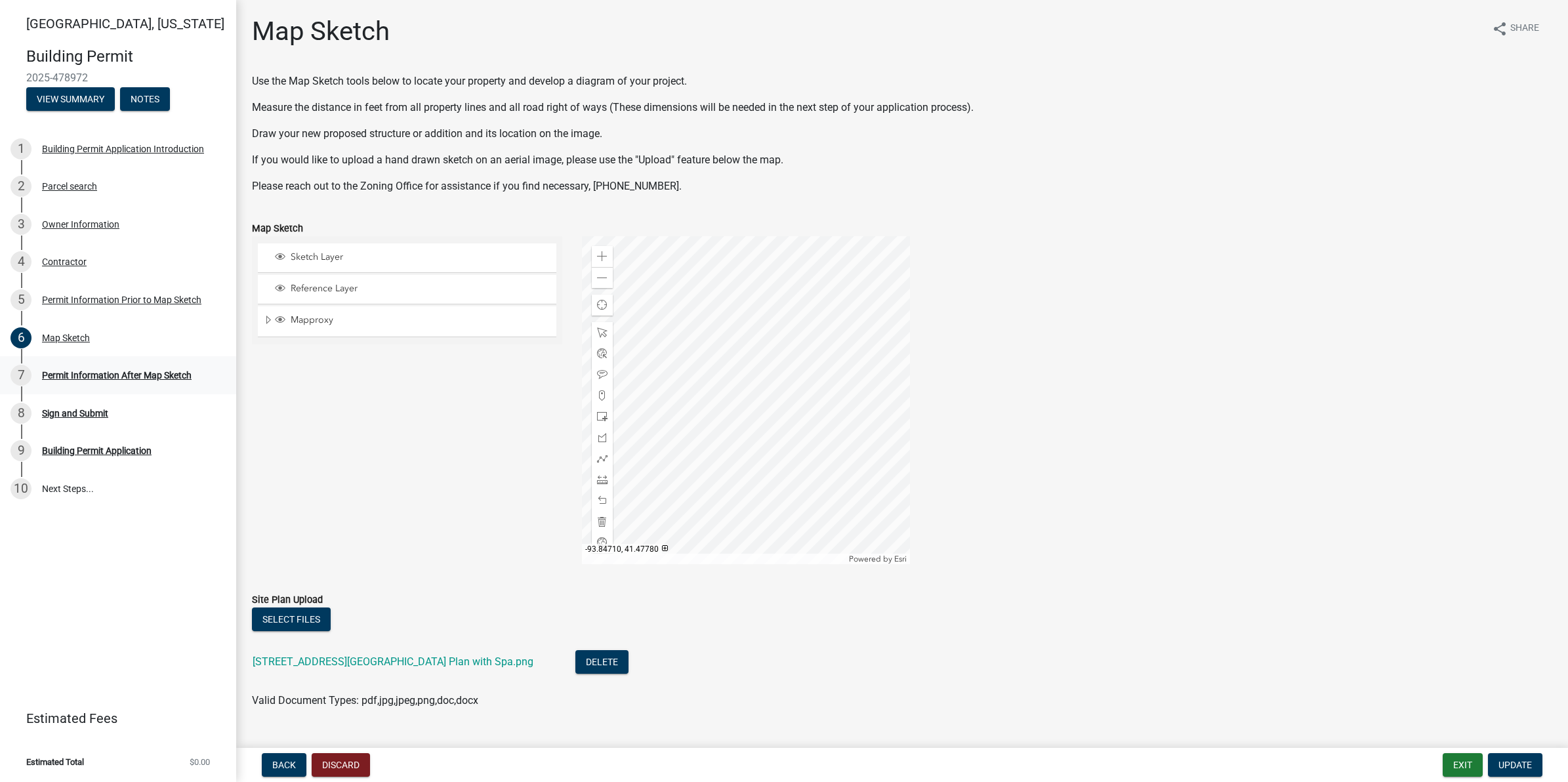
click at [100, 370] on div "Permit Information After Map Sketch" at bounding box center [116, 375] width 149 height 9
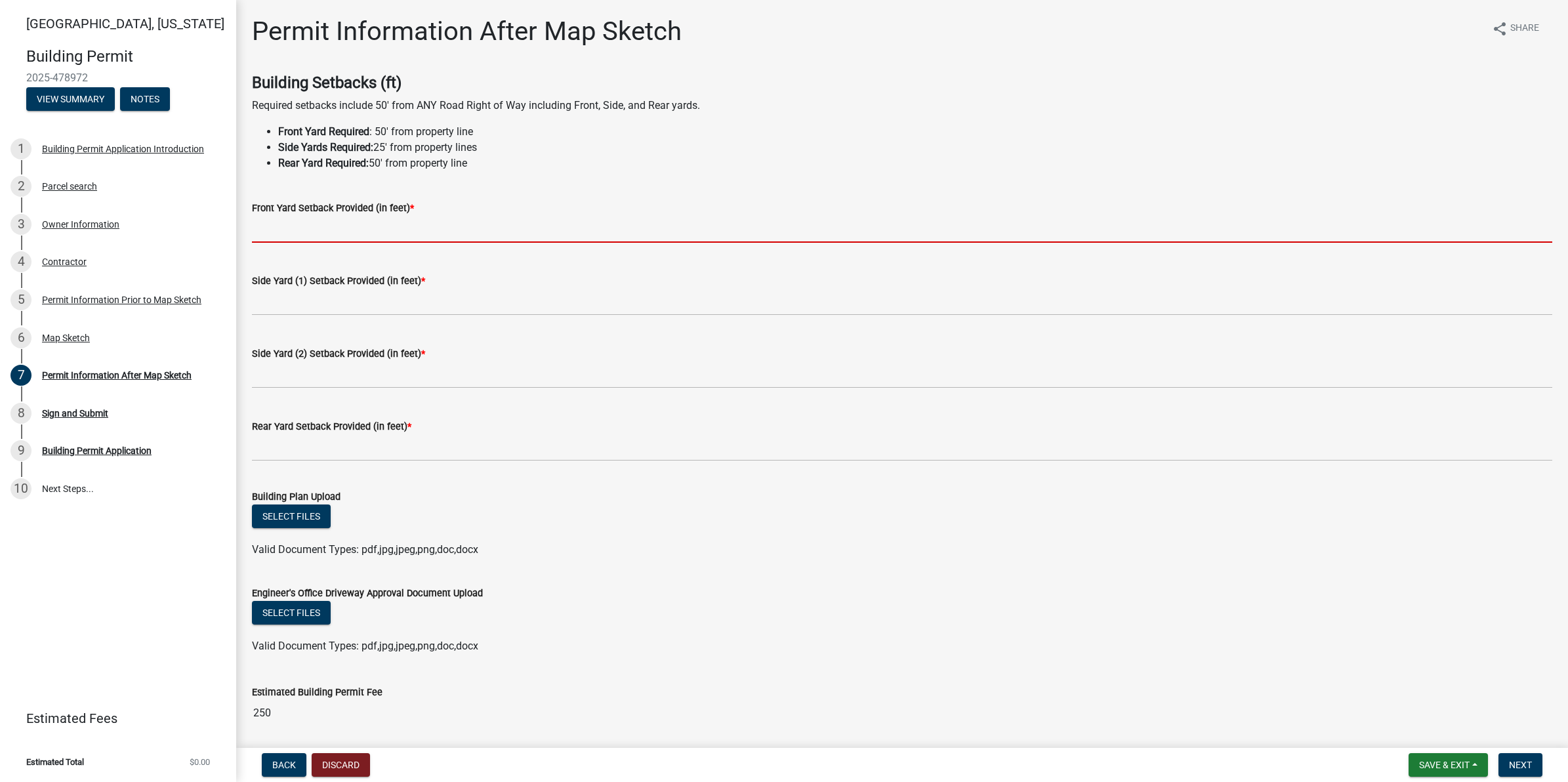
click at [316, 228] on input "text" at bounding box center [901, 229] width 1300 height 27
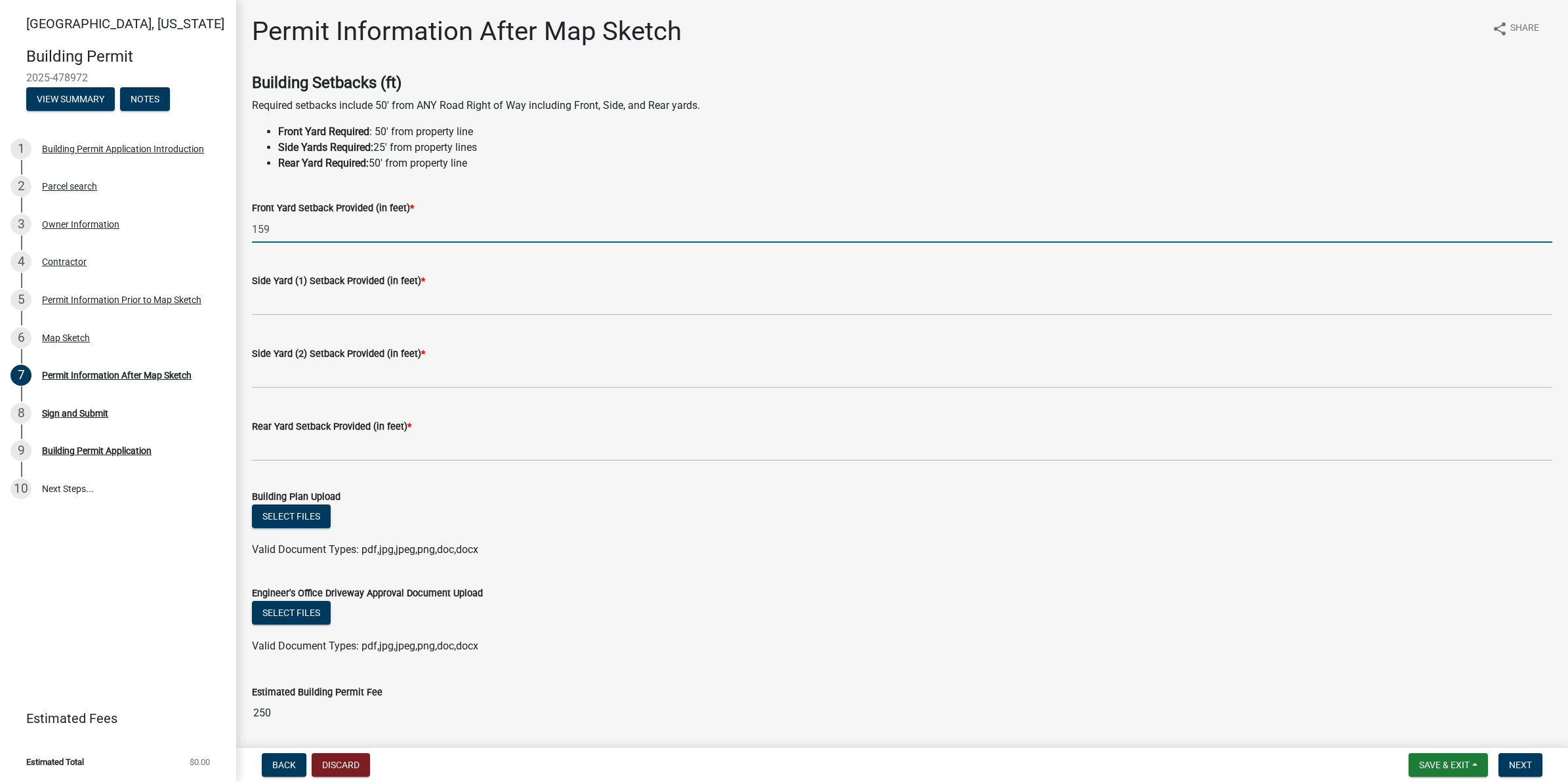
type input "159"
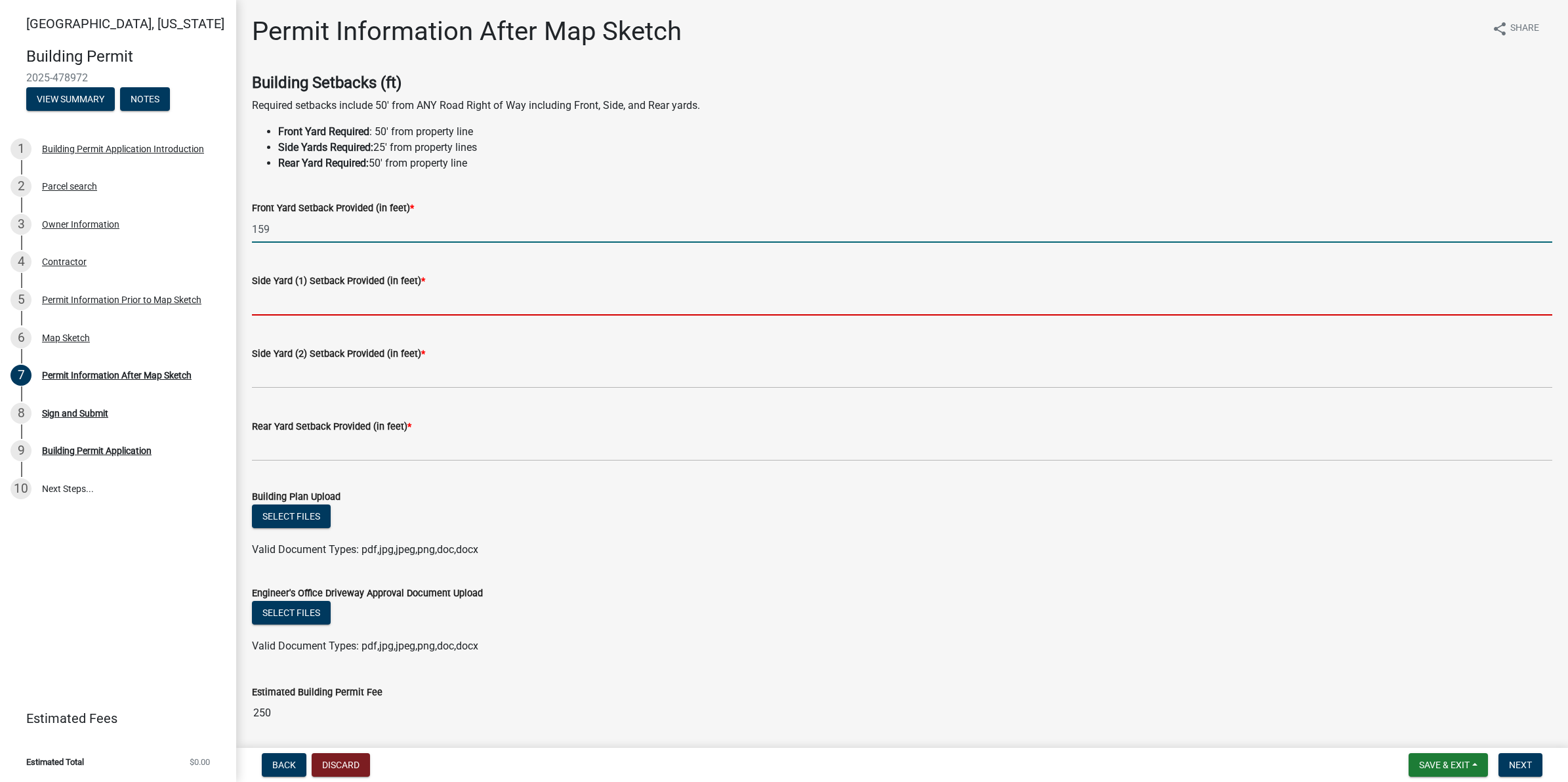
click at [337, 299] on input "text" at bounding box center [901, 302] width 1300 height 27
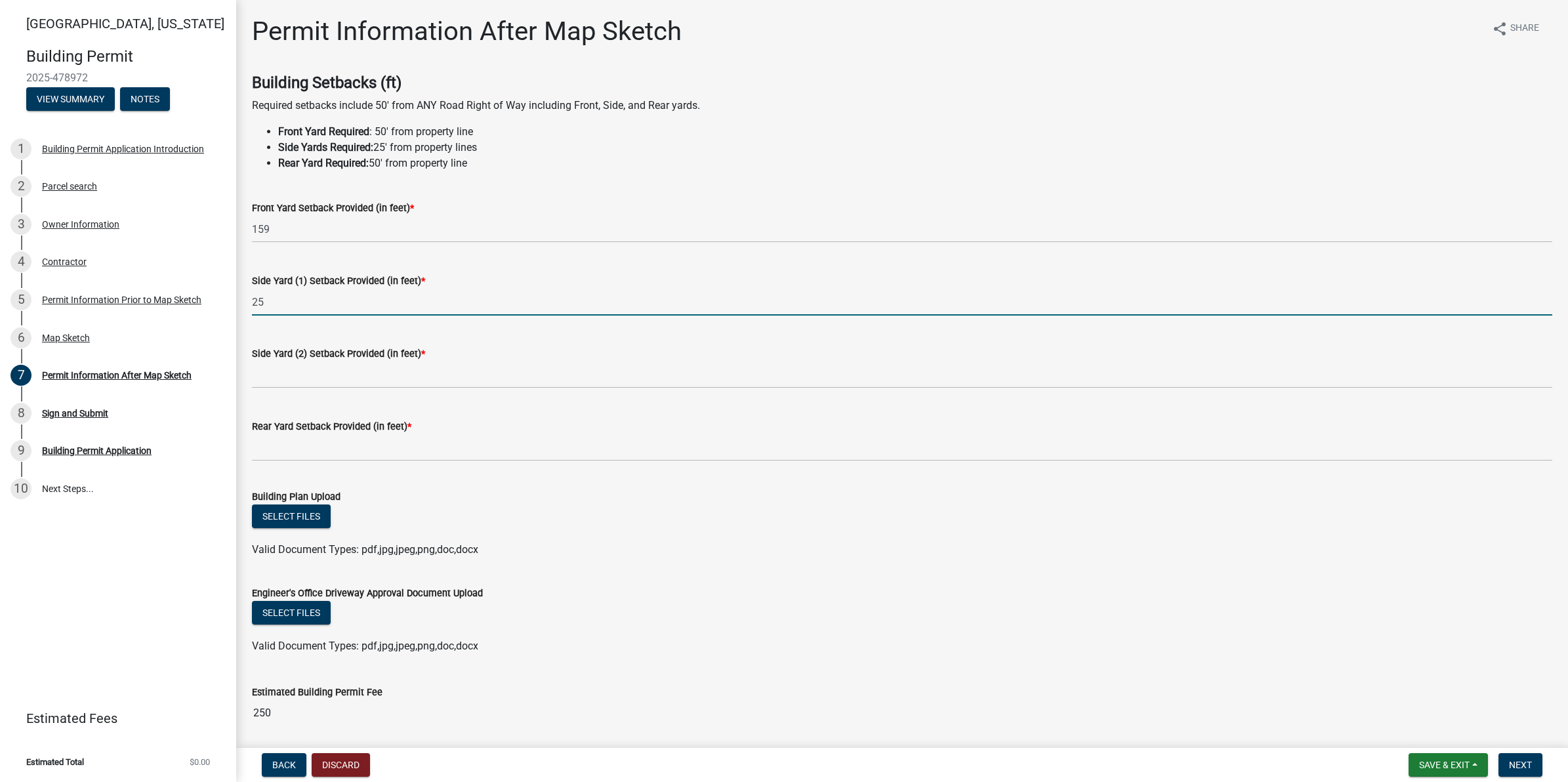
type input "25"
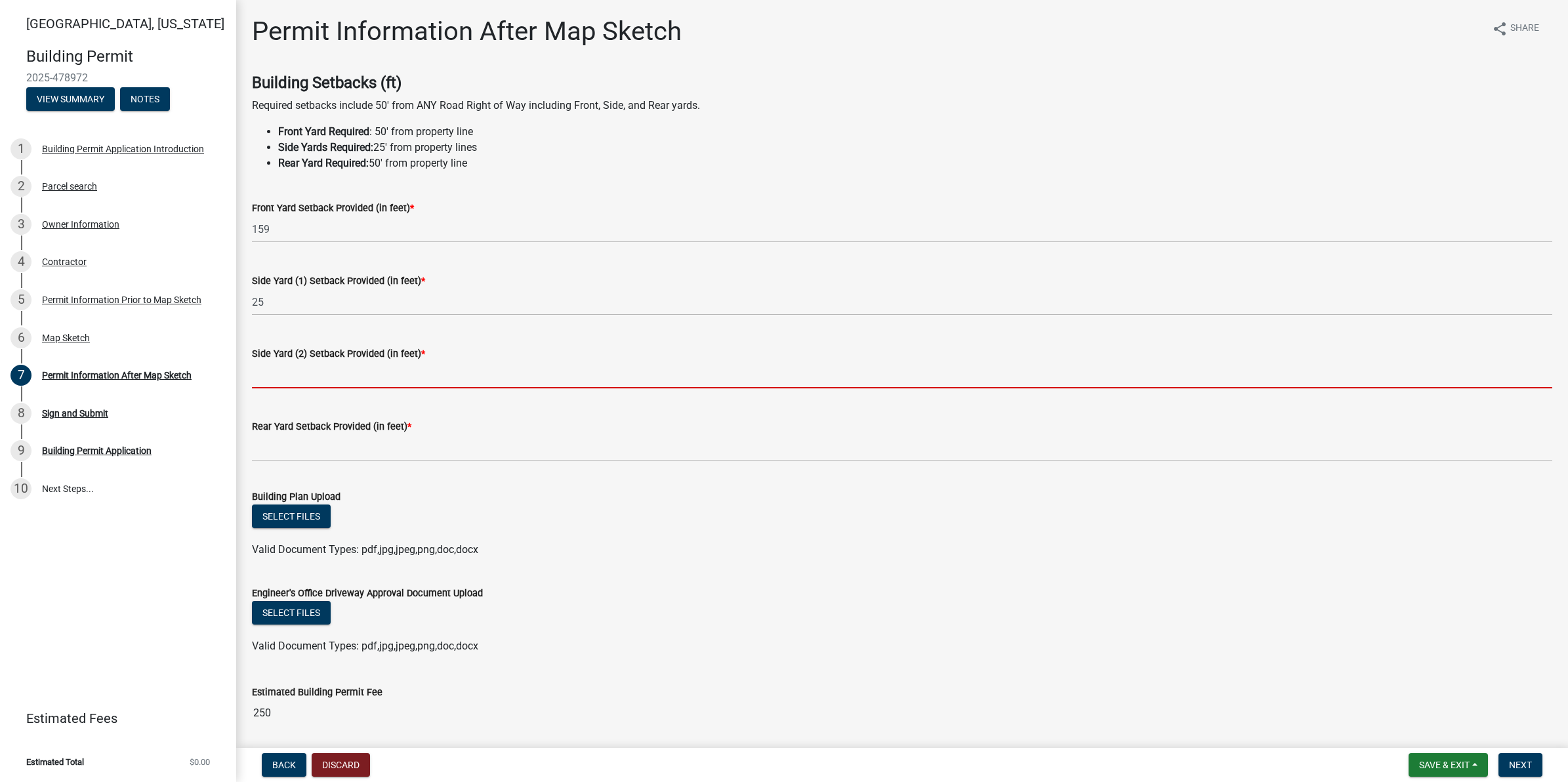
click at [571, 367] on input "text" at bounding box center [901, 375] width 1300 height 27
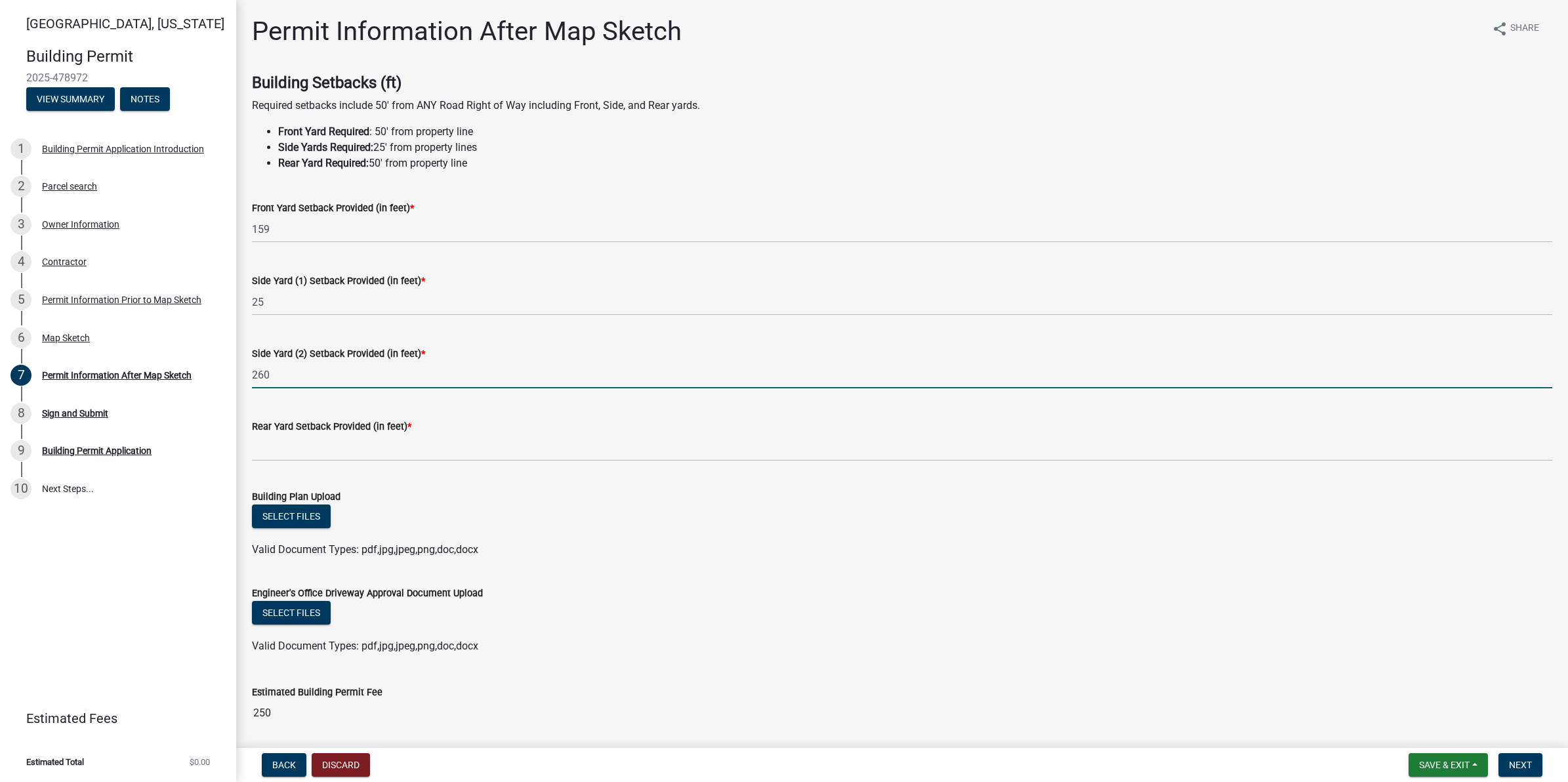
type input "260"
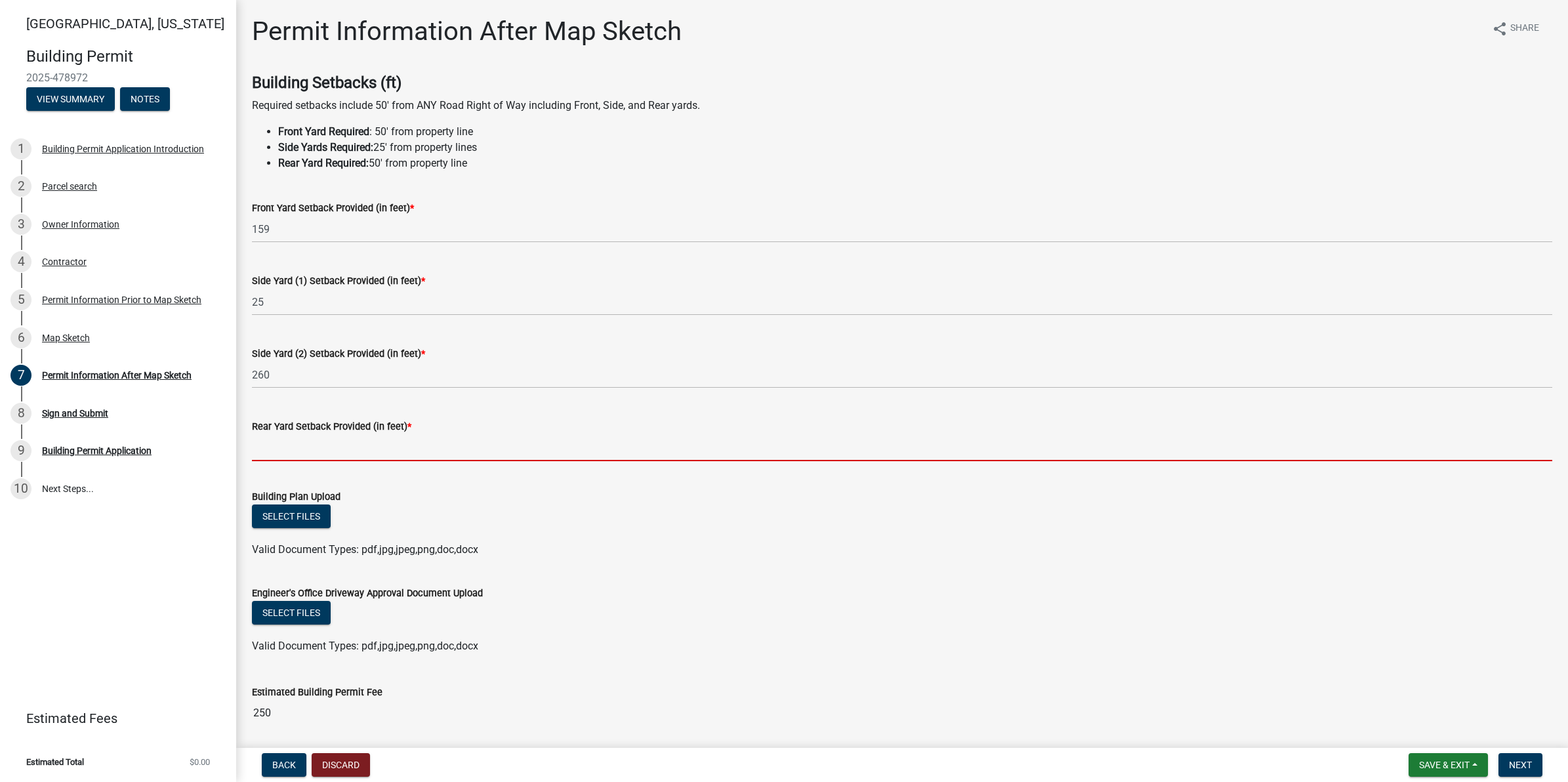
click at [361, 446] on input "text" at bounding box center [901, 448] width 1300 height 27
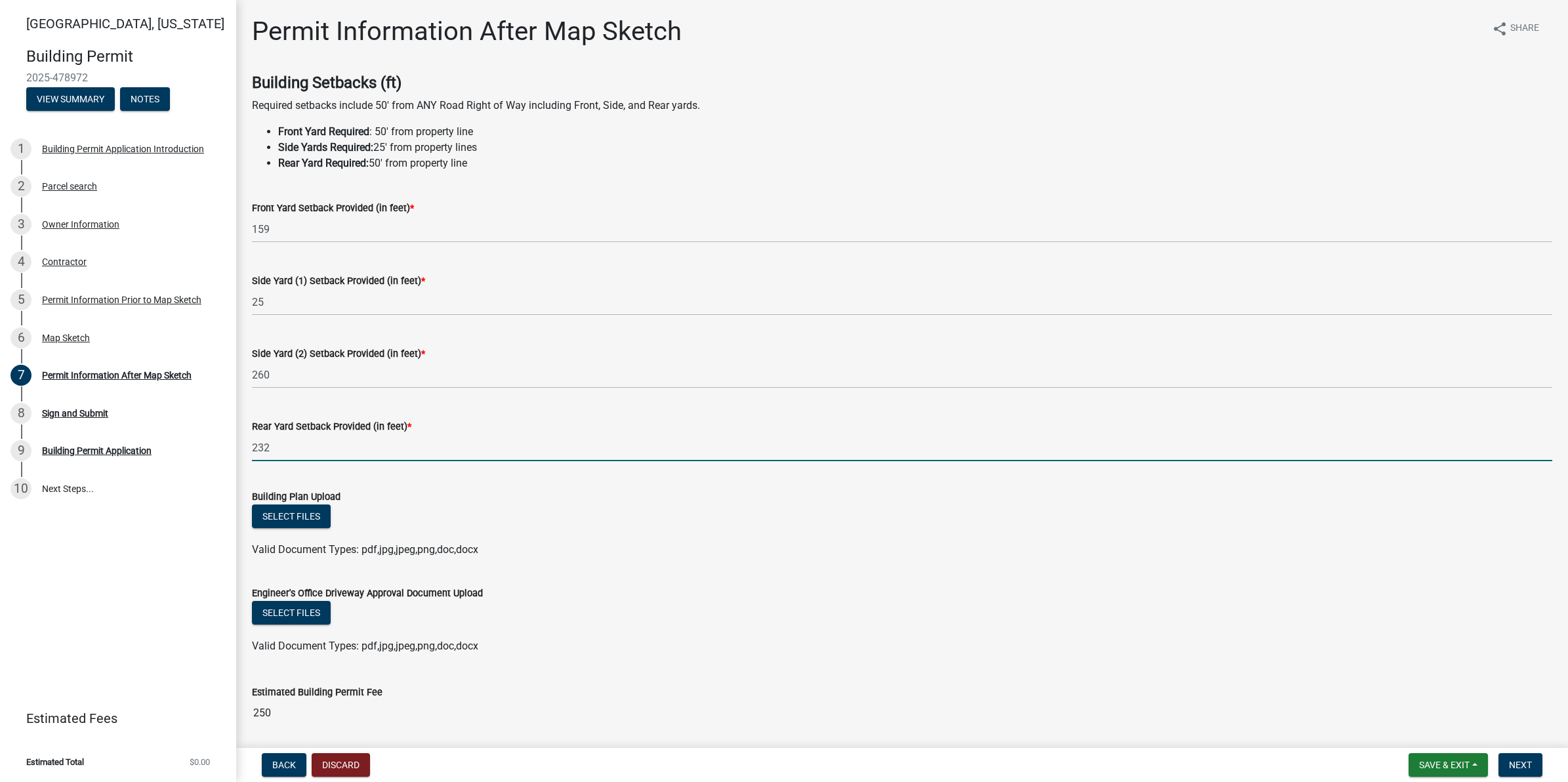
type input "232"
click at [483, 505] on div "Select files" at bounding box center [901, 518] width 1300 height 27
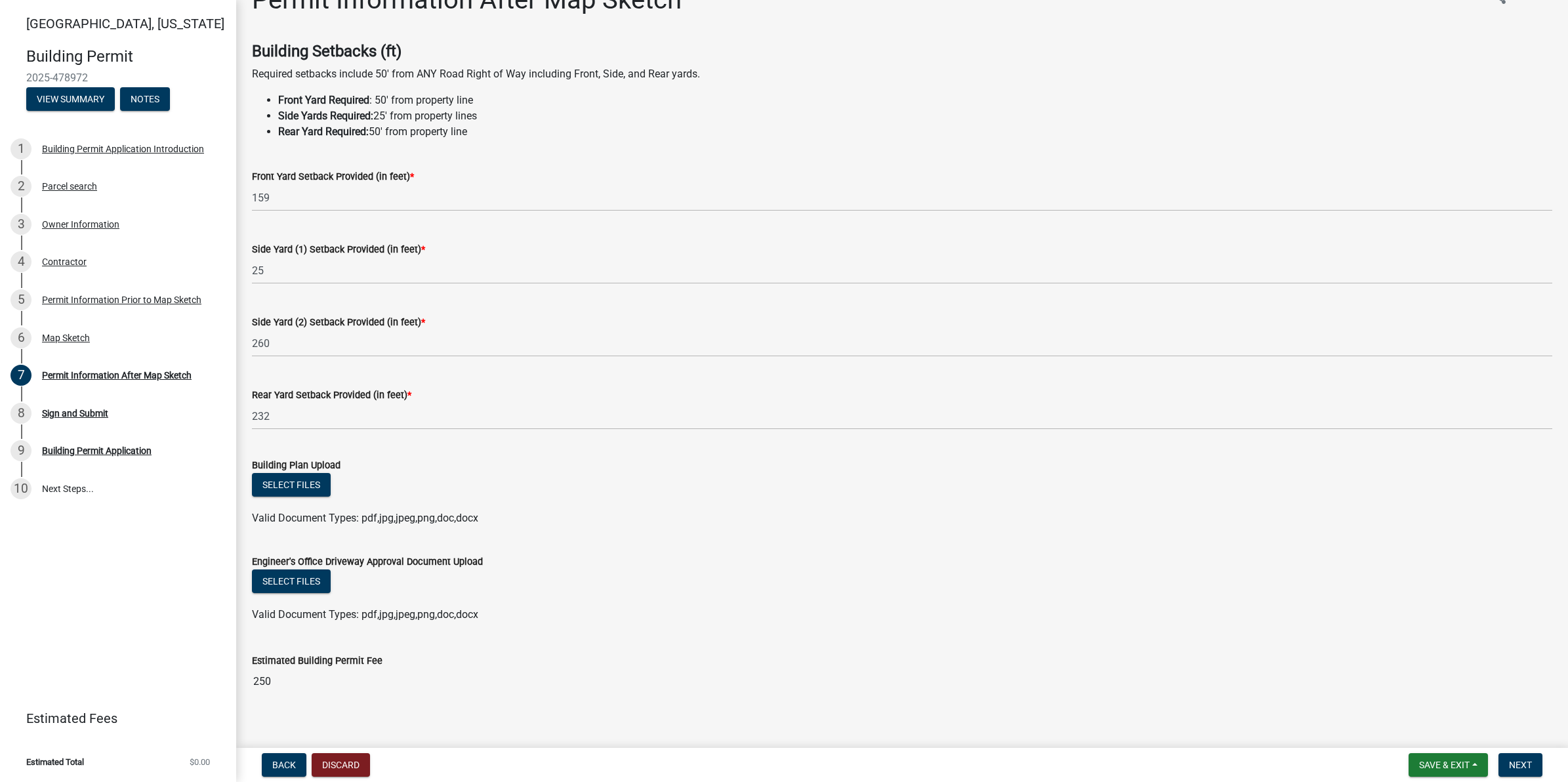
scroll to position [46, 0]
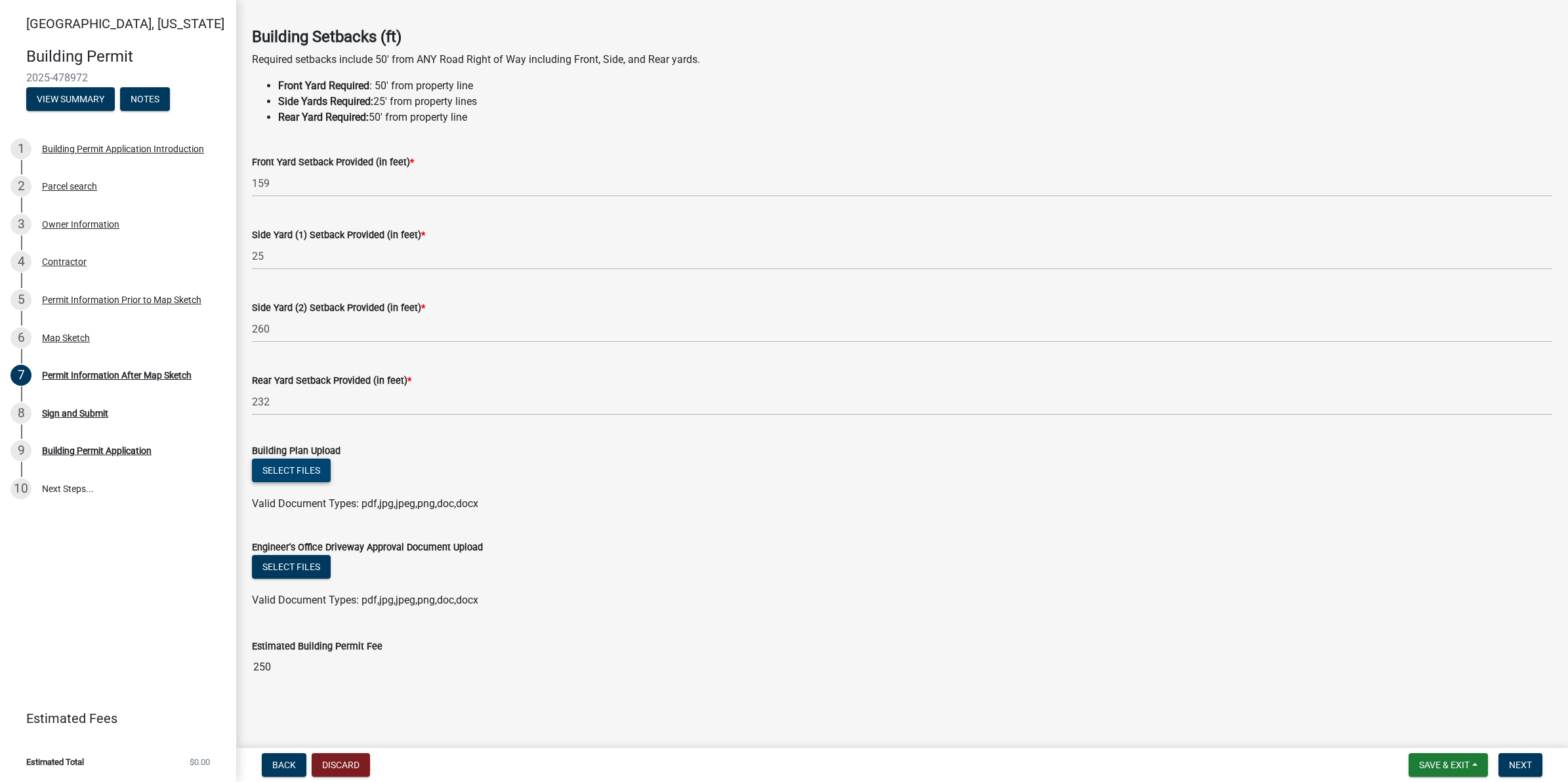
click at [290, 476] on button "Select files" at bounding box center [290, 470] width 78 height 24
drag, startPoint x: 1451, startPoint y: 46, endPoint x: 1442, endPoint y: 46, distance: 9.0
click at [1451, 46] on h4 "Building Setbacks (ft)" at bounding box center [901, 37] width 1300 height 19
click at [308, 476] on button "Select files" at bounding box center [290, 470] width 78 height 24
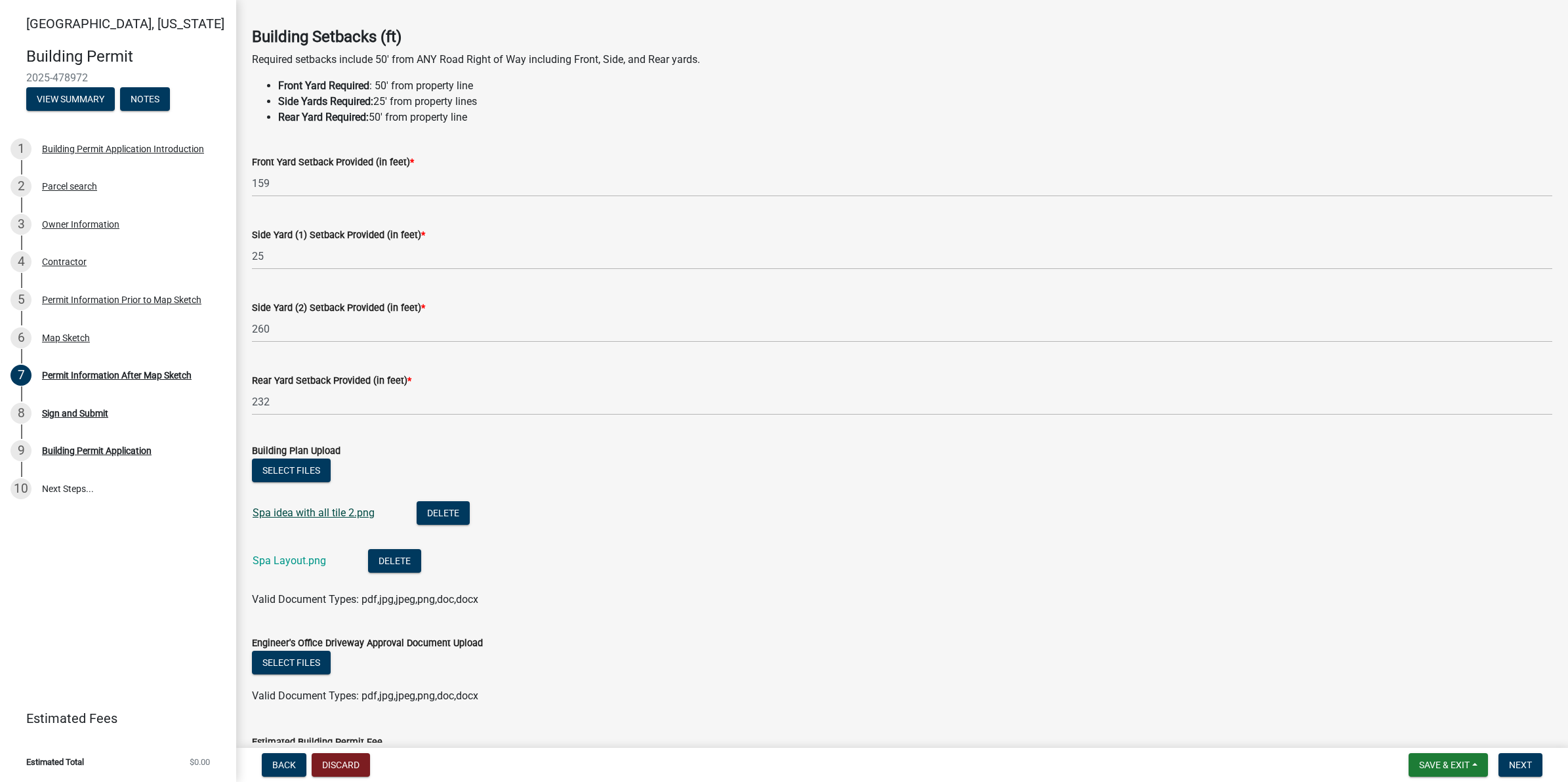
click at [346, 508] on link "Spa idea with all tile 2.png" at bounding box center [313, 512] width 122 height 13
click at [449, 511] on button "Delete" at bounding box center [443, 513] width 53 height 24
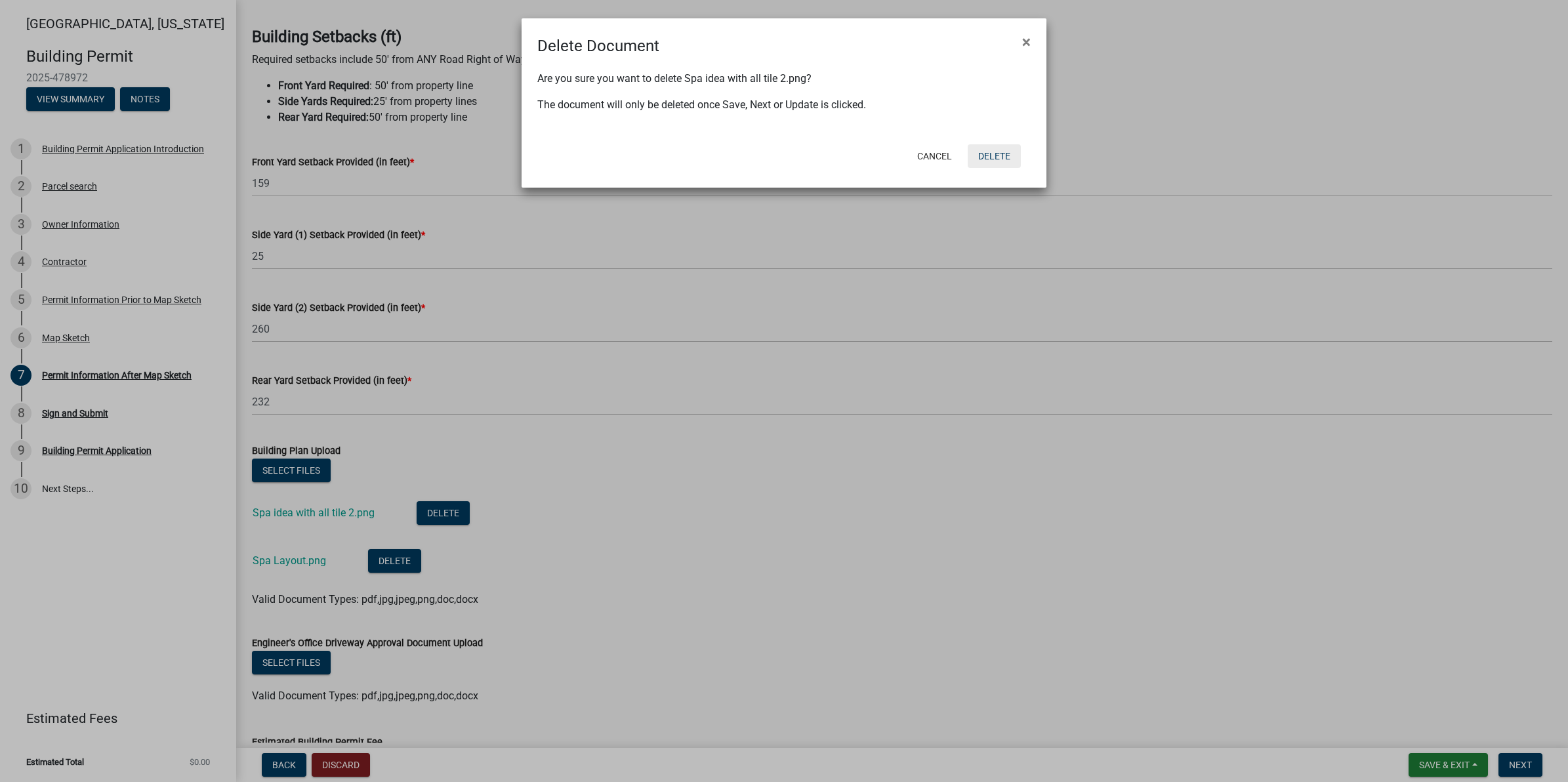
click at [987, 154] on button "Delete" at bounding box center [994, 156] width 53 height 24
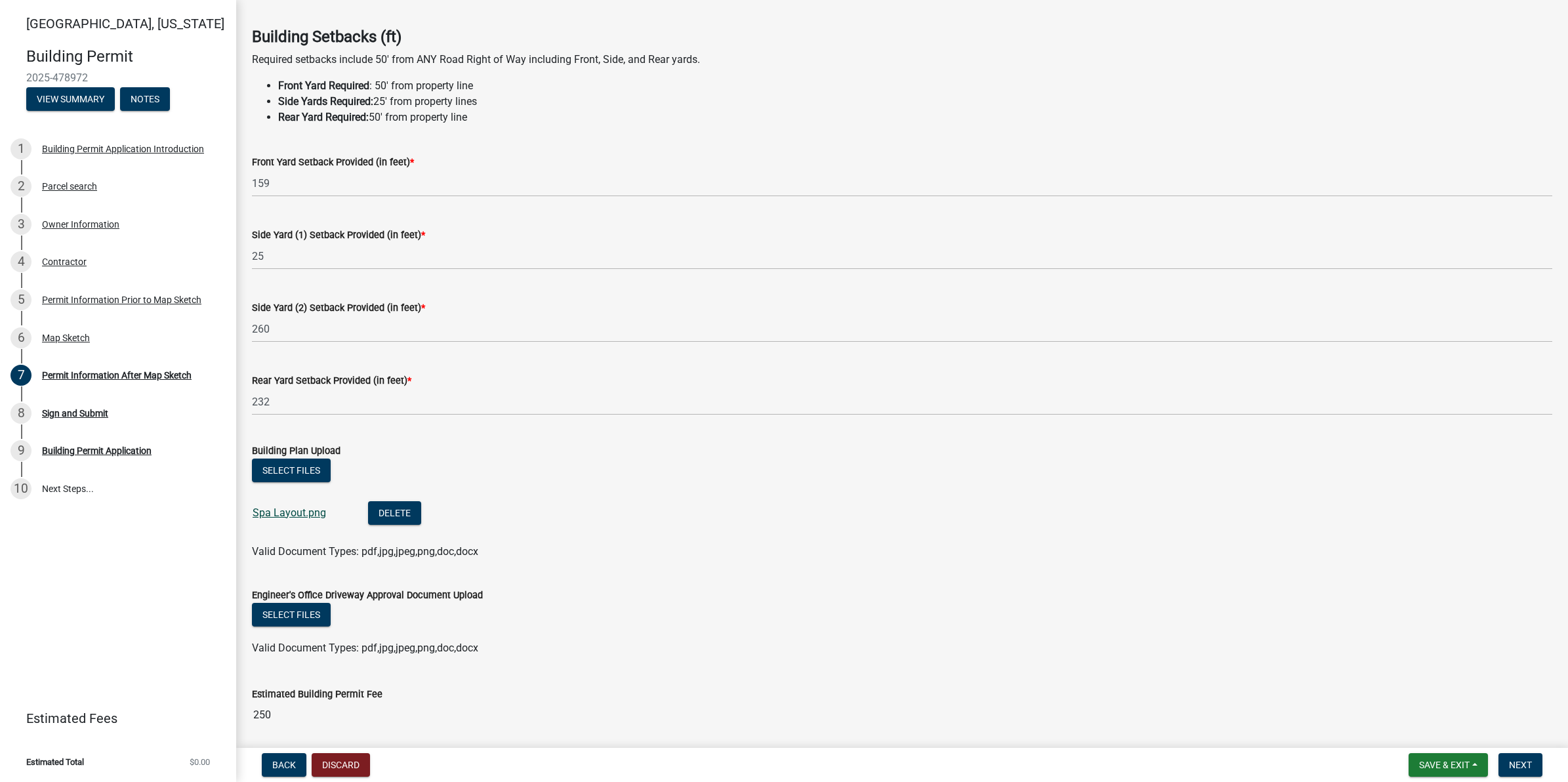
click at [295, 511] on link "Spa Layout.png" at bounding box center [289, 512] width 73 height 13
click at [322, 472] on button "Select files" at bounding box center [290, 470] width 78 height 24
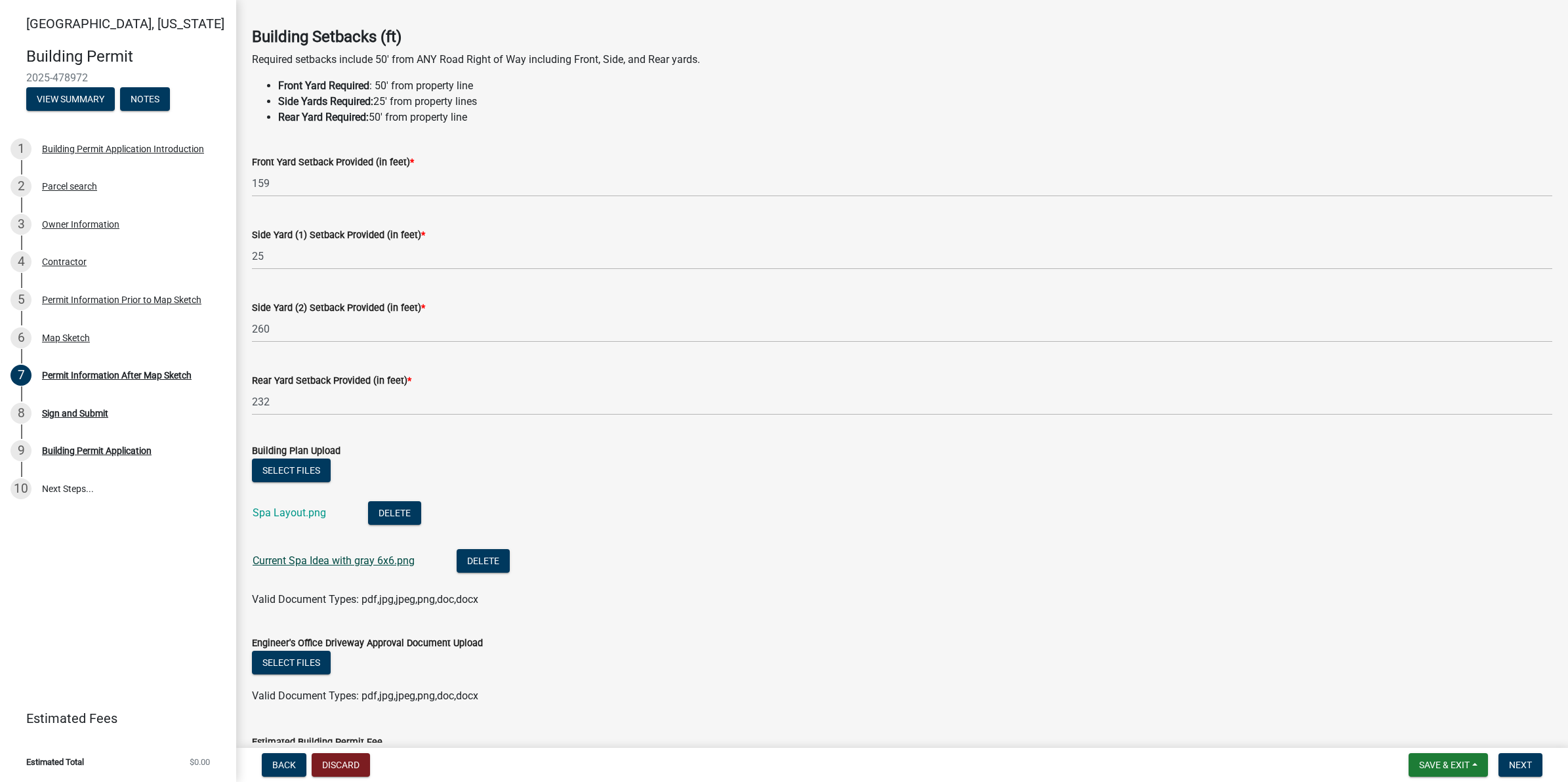
click at [320, 561] on link "Current Spa Idea with gray 6x6.png" at bounding box center [333, 560] width 162 height 13
click at [480, 558] on button "Delete" at bounding box center [483, 561] width 53 height 24
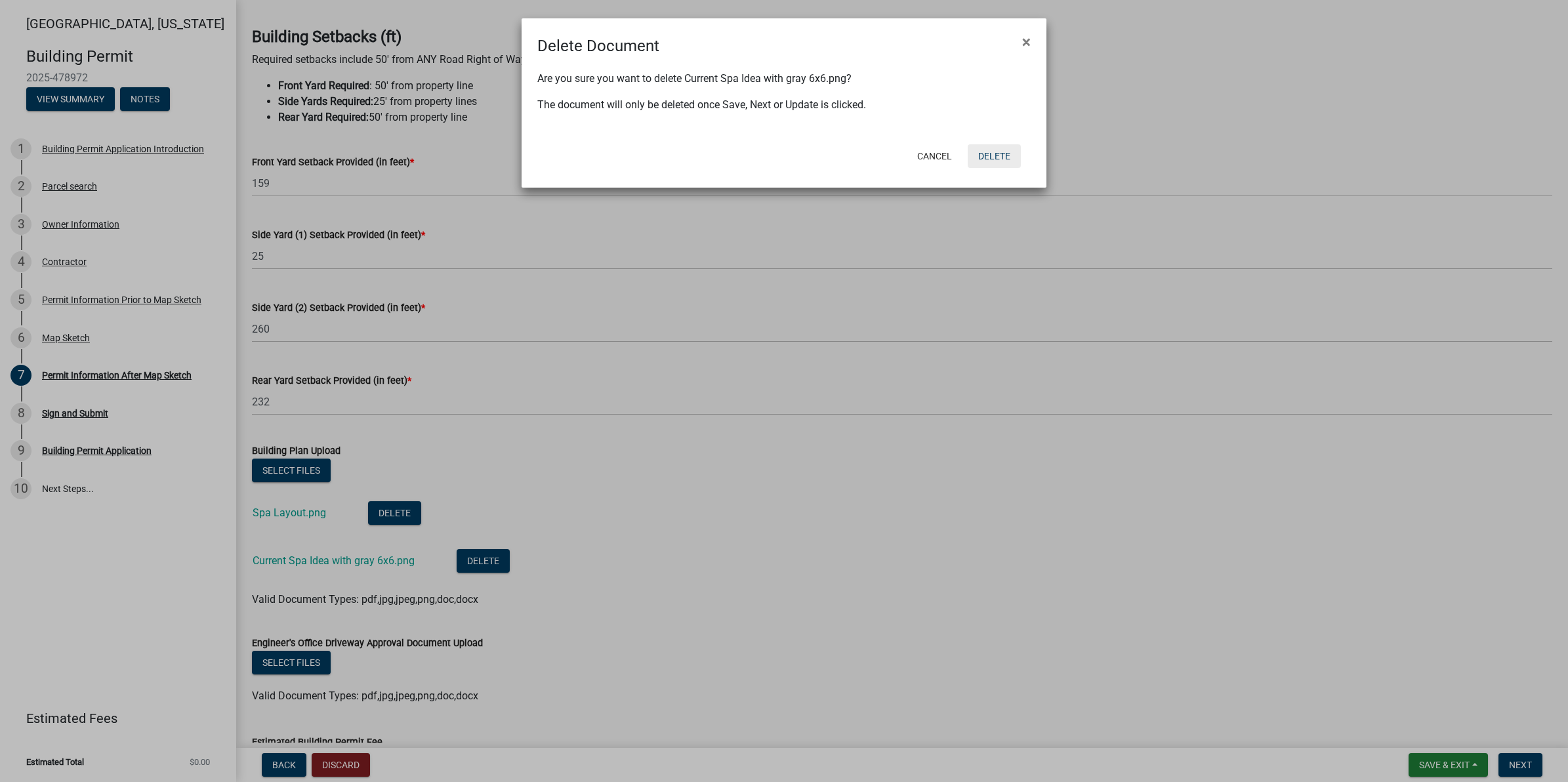
click at [1002, 158] on button "Delete" at bounding box center [994, 156] width 53 height 24
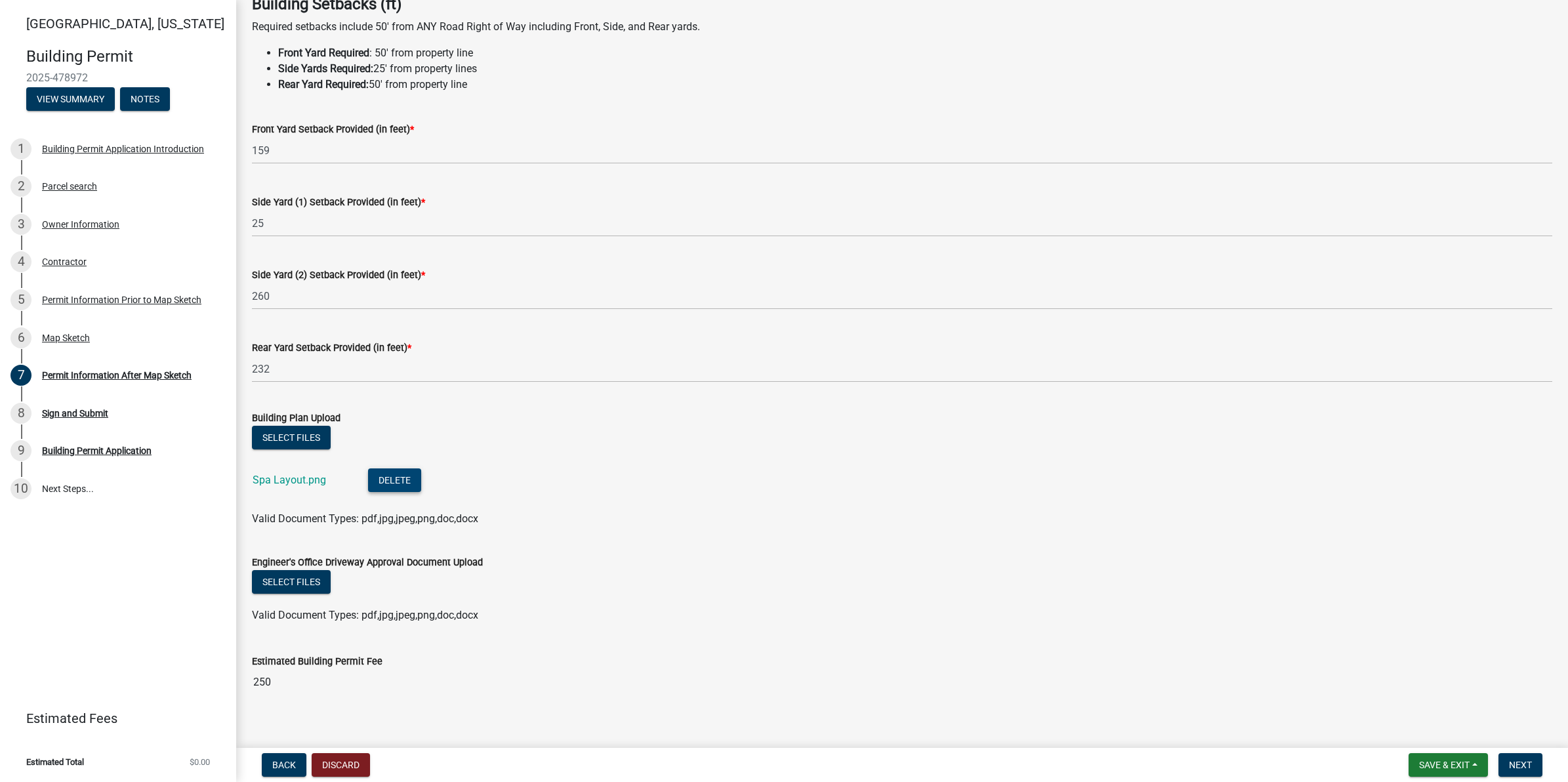
scroll to position [94, 0]
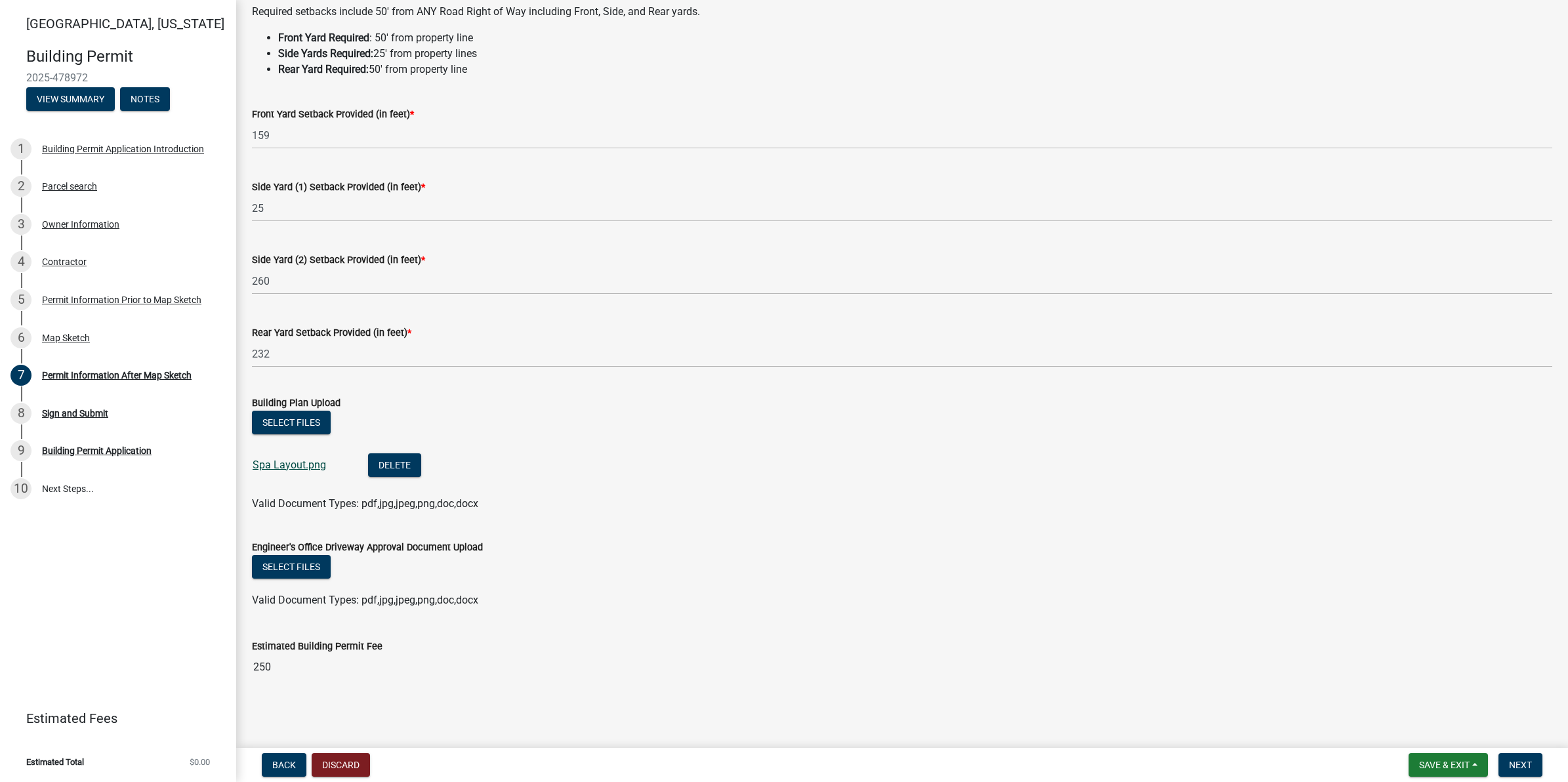
click at [300, 464] on link "Spa Layout.png" at bounding box center [289, 464] width 73 height 13
click at [285, 412] on button "Select files" at bounding box center [290, 423] width 78 height 24
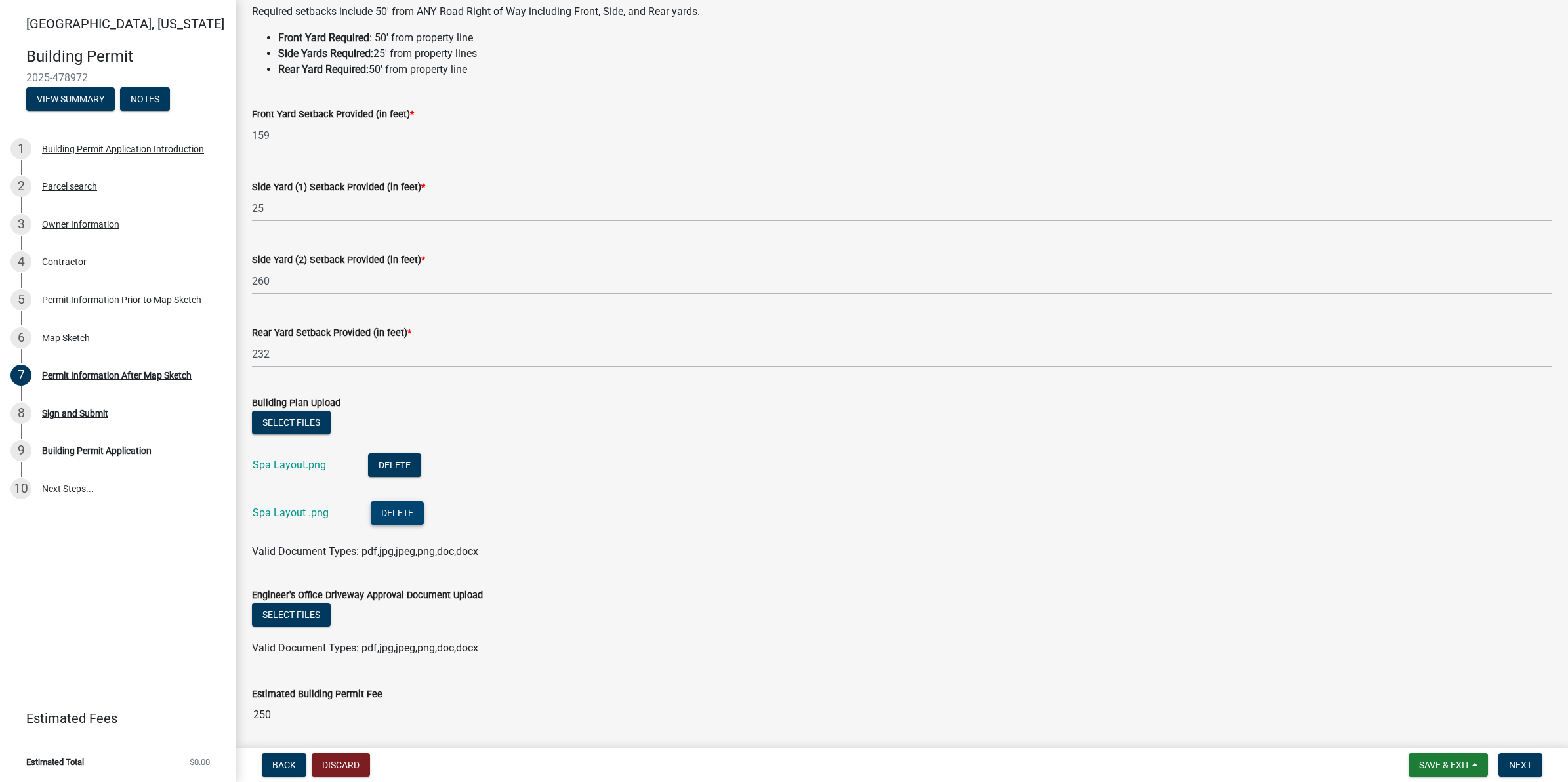
click at [384, 512] on button "Delete" at bounding box center [397, 513] width 53 height 24
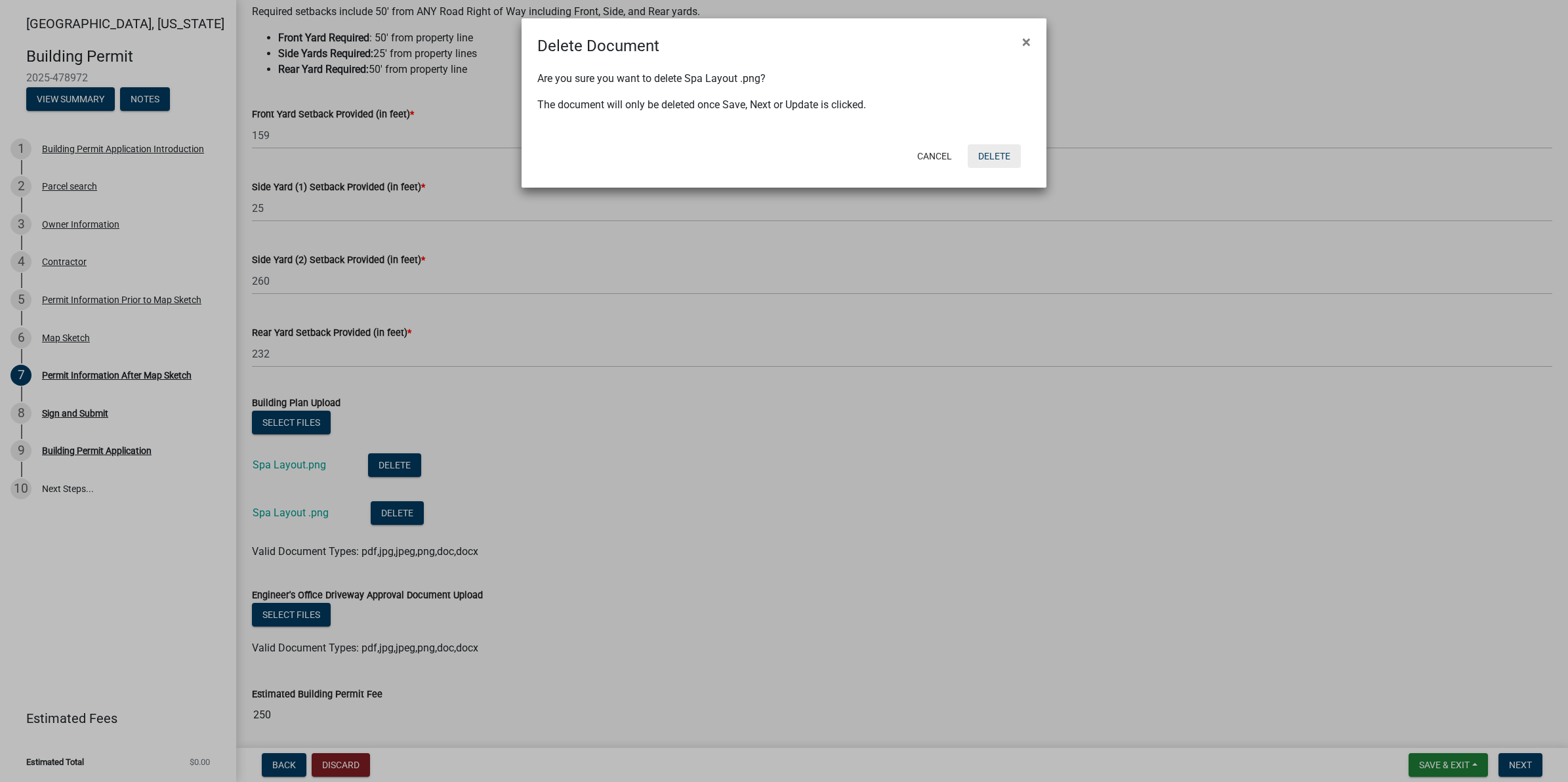
click at [979, 154] on button "Delete" at bounding box center [994, 156] width 53 height 24
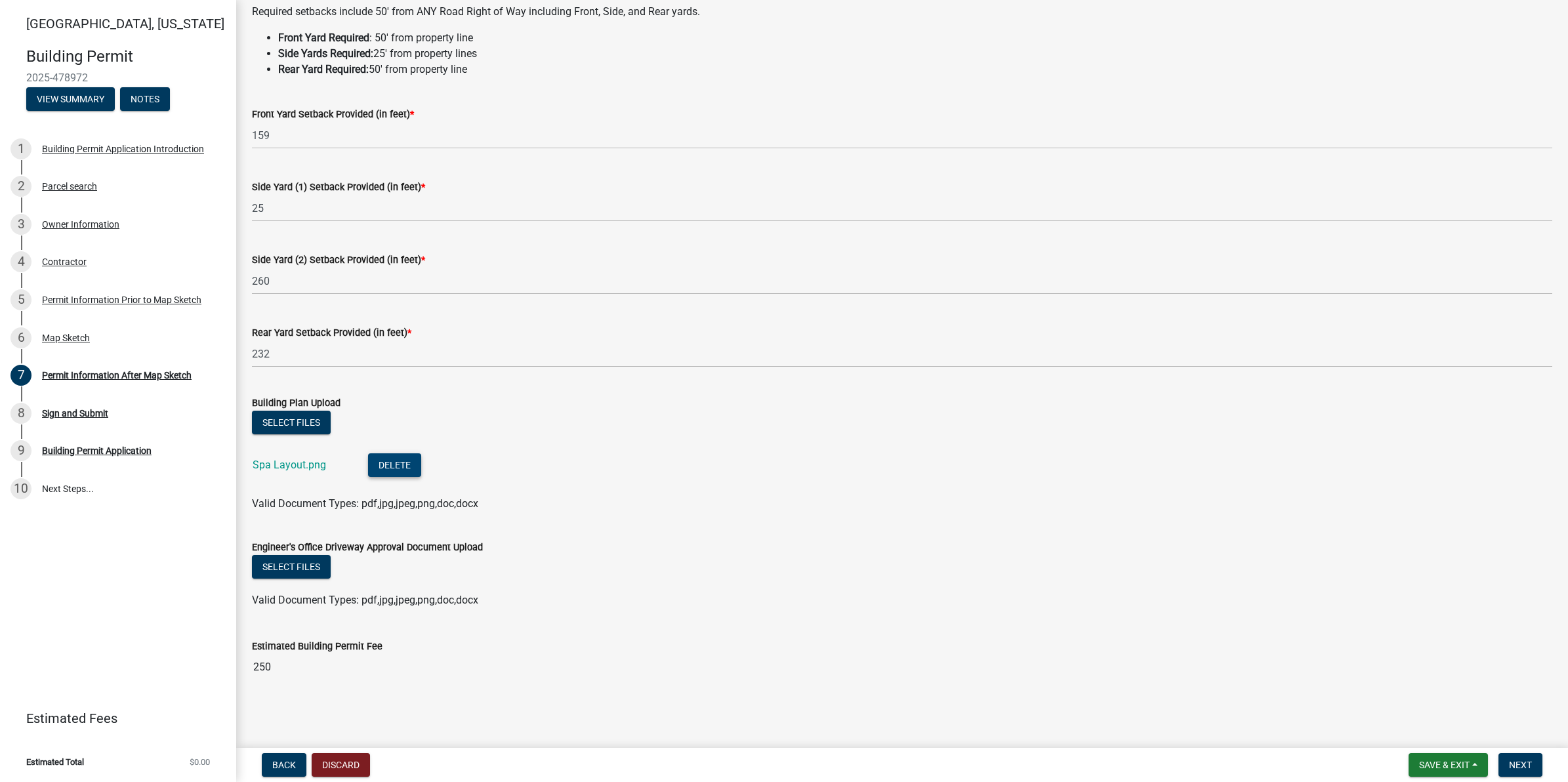
click at [385, 463] on button "Delete" at bounding box center [394, 465] width 53 height 24
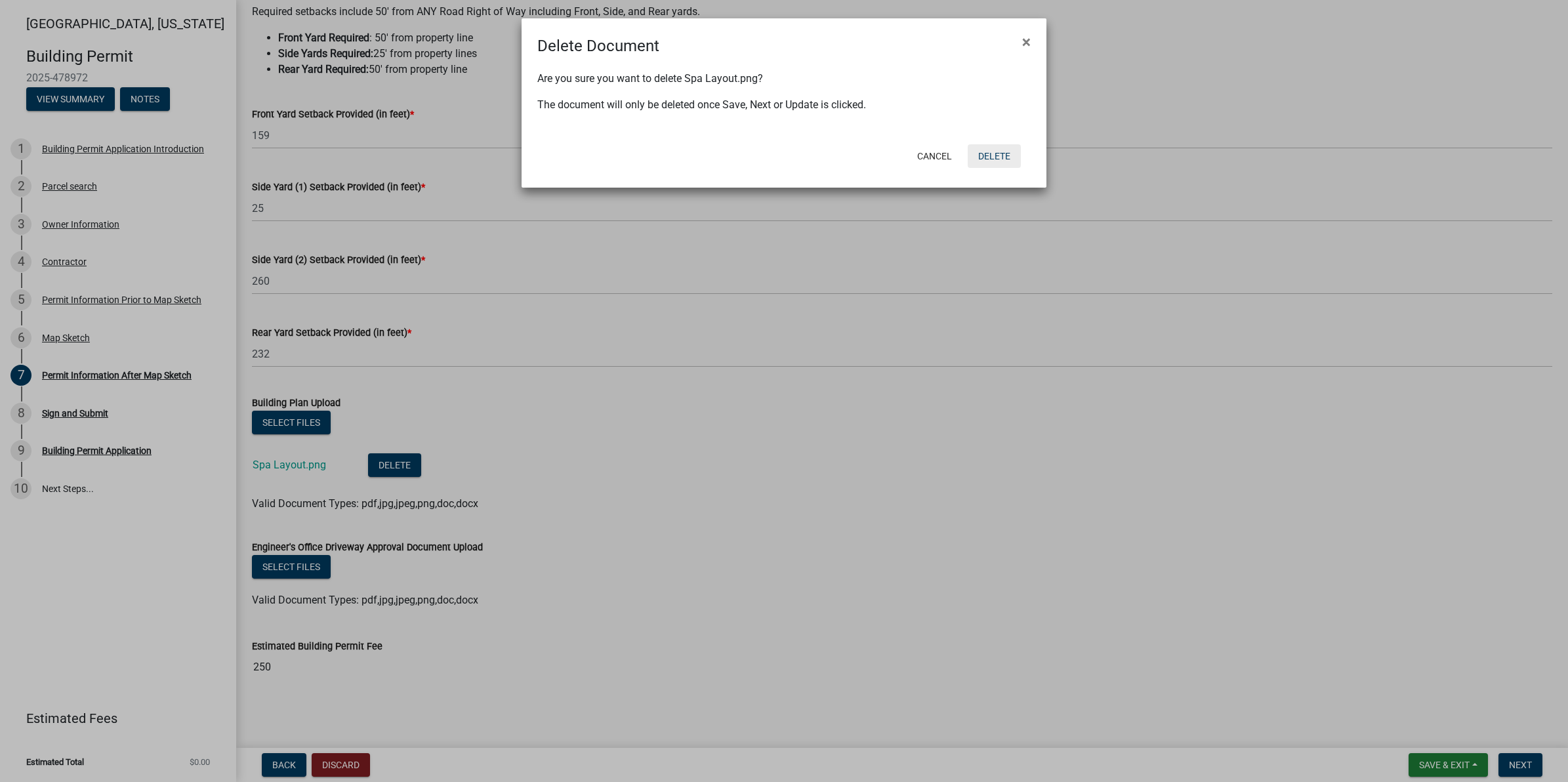
click at [987, 152] on button "Delete" at bounding box center [994, 156] width 53 height 24
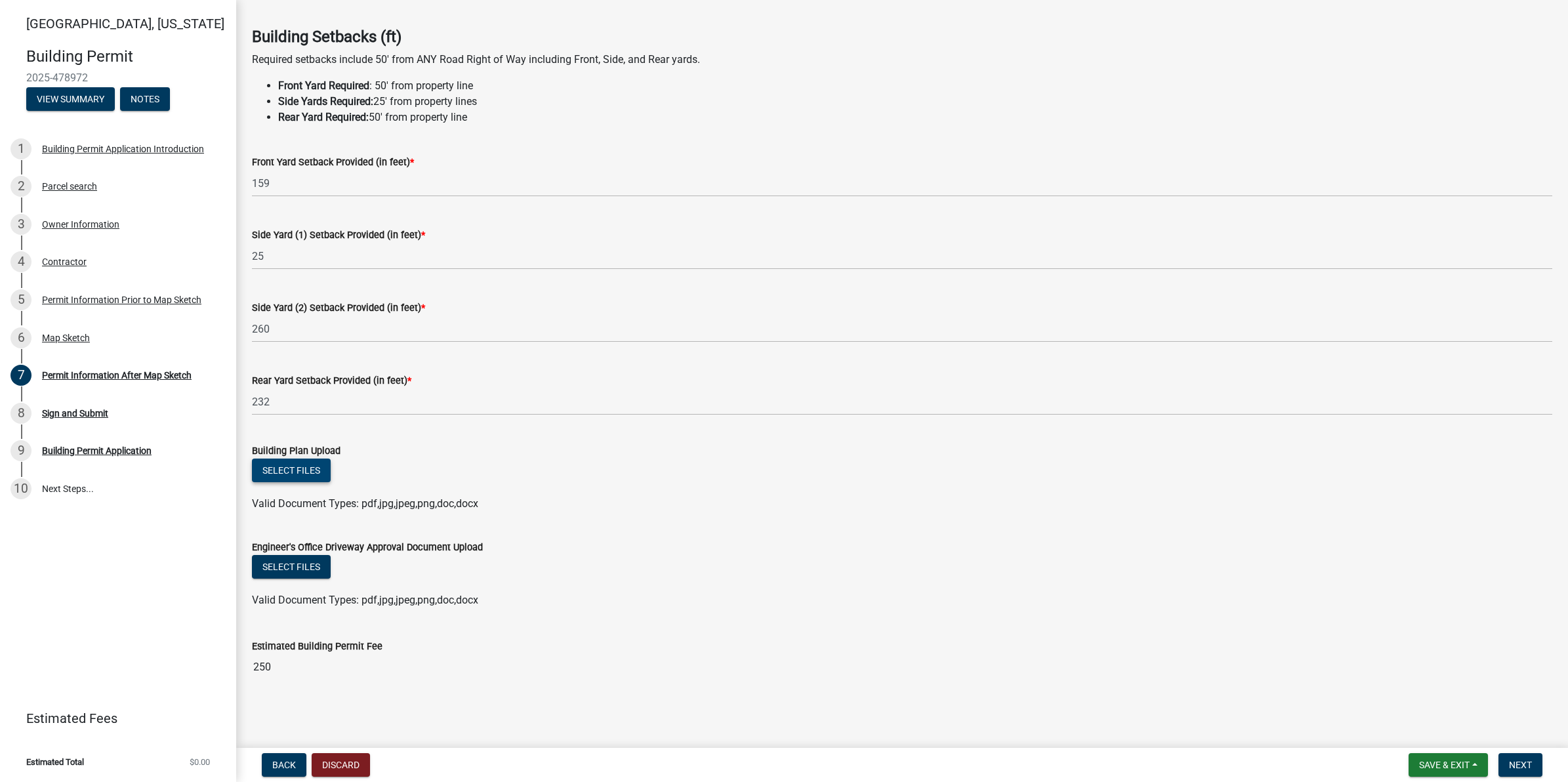
click at [300, 467] on button "Select files" at bounding box center [290, 470] width 78 height 24
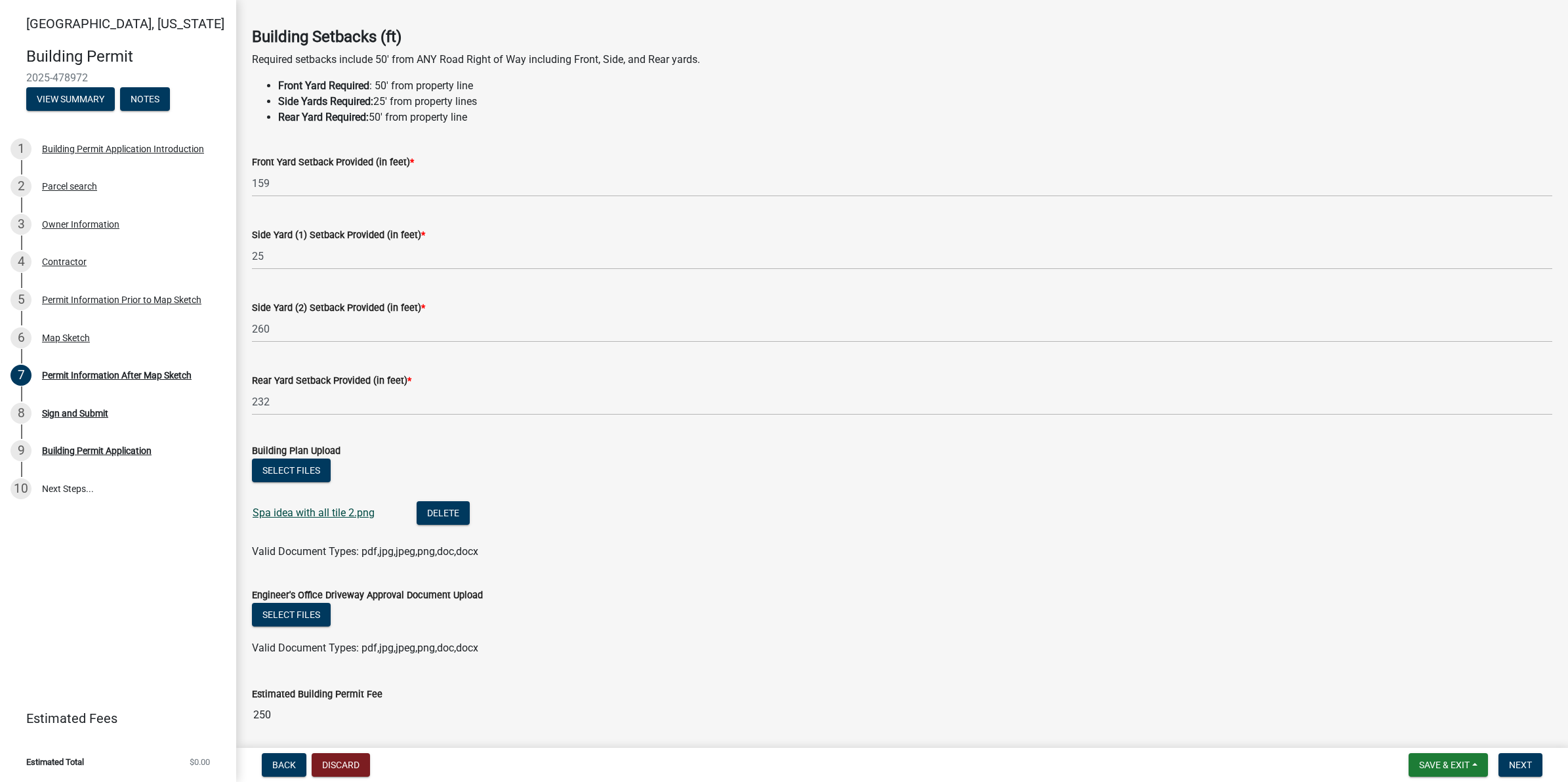
click at [348, 515] on link "Spa idea with all tile 2.png" at bounding box center [313, 512] width 122 height 13
click at [421, 501] on button "Delete" at bounding box center [443, 513] width 53 height 24
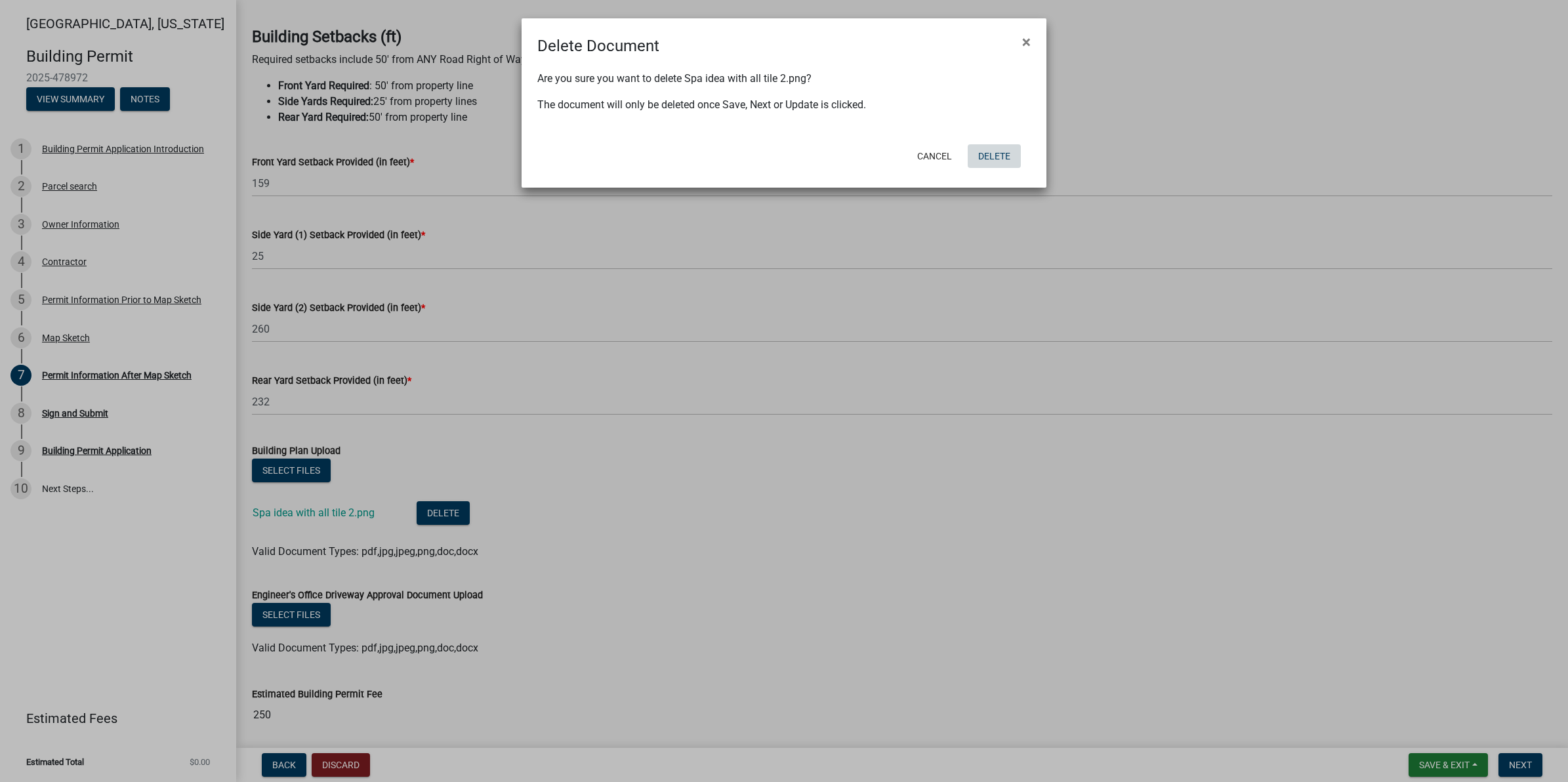
click at [998, 154] on button "Delete" at bounding box center [994, 156] width 53 height 24
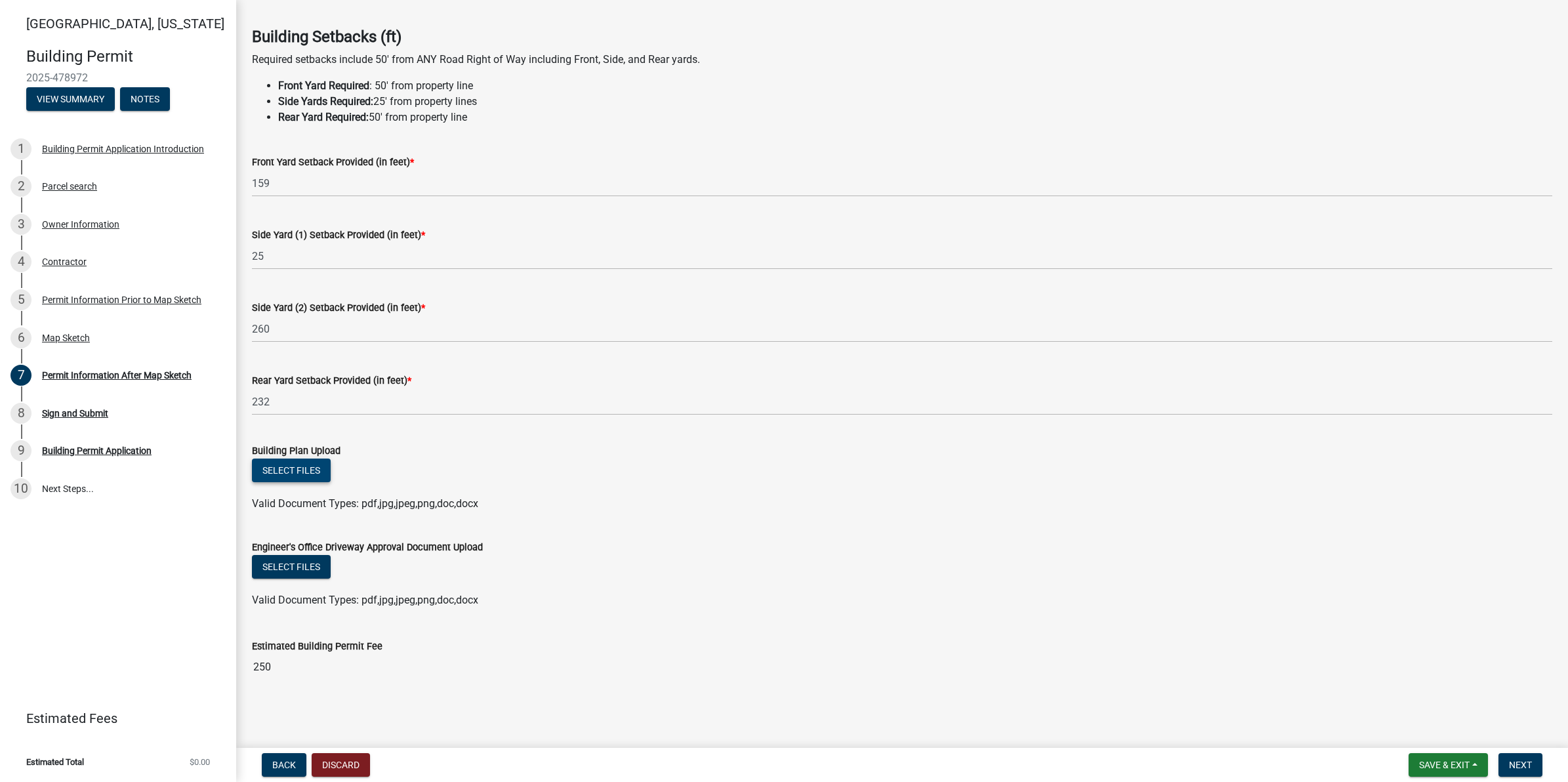
click at [302, 477] on button "Select files" at bounding box center [290, 470] width 78 height 24
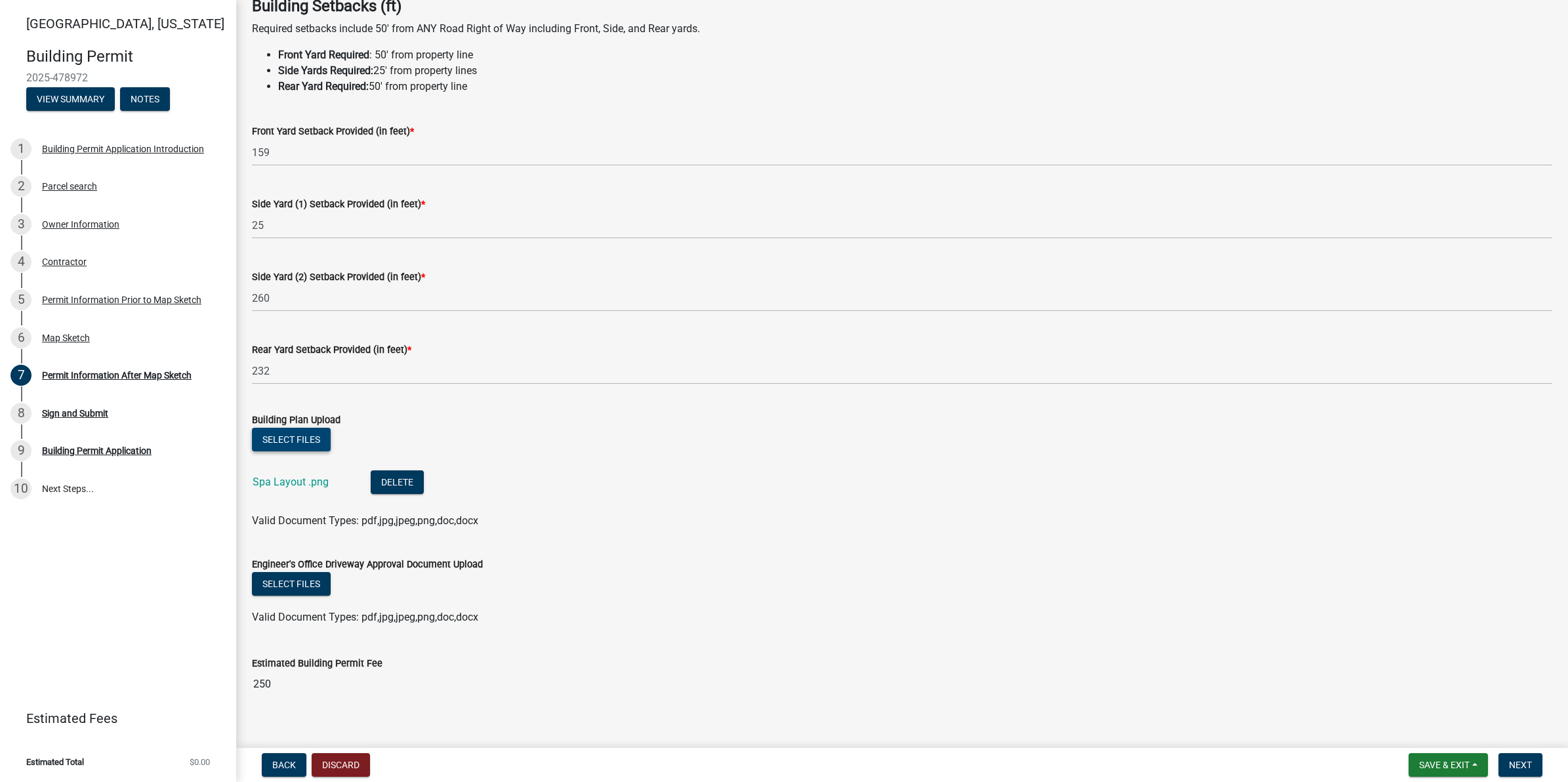
scroll to position [94, 0]
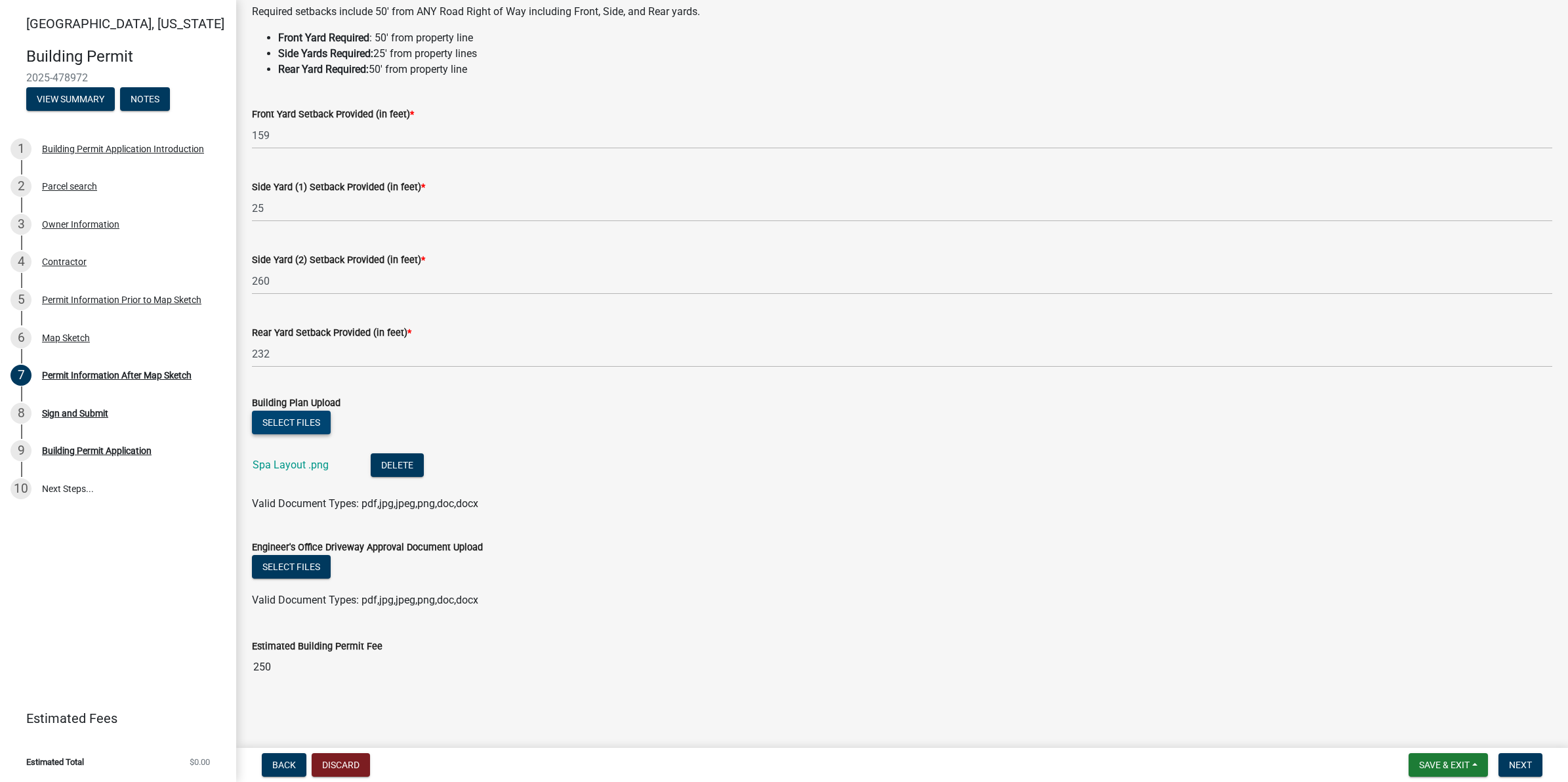
click at [305, 431] on button "Select files" at bounding box center [290, 423] width 78 height 24
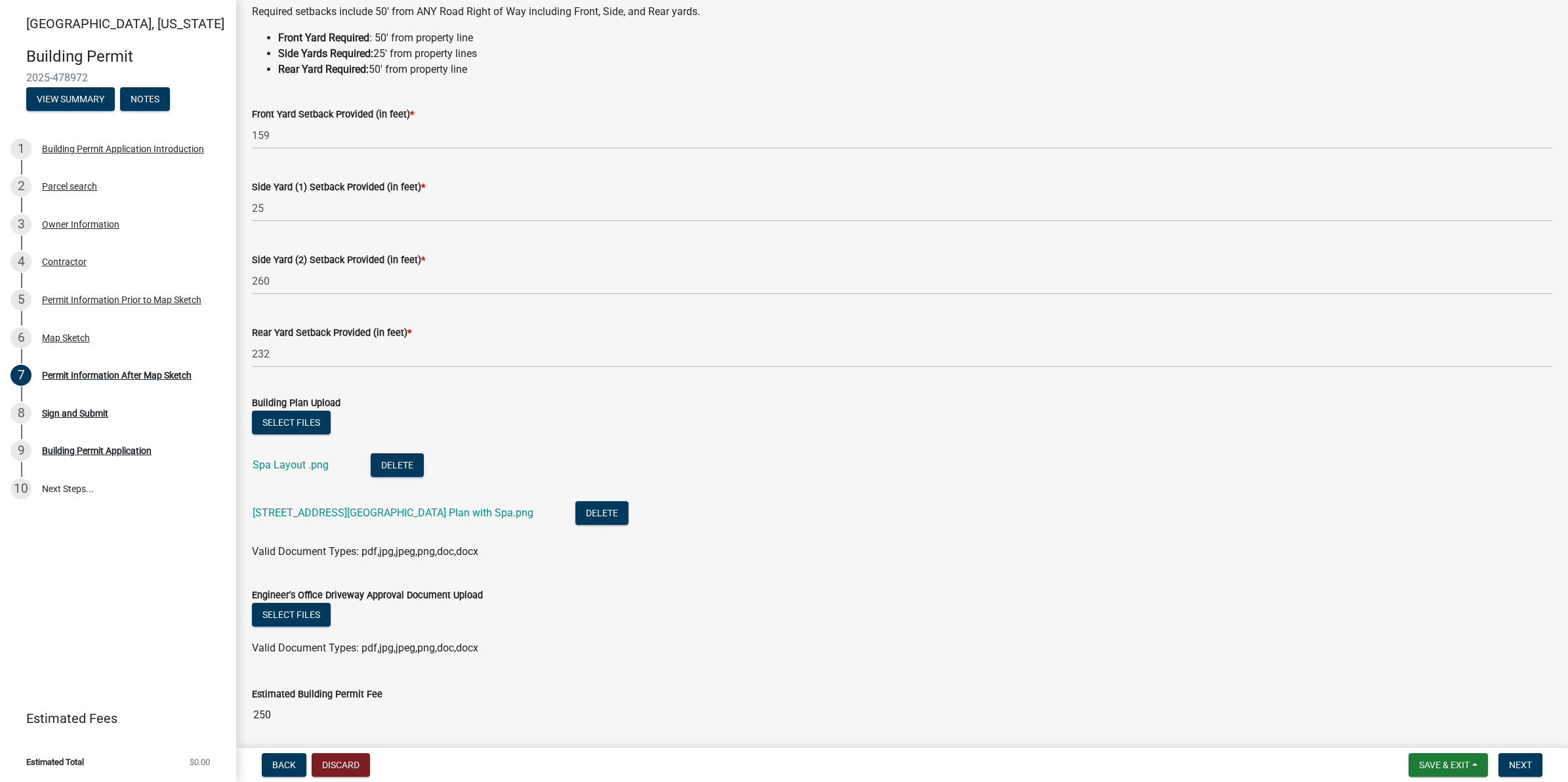
click at [614, 448] on li "Spa Layout .png Delete" at bounding box center [901, 467] width 1300 height 48
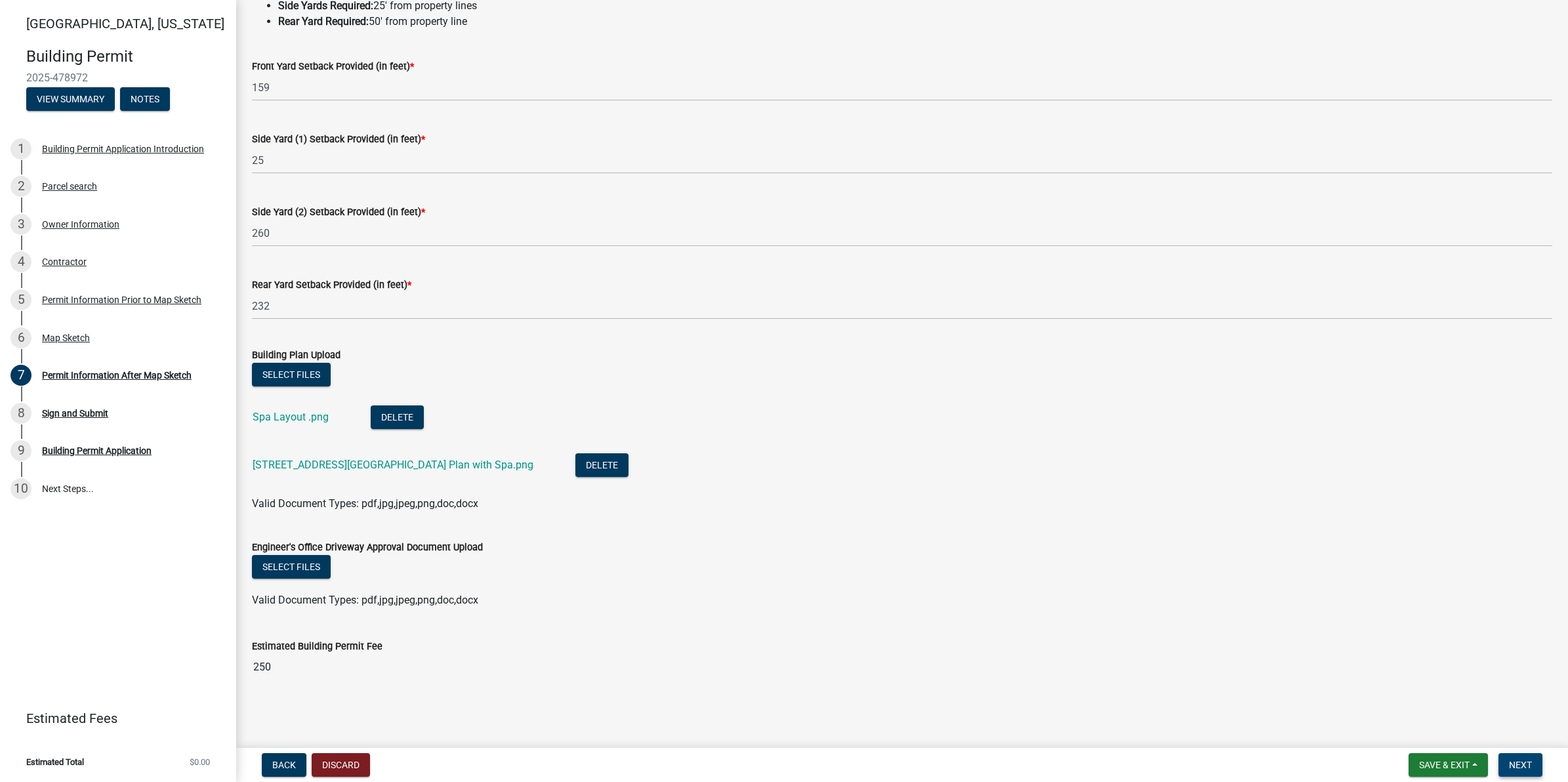
click at [1519, 758] on button "Next" at bounding box center [1520, 764] width 44 height 24
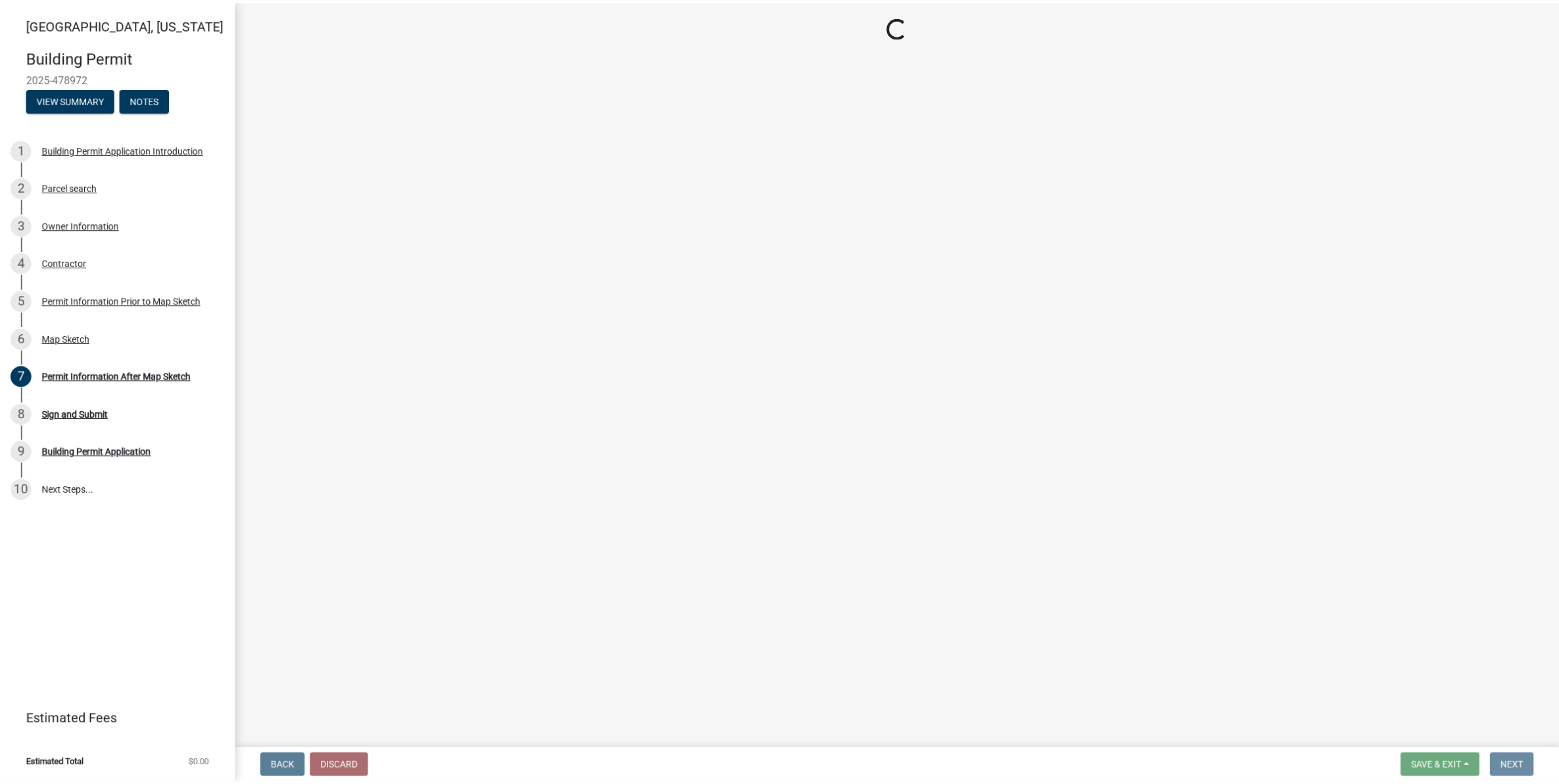
scroll to position [0, 0]
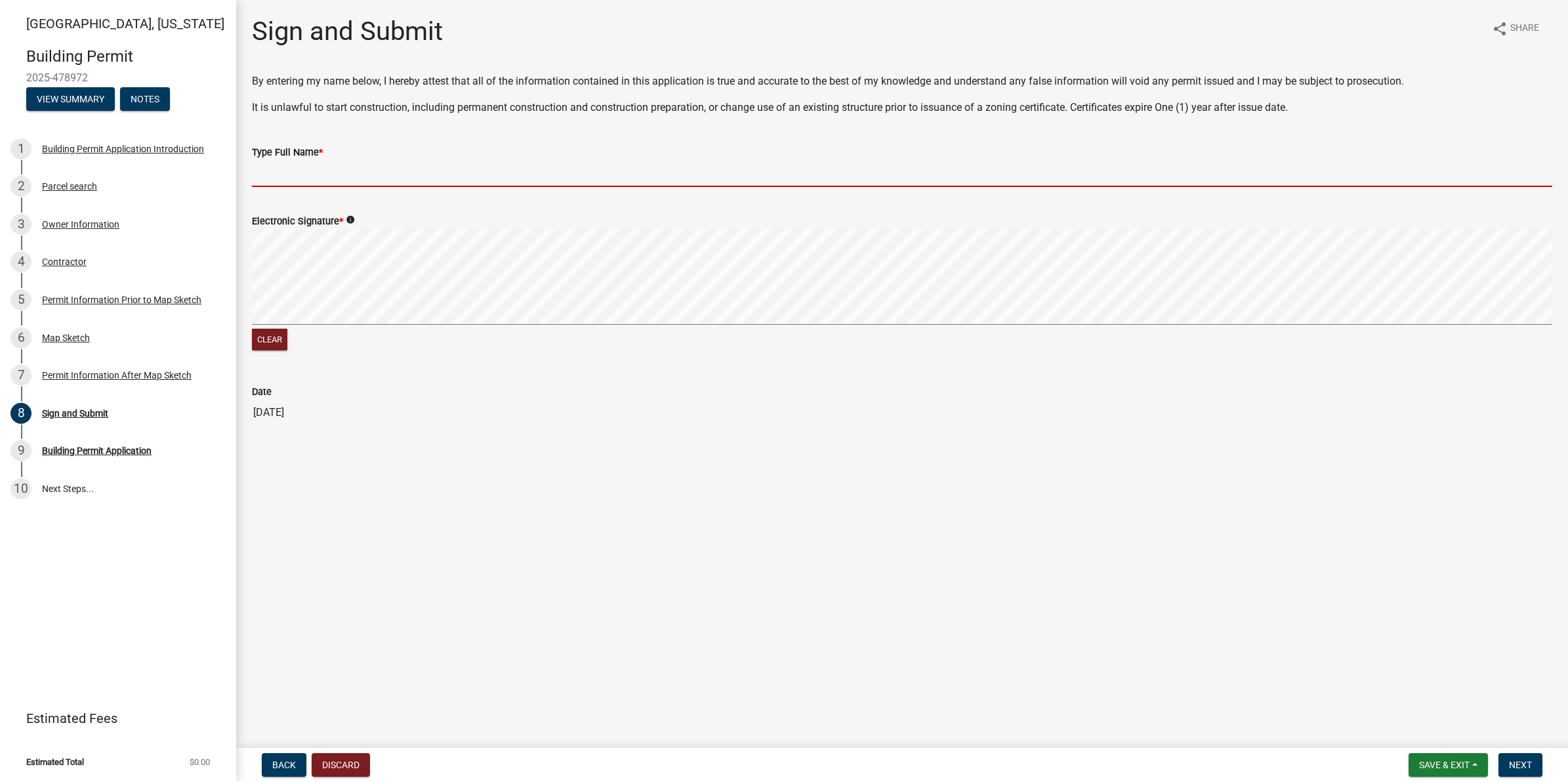
click at [307, 168] on input "Type Full Name *" at bounding box center [901, 174] width 1300 height 27
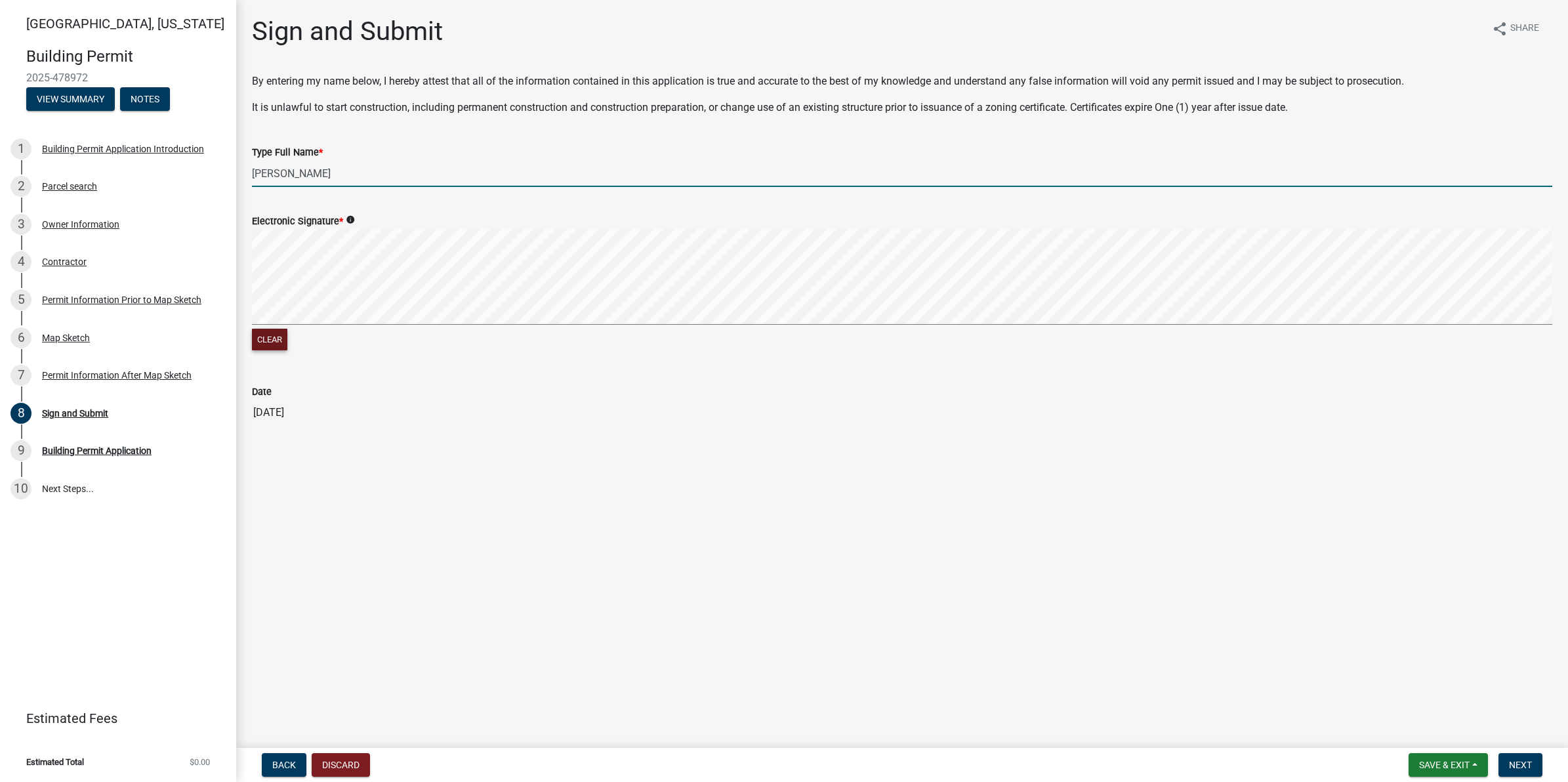
type input "[PERSON_NAME]"
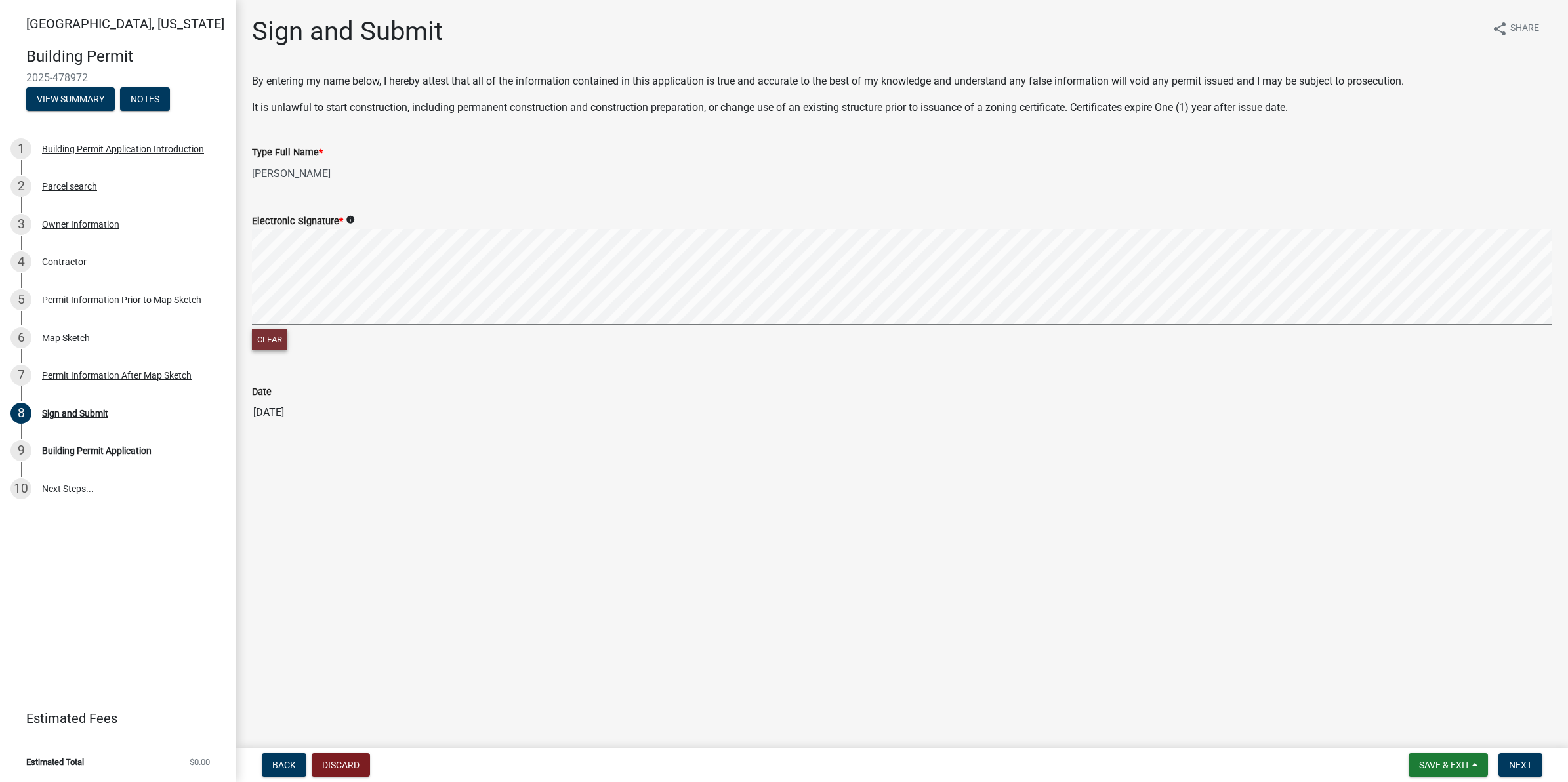
click at [286, 340] on button "Clear" at bounding box center [269, 339] width 35 height 22
click at [276, 343] on button "Clear" at bounding box center [269, 339] width 35 height 22
click at [1531, 758] on button "Next" at bounding box center [1520, 764] width 44 height 24
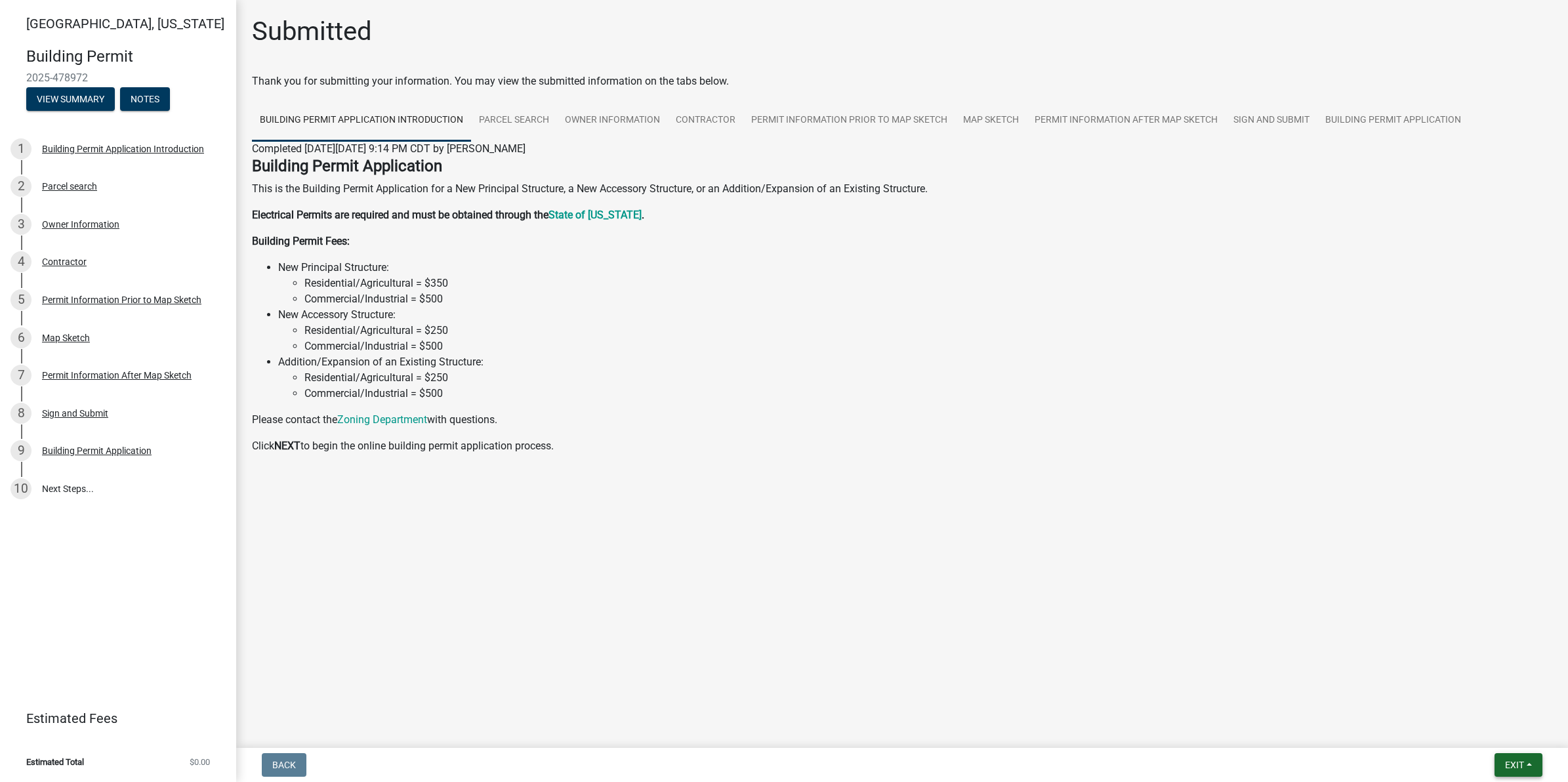
click at [1516, 769] on span "Exit" at bounding box center [1514, 764] width 19 height 10
click at [1484, 732] on button "Save & Exit" at bounding box center [1490, 731] width 105 height 31
